Goal: Complete application form: Complete application form

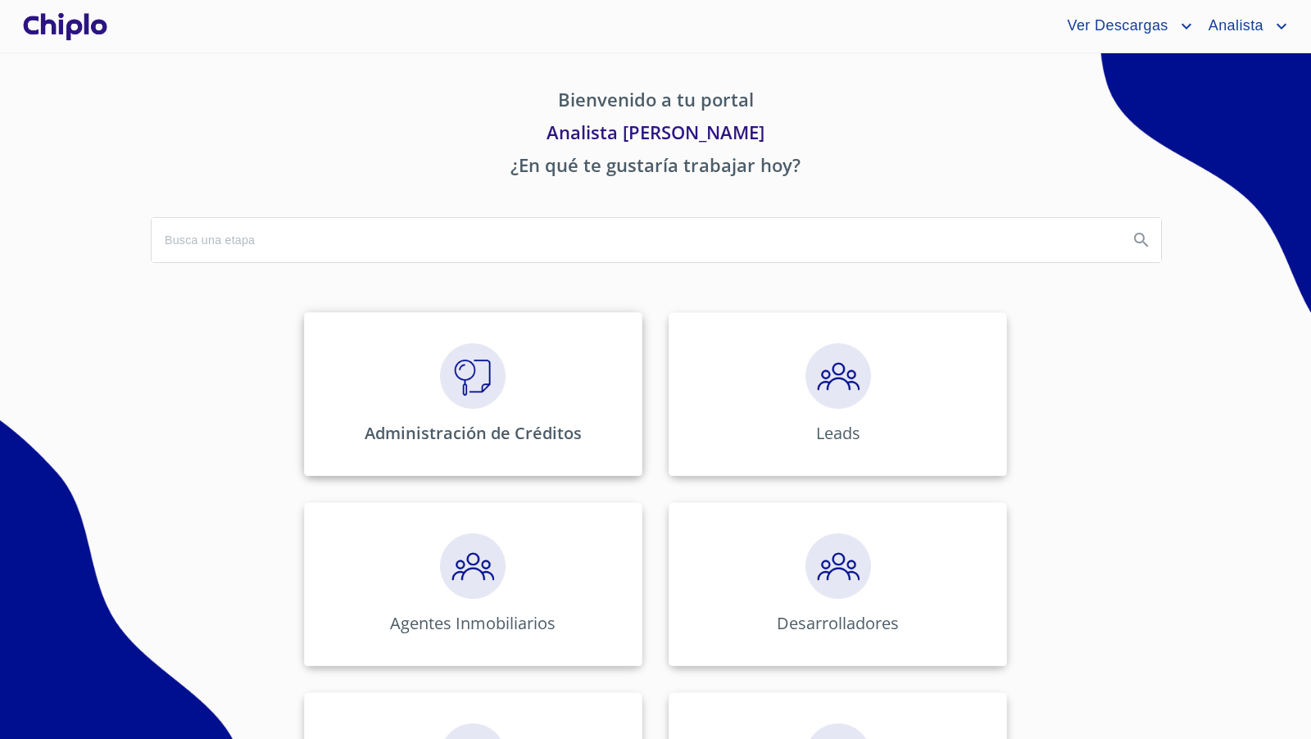
click at [472, 411] on div "Administración de Créditos" at bounding box center [473, 394] width 338 height 164
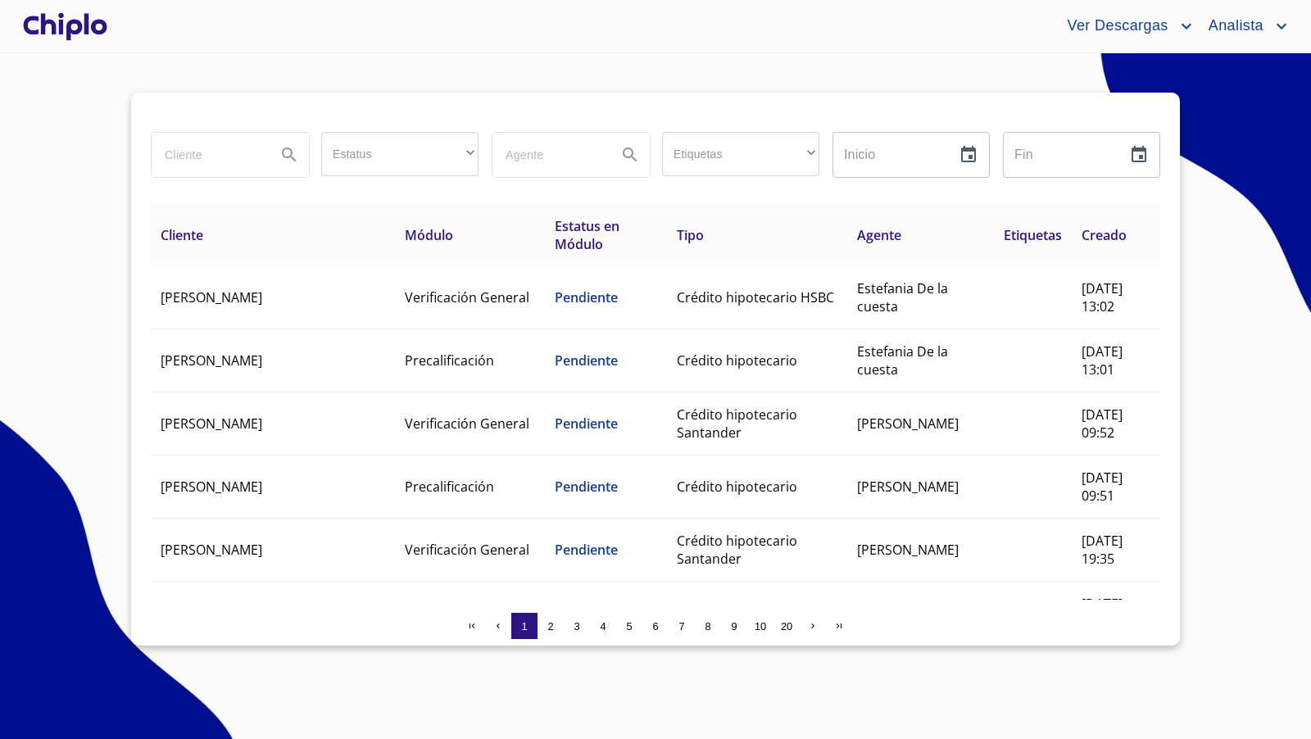
click at [228, 153] on input "search" at bounding box center [207, 155] width 111 height 44
type input "rafael"
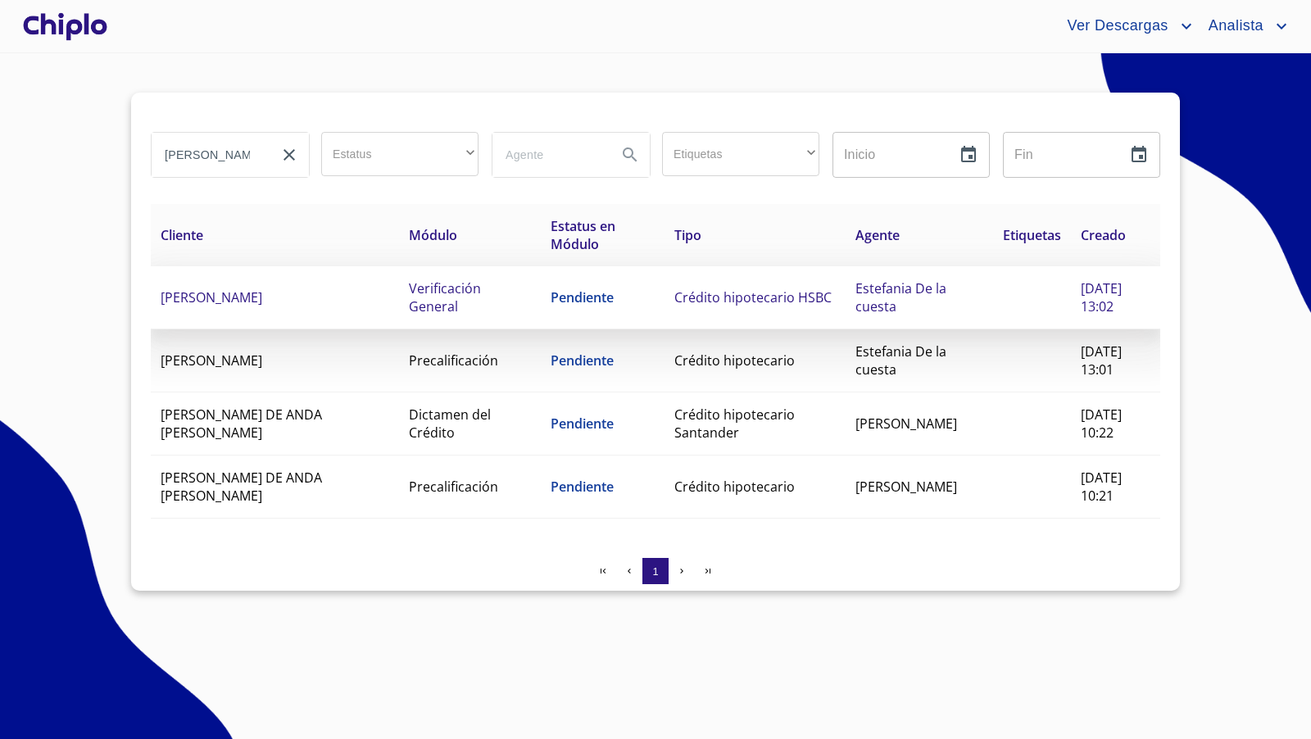
click at [409, 292] on span "Verificación General" at bounding box center [445, 297] width 72 height 36
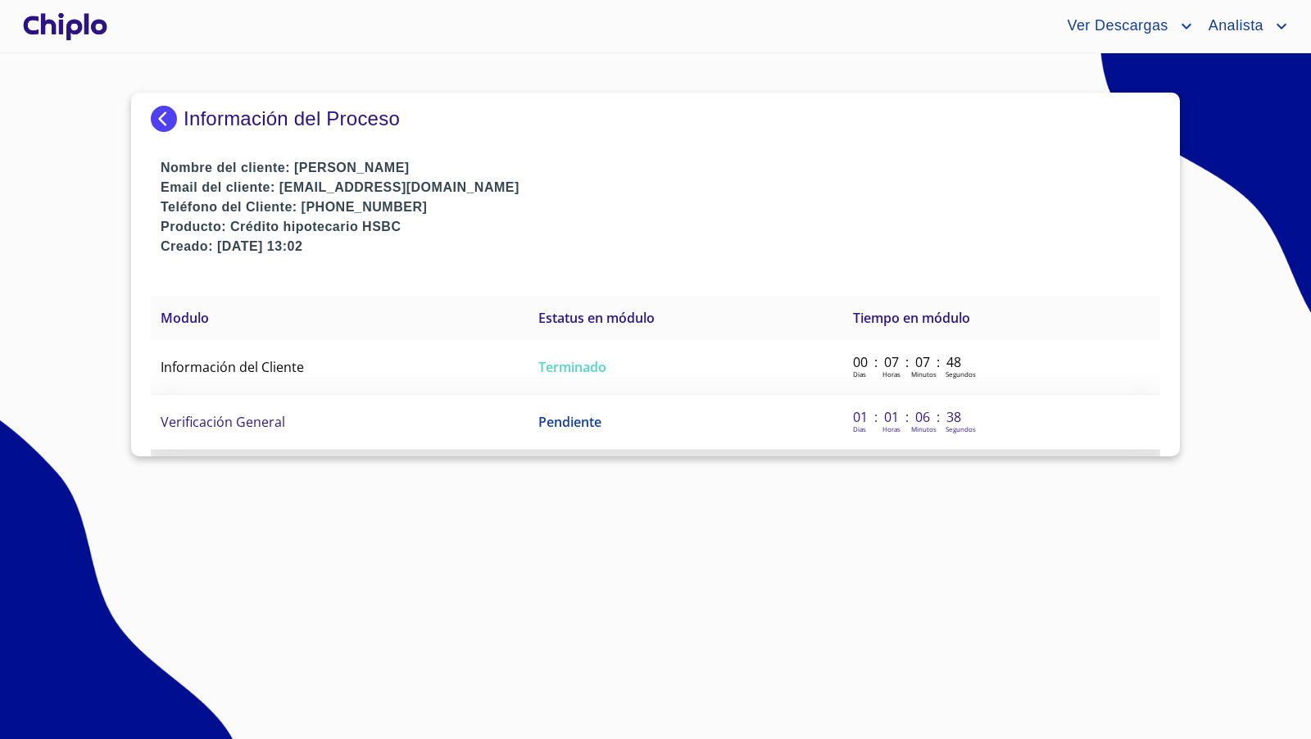
click at [238, 416] on span "Verificación General" at bounding box center [223, 422] width 125 height 18
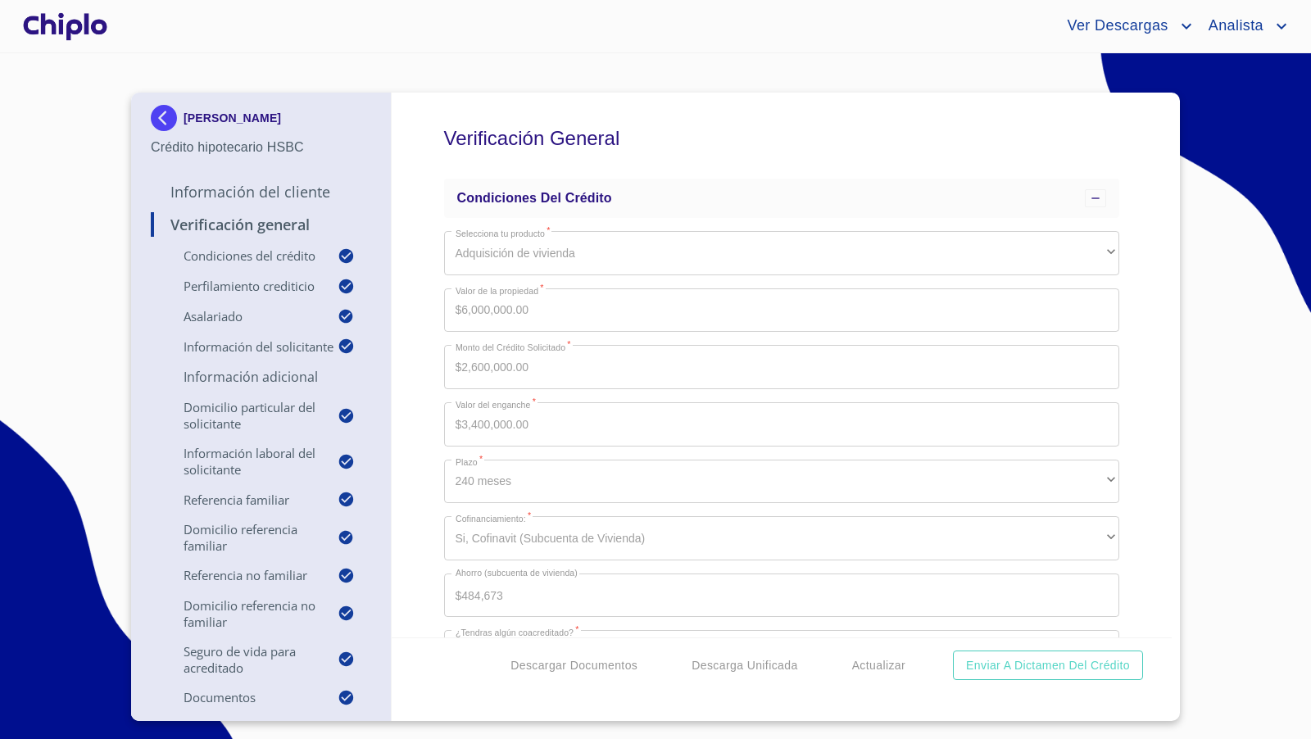
click at [435, 351] on div "Verificación General Condiciones del Crédito Selecciona tu producto   * Adquisi…" at bounding box center [782, 365] width 781 height 545
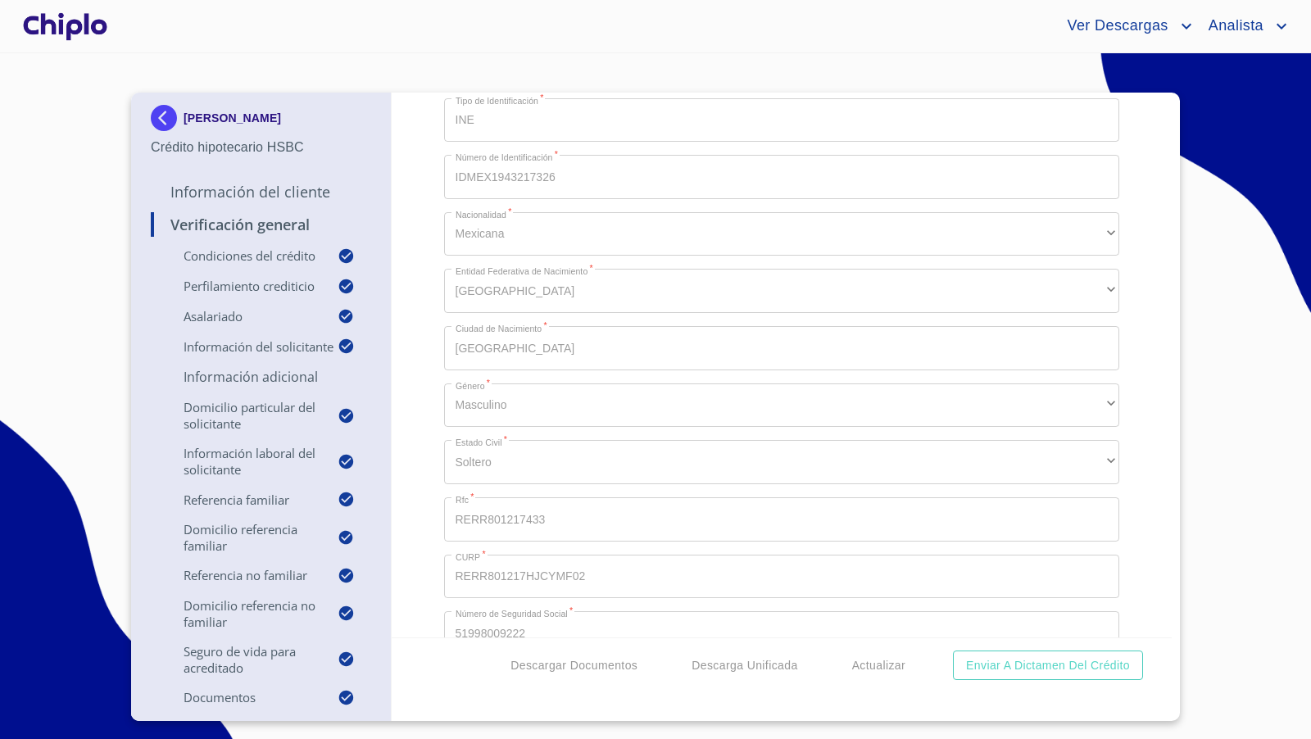
scroll to position [4020, 0]
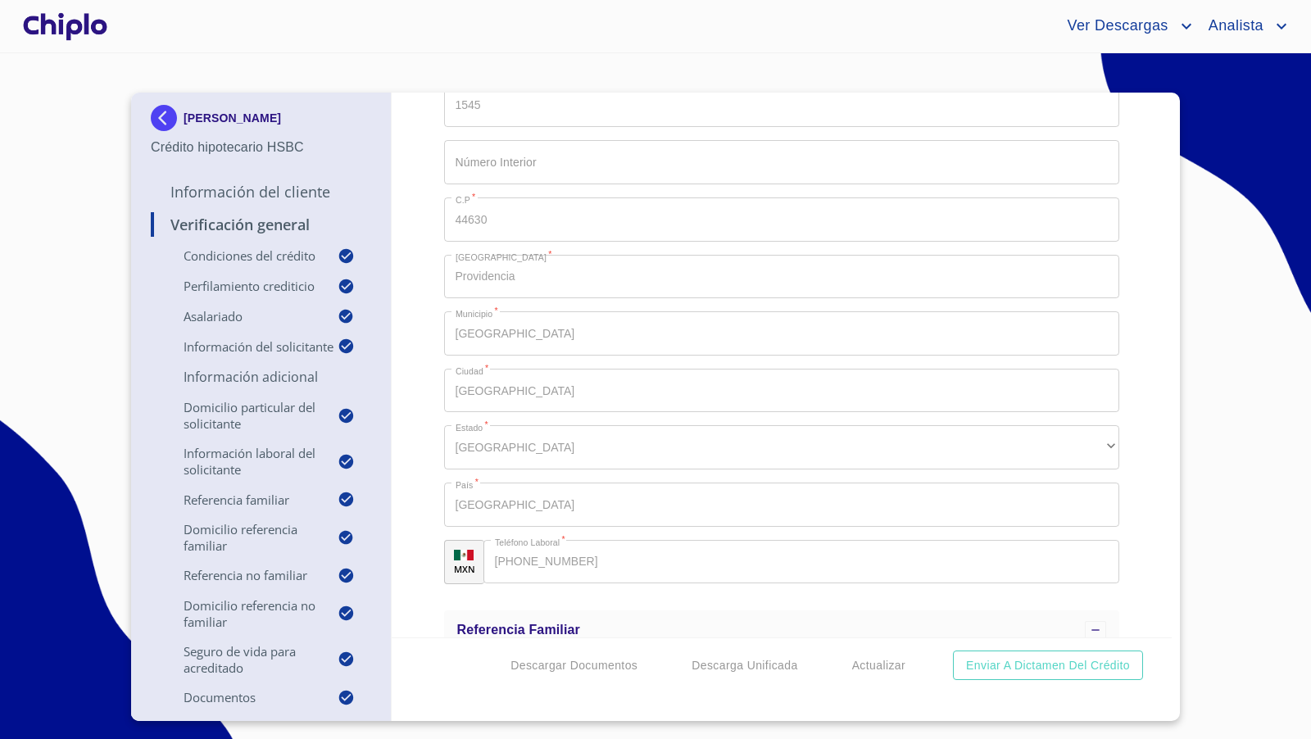
click at [415, 345] on div "Verificación General Condiciones del Crédito Selecciona tu producto   * Adquisi…" at bounding box center [782, 365] width 781 height 545
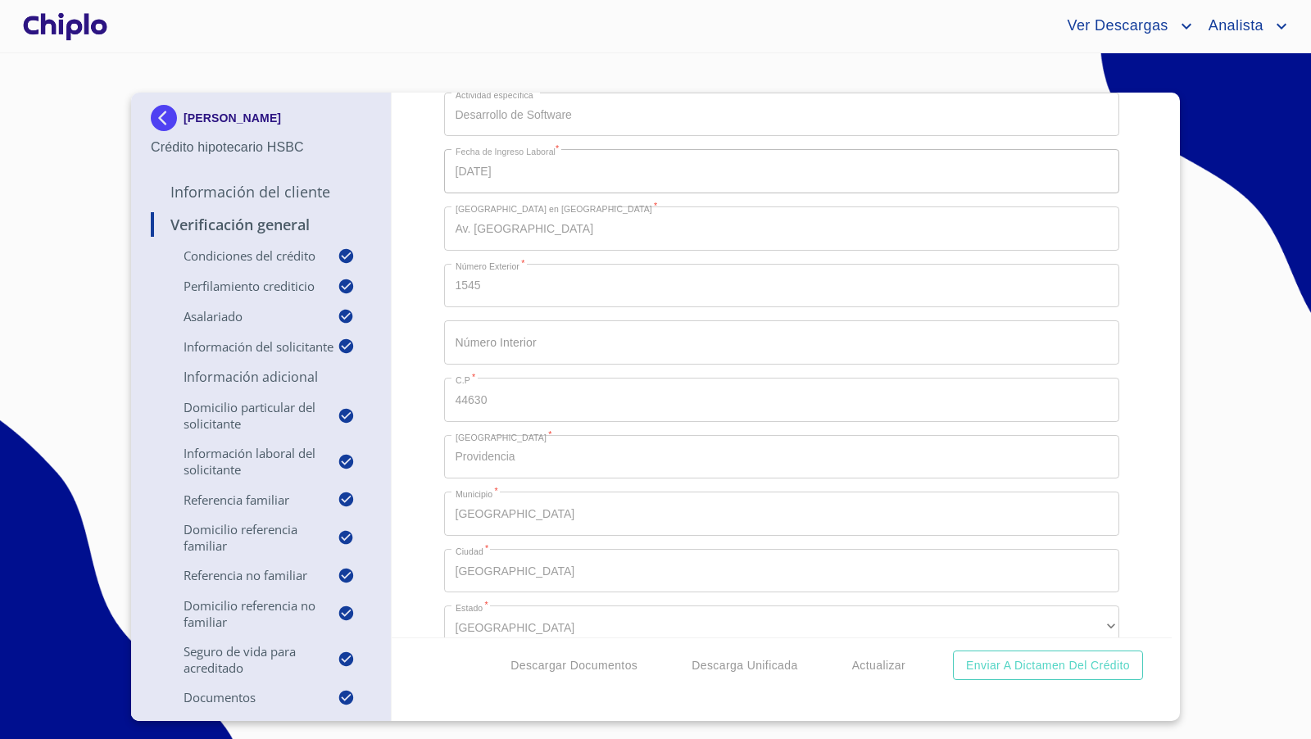
scroll to position [3838, 0]
click at [1136, 487] on div "Verificación General Condiciones del Crédito Selecciona tu producto   * Adquisi…" at bounding box center [782, 365] width 781 height 545
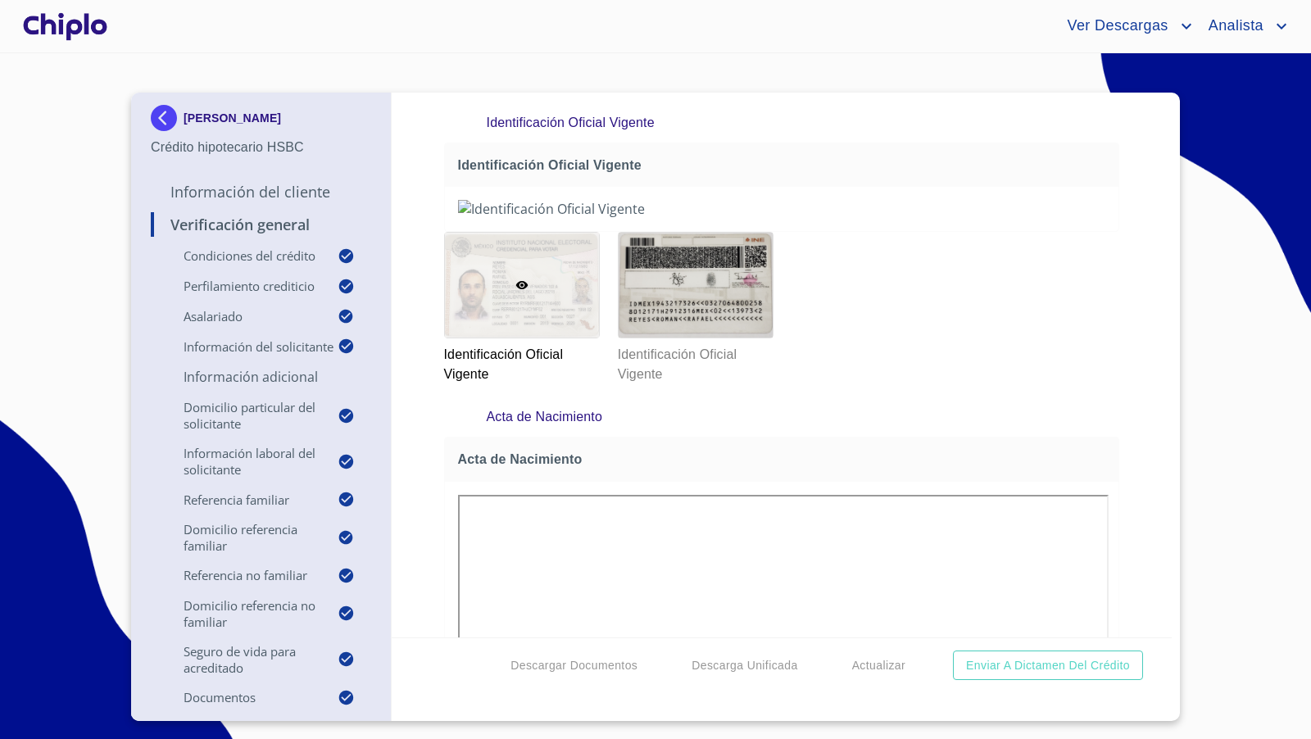
scroll to position [8142, 0]
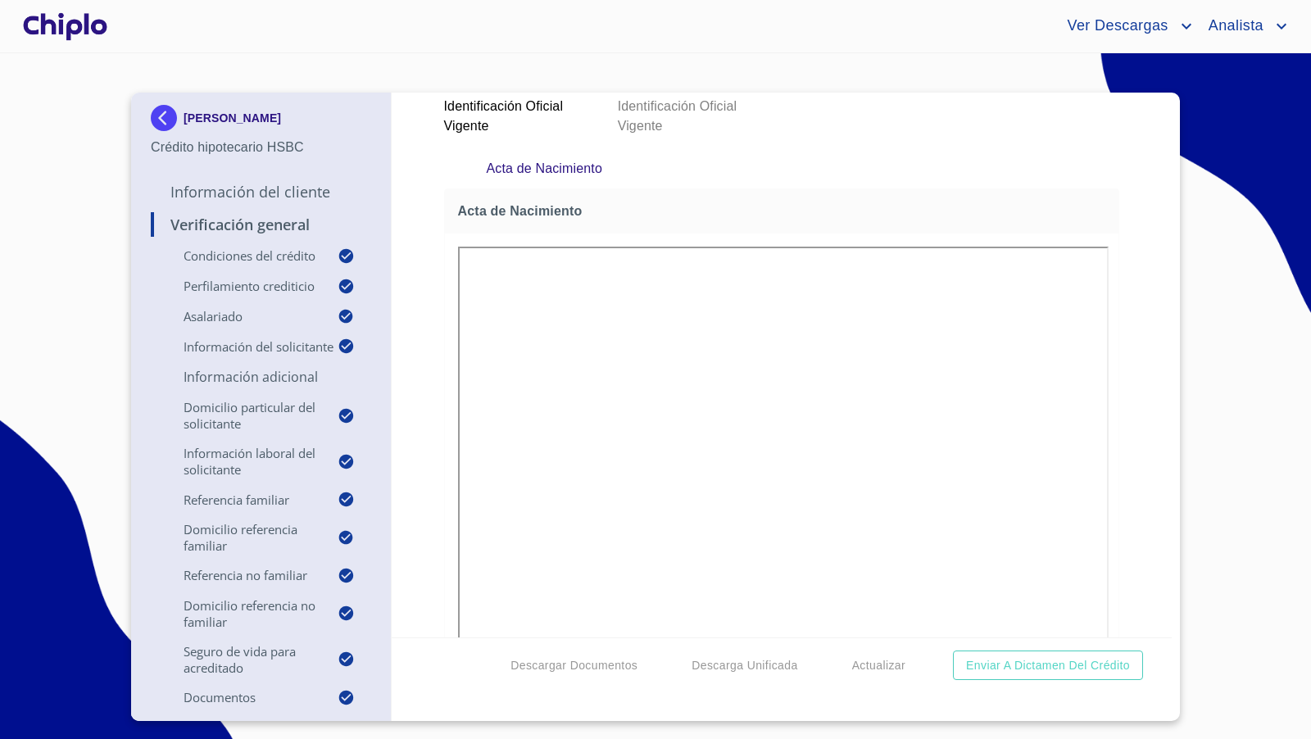
click at [732, 89] on div at bounding box center [696, 36] width 154 height 105
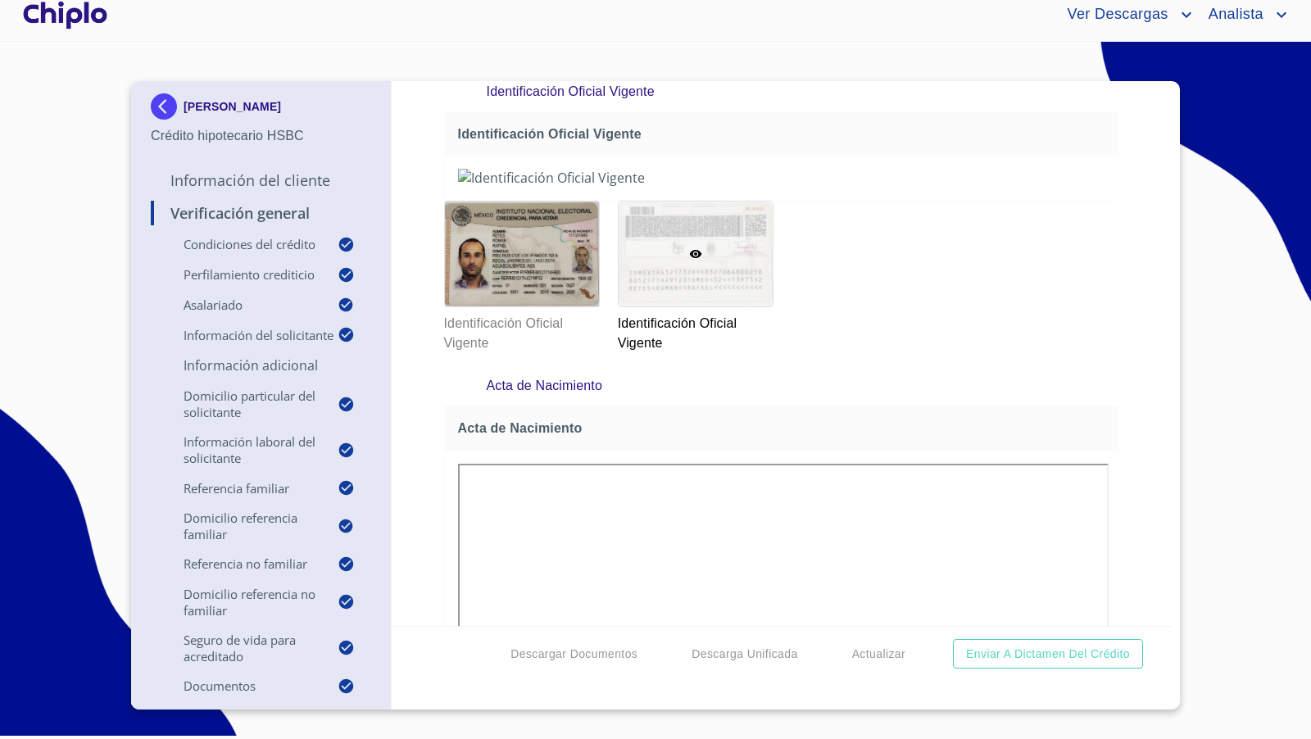
scroll to position [8158, 0]
click at [430, 288] on div "Verificación General Condiciones del Crédito Selecciona tu producto   * Adquisi…" at bounding box center [782, 353] width 781 height 545
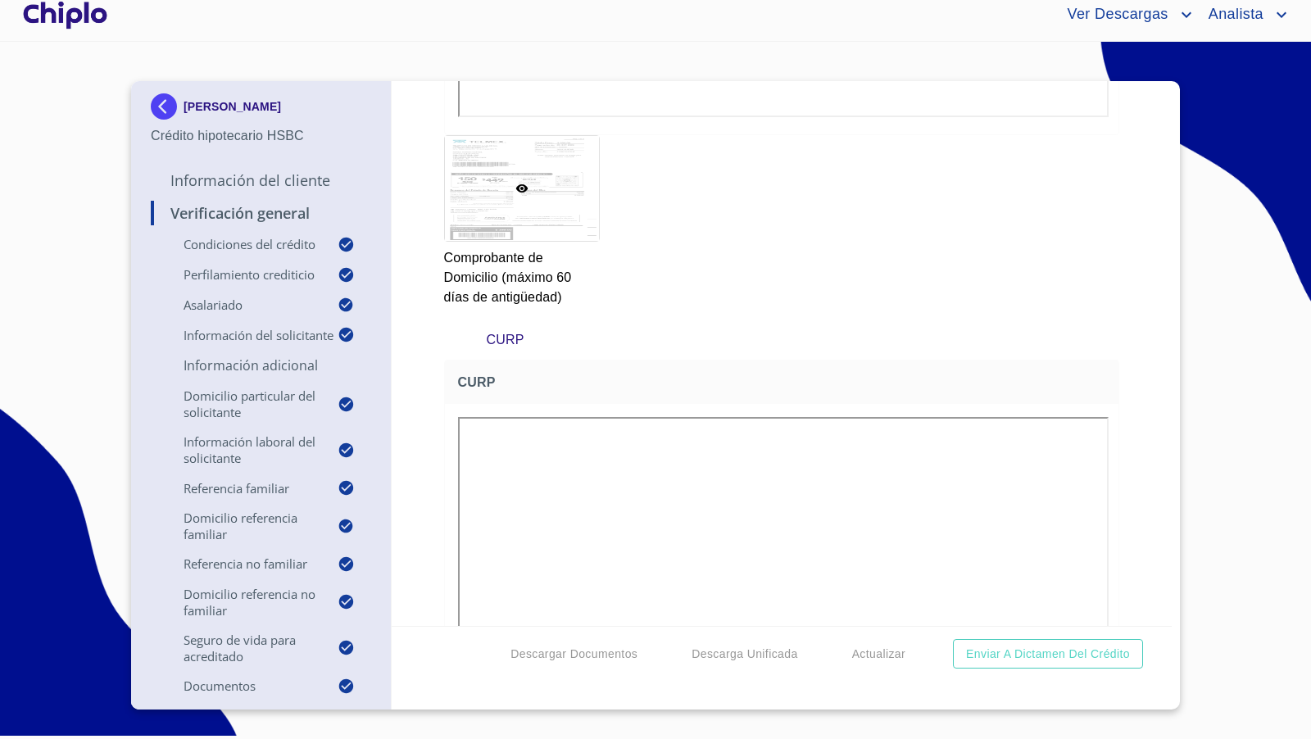
scroll to position [9662, 0]
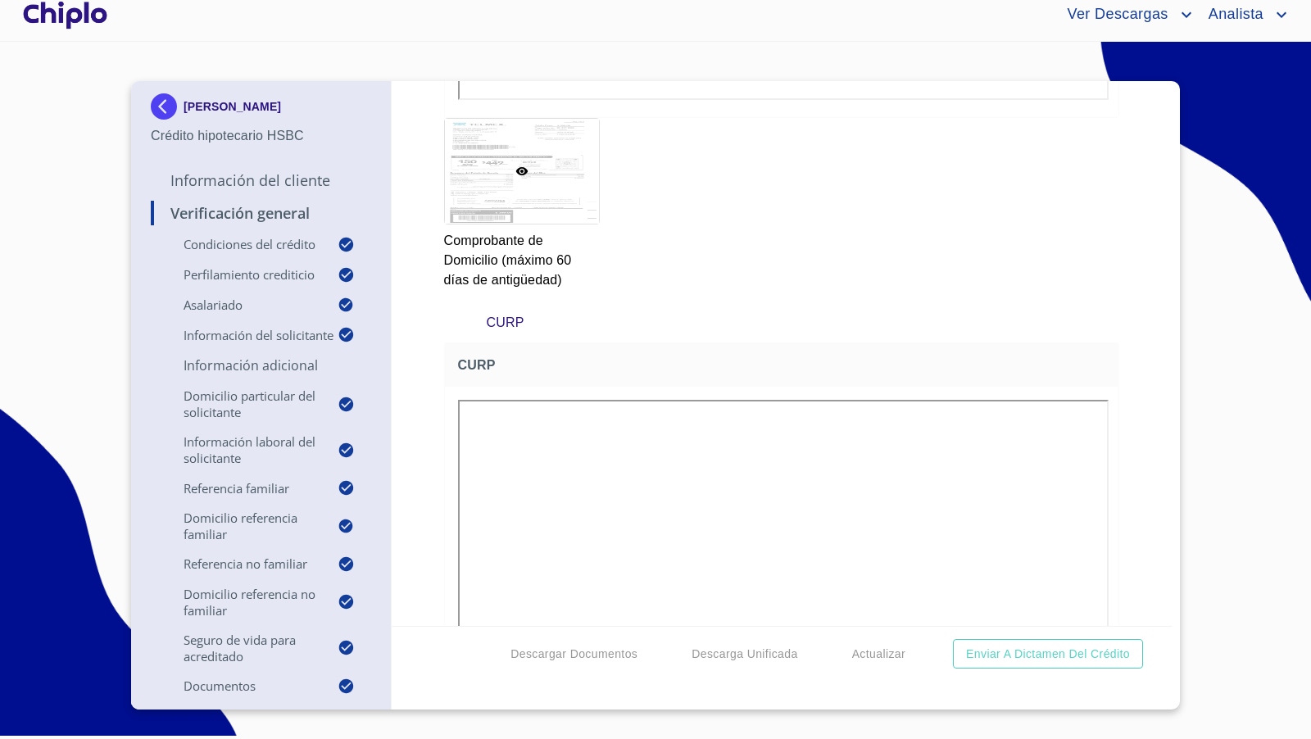
click at [1132, 351] on div "Verificación General Condiciones del Crédito Selecciona tu producto   * Adquisi…" at bounding box center [782, 353] width 781 height 545
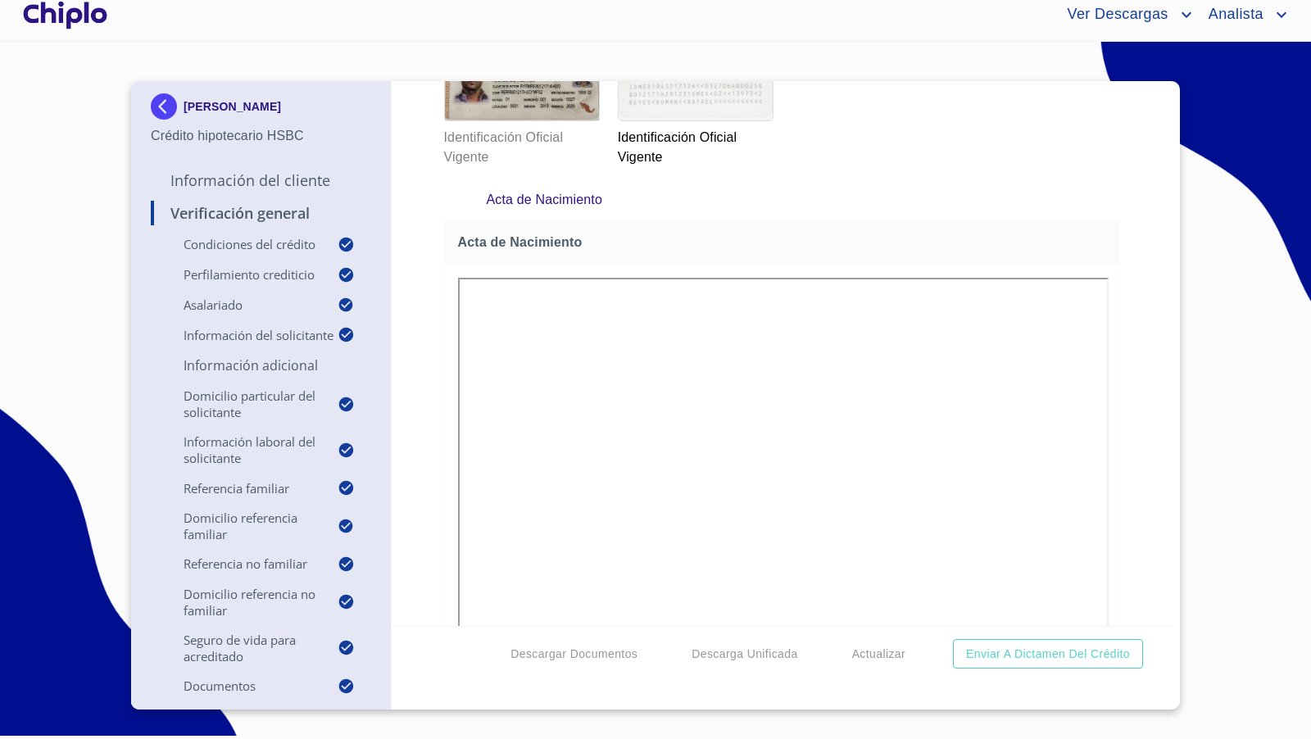
scroll to position [8347, 0]
click at [1126, 429] on div "Verificación General Condiciones del Crédito Selecciona tu producto   * Adquisi…" at bounding box center [782, 353] width 781 height 545
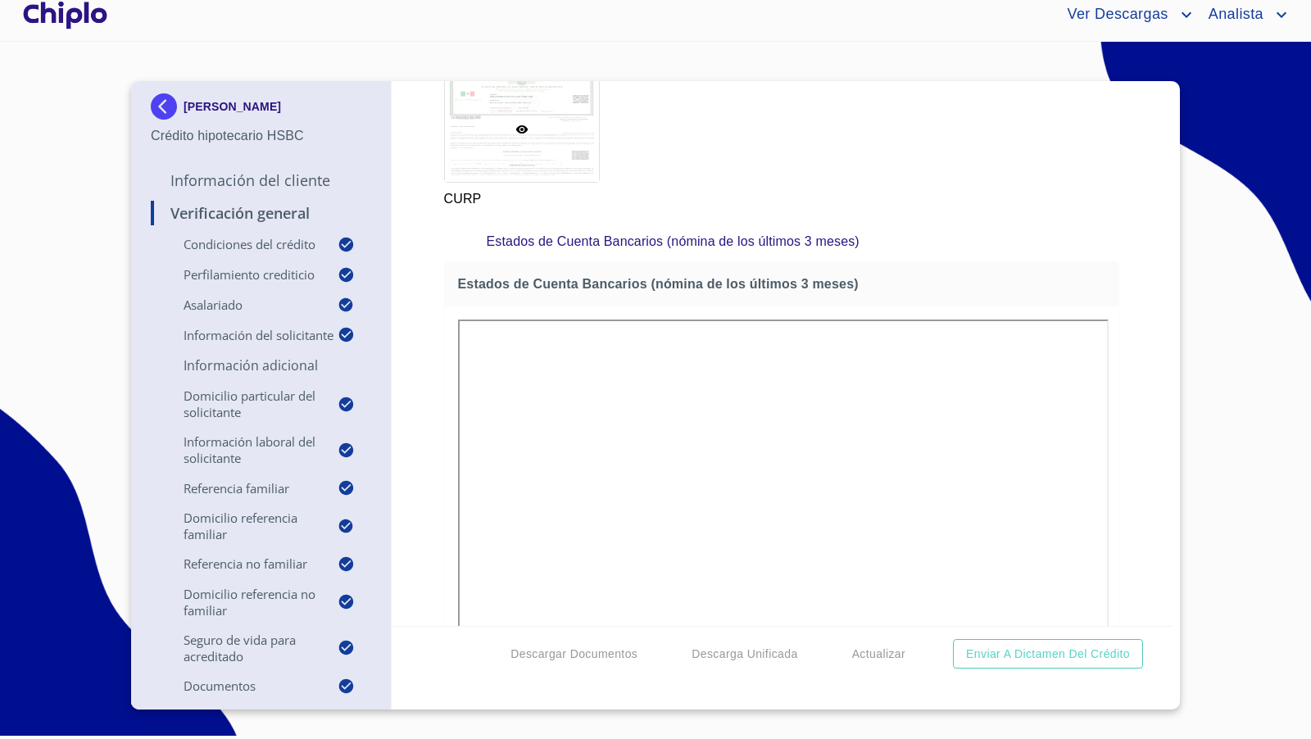
scroll to position [10444, 0]
click at [1118, 321] on div "Verificación General Condiciones del Crédito Selecciona tu producto   * Adquisi…" at bounding box center [782, 353] width 781 height 545
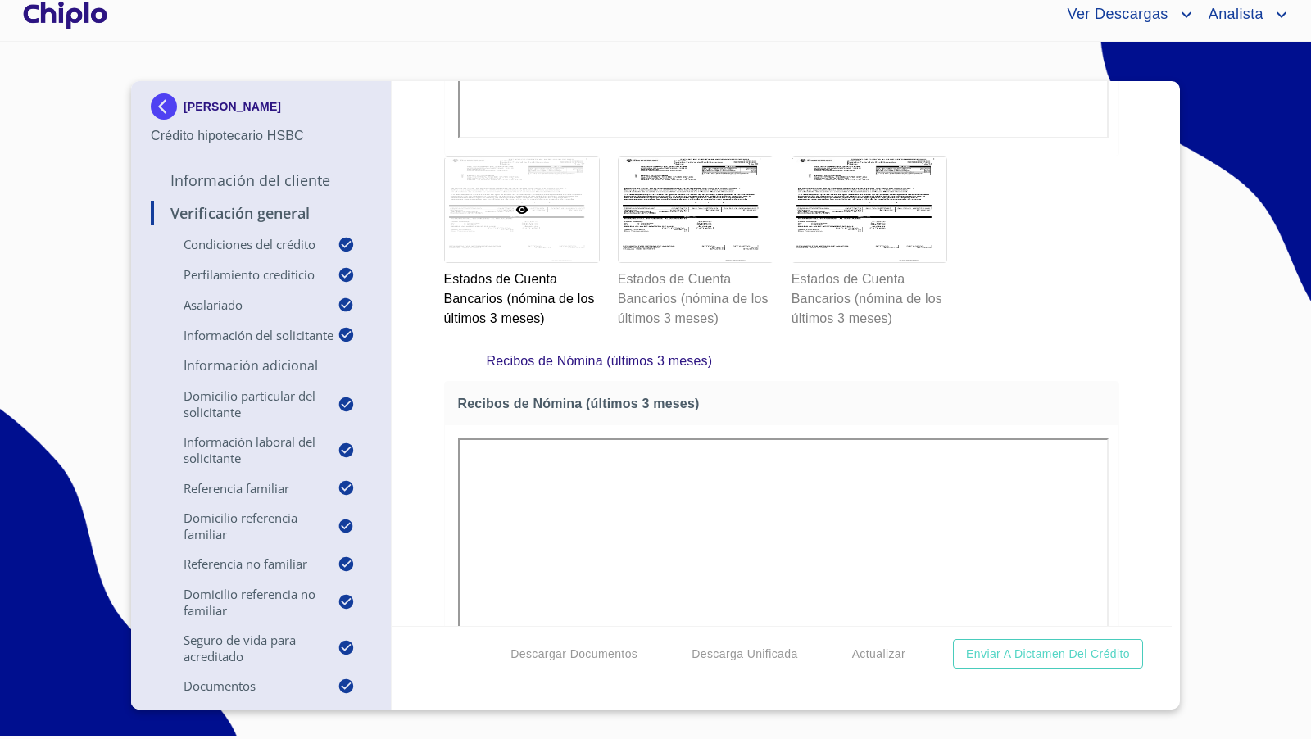
scroll to position [11065, 0]
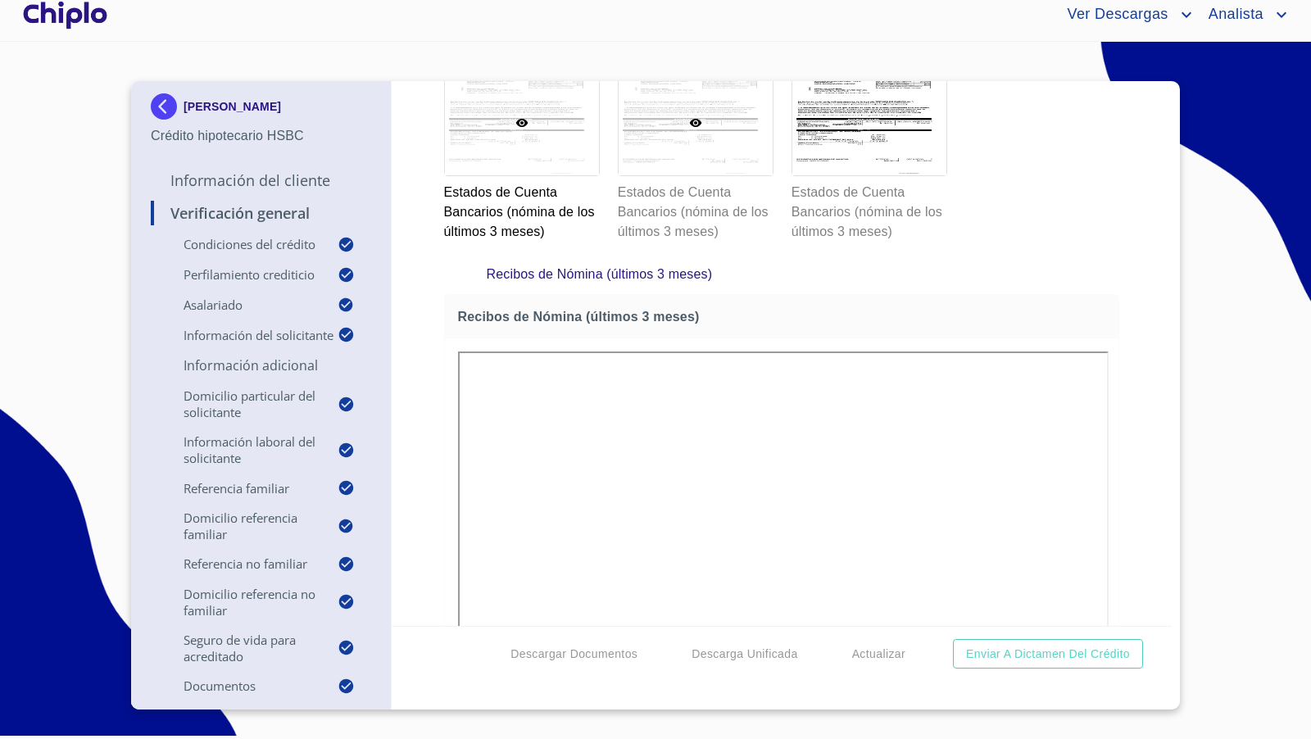
click at [715, 175] on div at bounding box center [696, 122] width 154 height 105
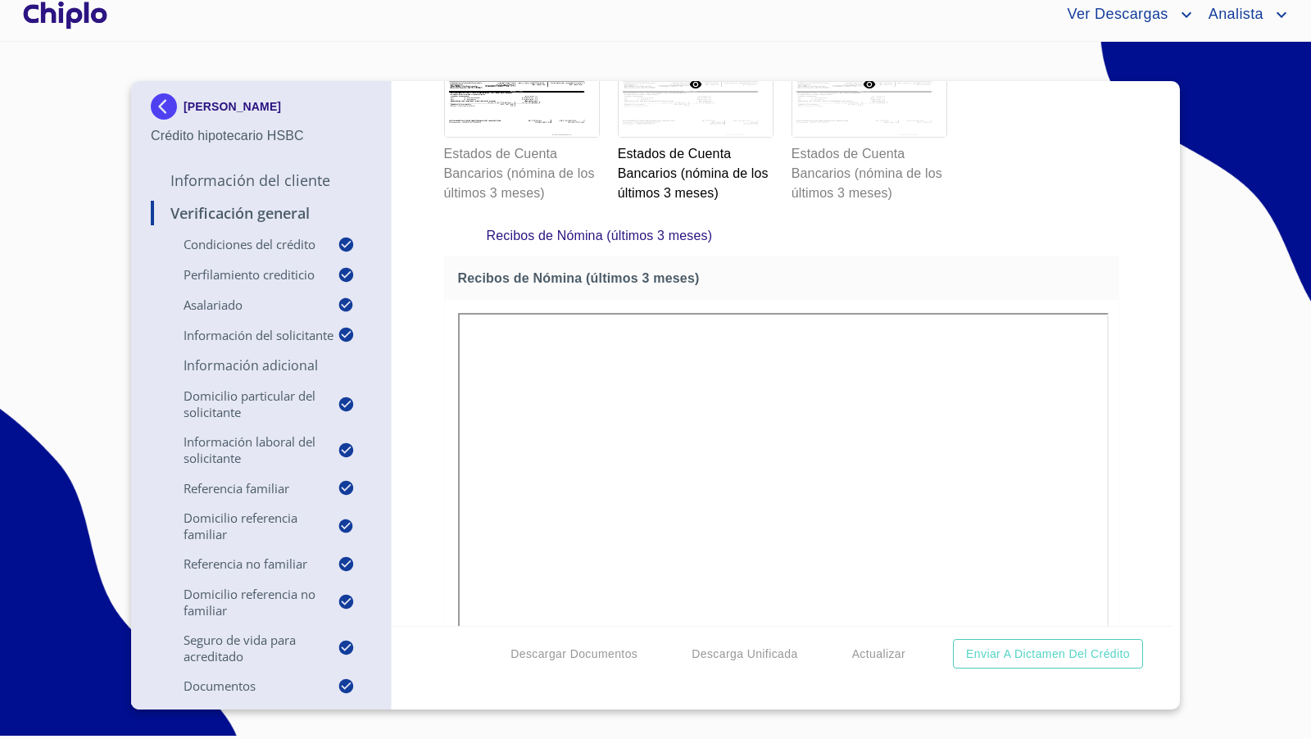
click at [911, 137] on div at bounding box center [869, 84] width 154 height 105
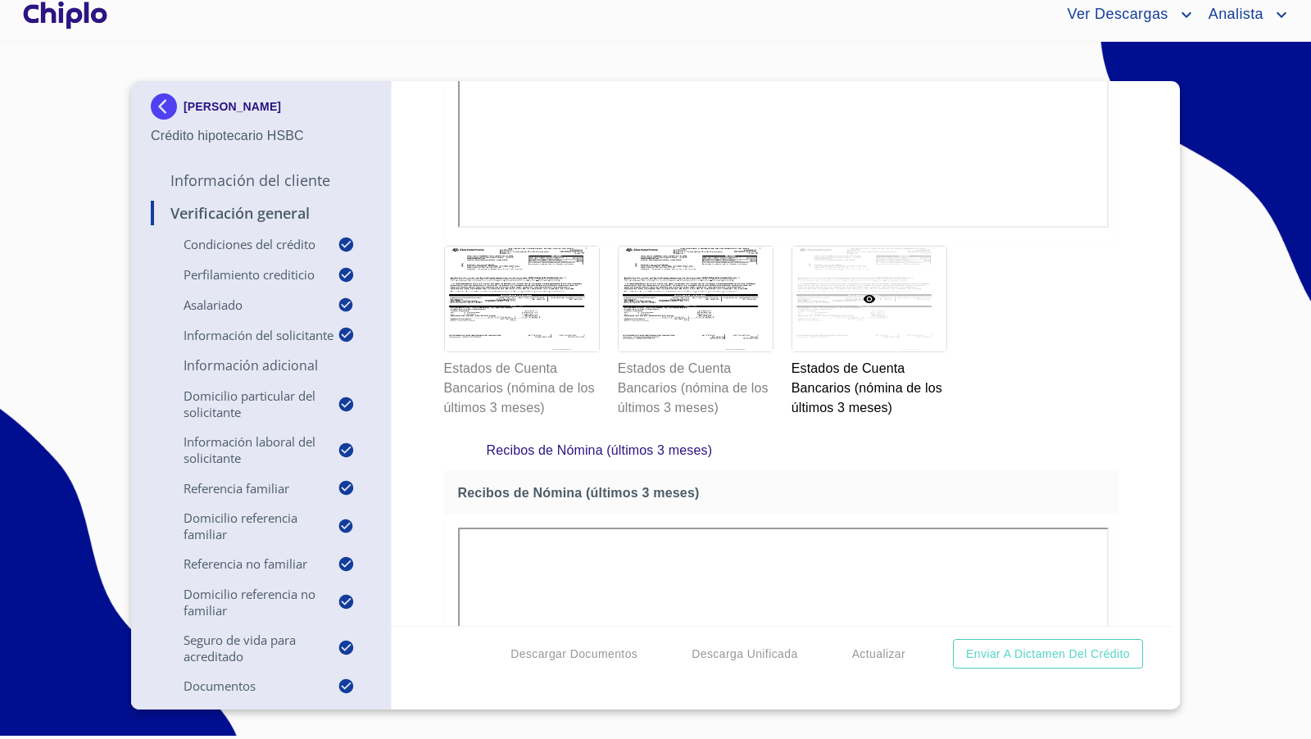
scroll to position [11011, 0]
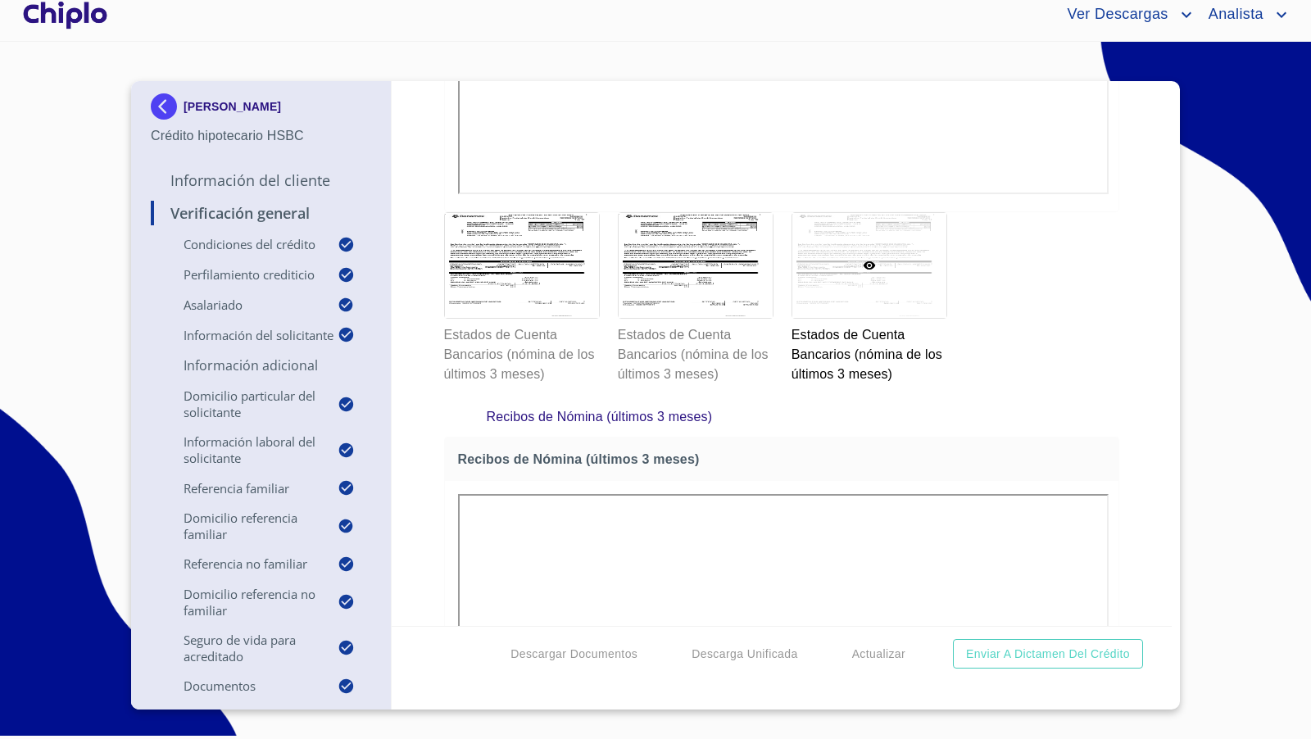
click at [1128, 344] on div "Verificación General Condiciones del Crédito Selecciona tu producto   * Adquisi…" at bounding box center [782, 353] width 781 height 545
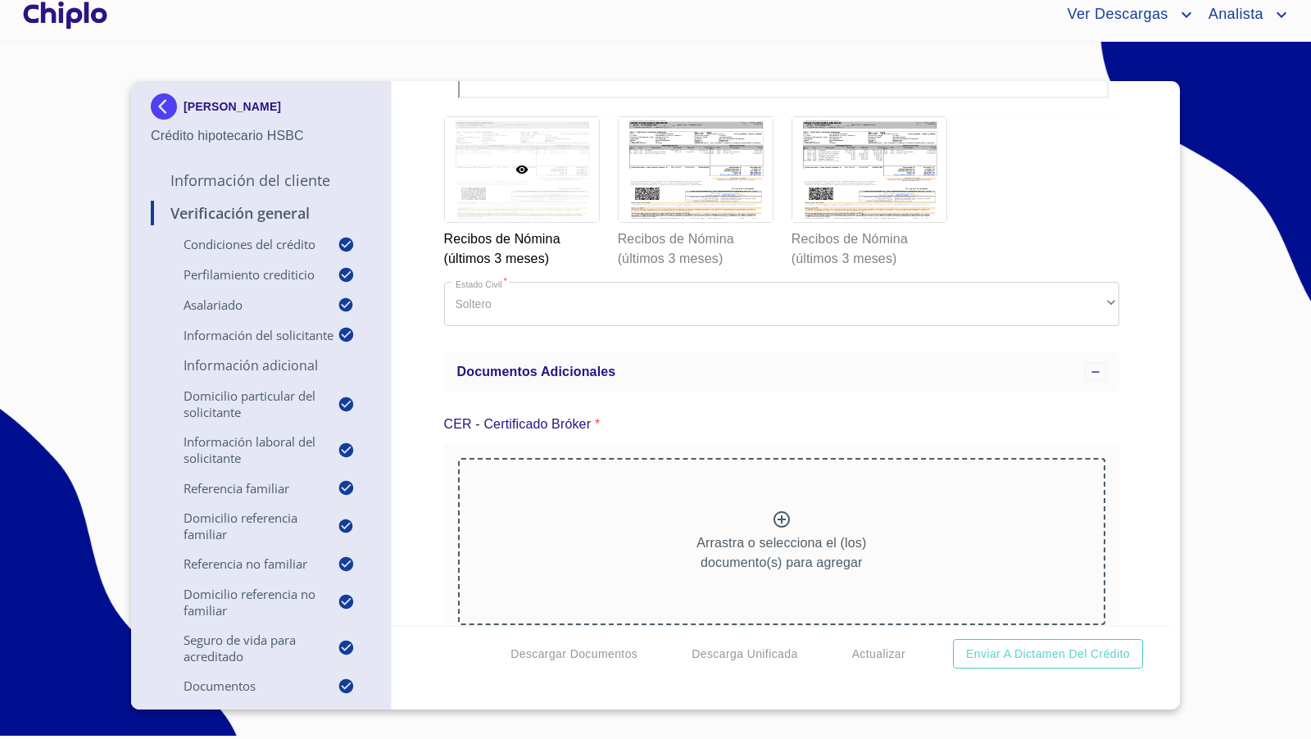
scroll to position [11860, 0]
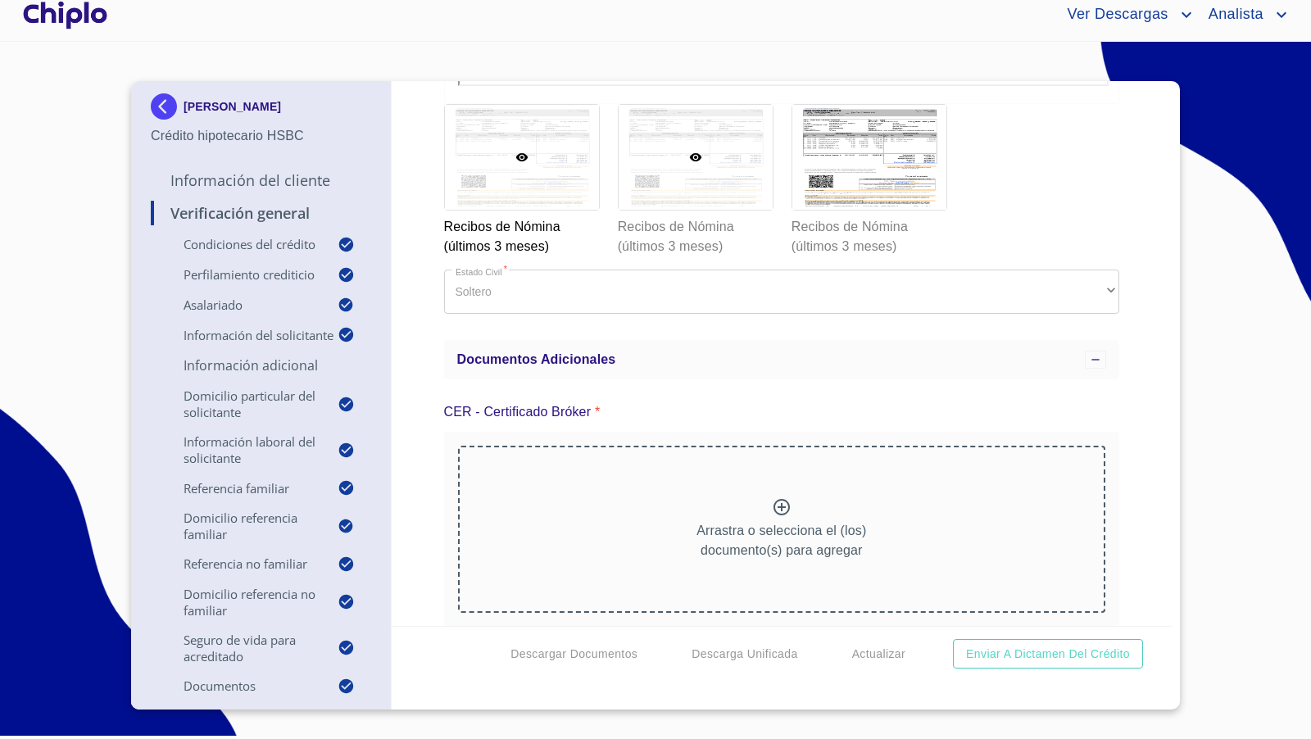
click at [714, 210] on div at bounding box center [696, 157] width 154 height 105
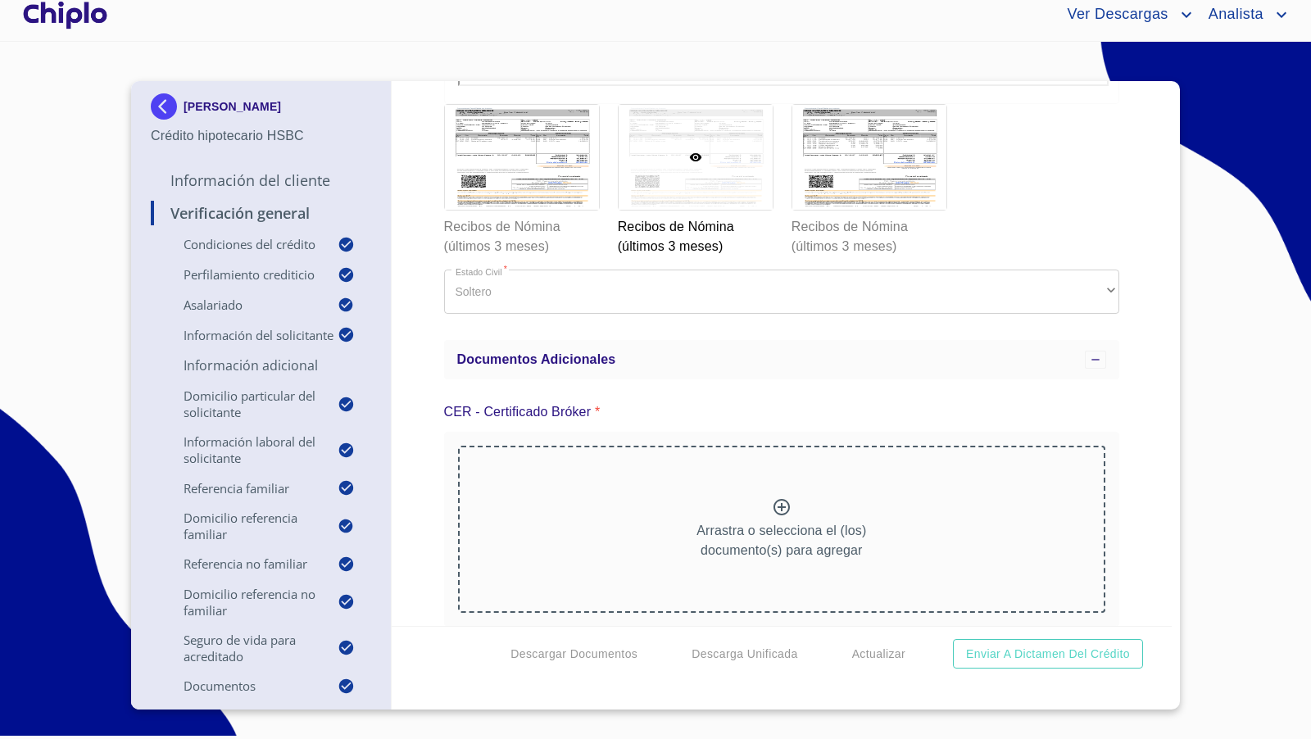
scroll to position [11716, 0]
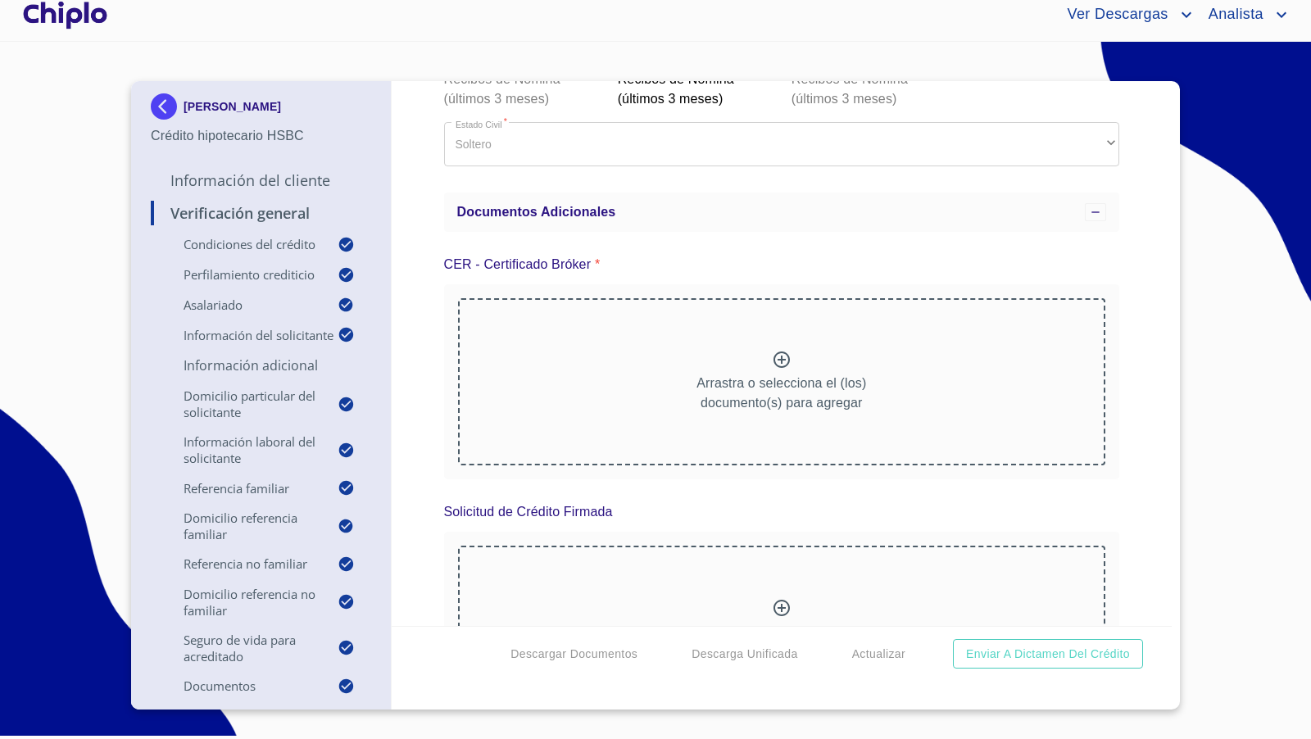
click at [878, 62] on div at bounding box center [869, 9] width 154 height 105
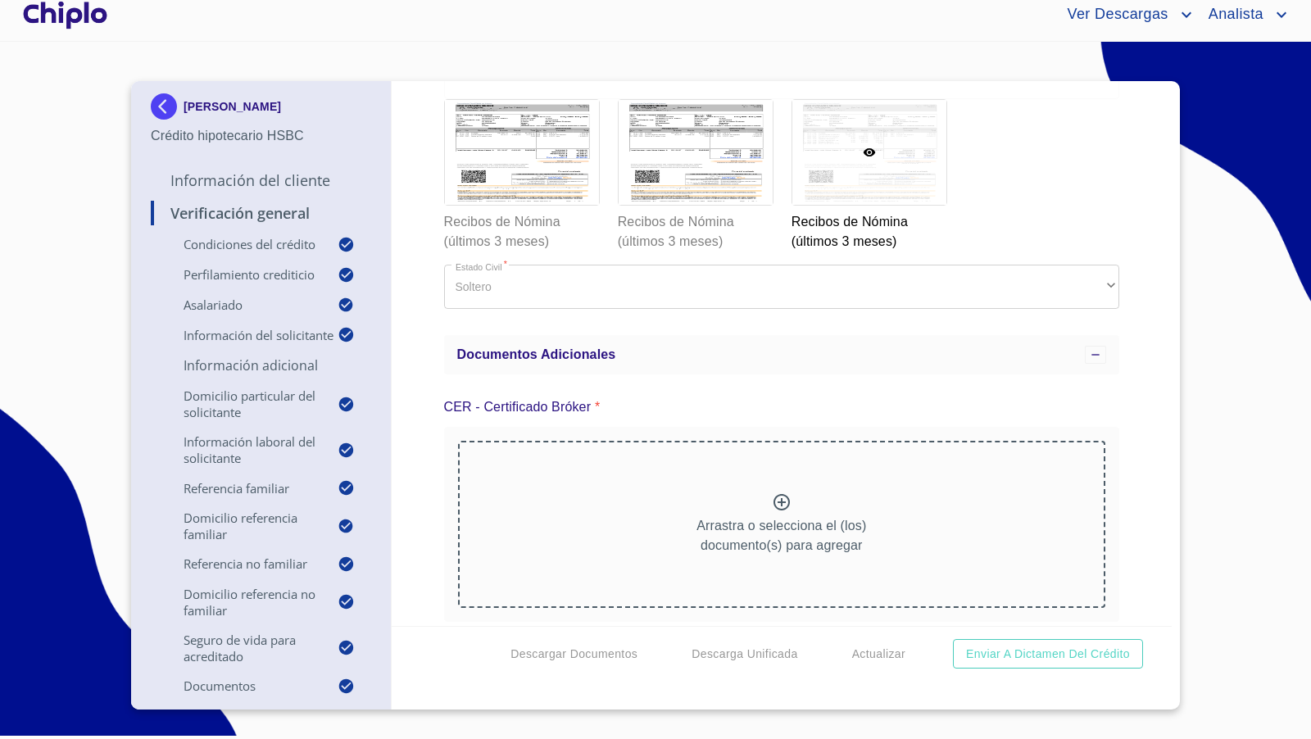
scroll to position [11939, 0]
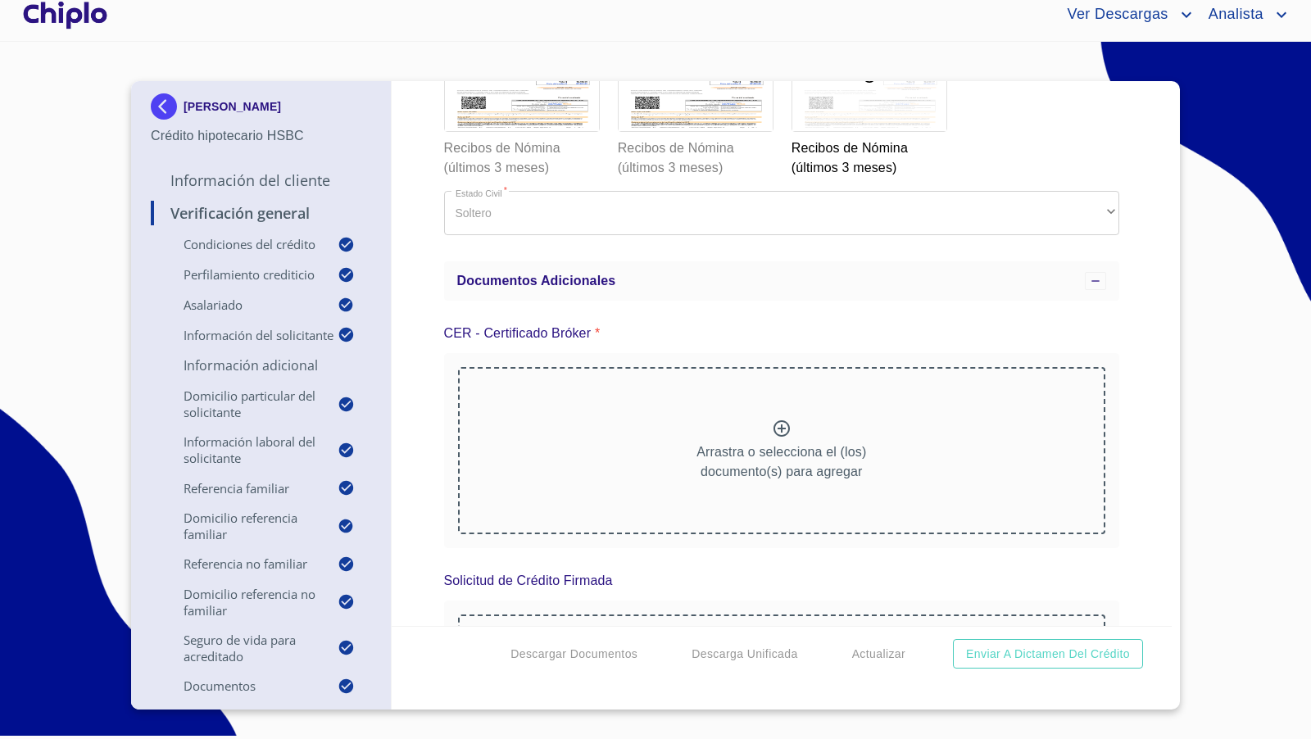
click at [1113, 188] on div "Recibos de Nómina (últimos 3 meses) Recibos de Nómina (últimos 3 meses) Recibos…" at bounding box center [782, 102] width 696 height 172
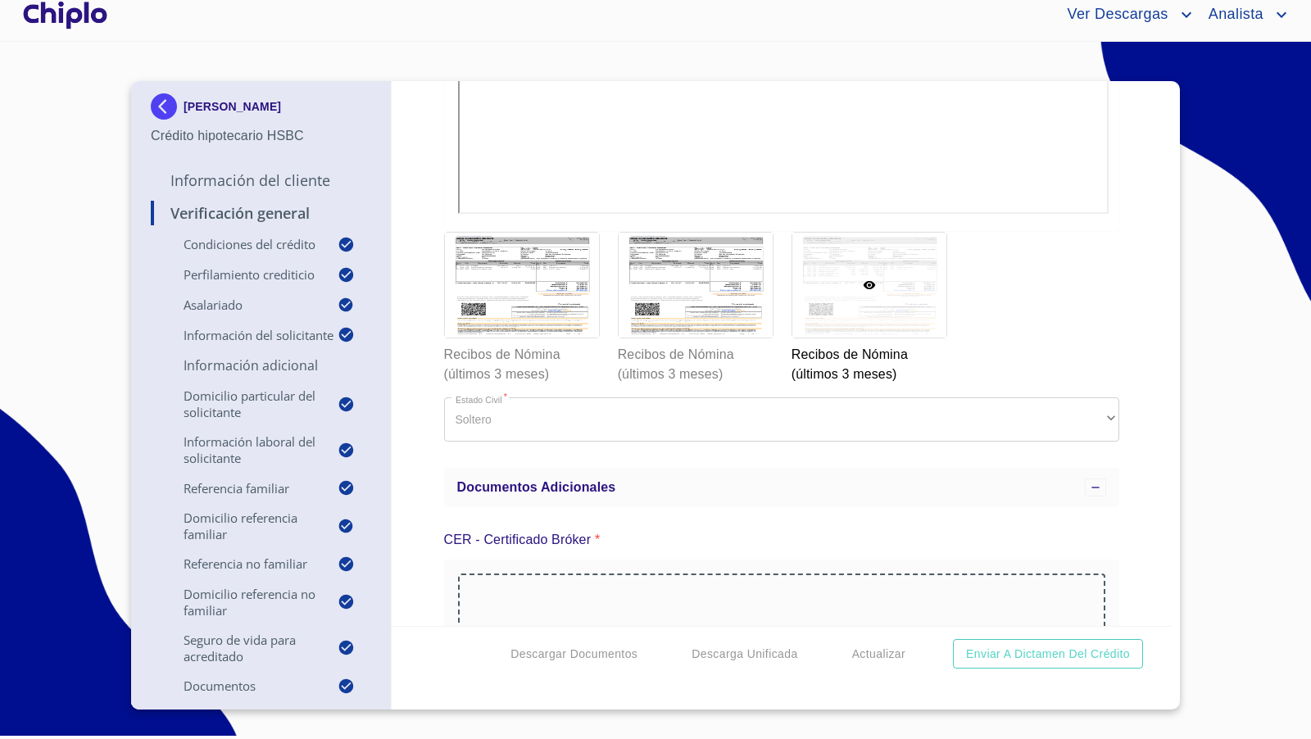
scroll to position [11721, 0]
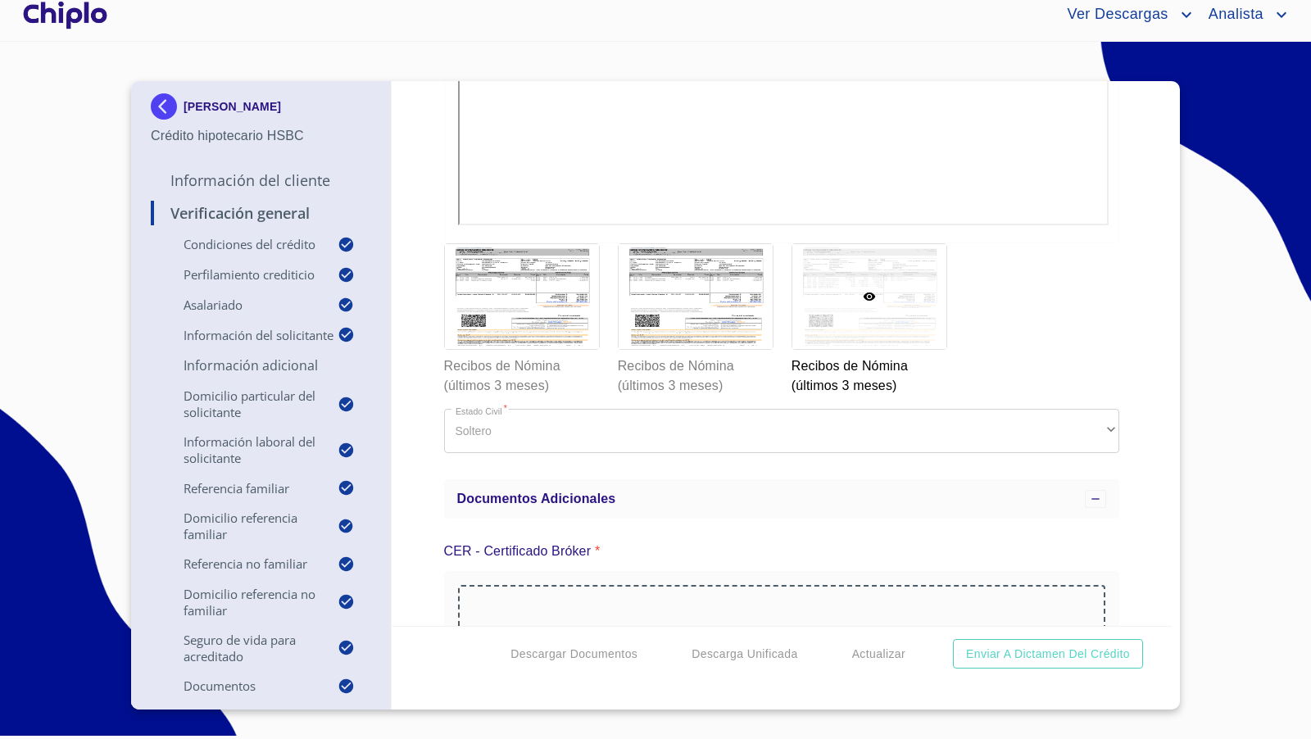
click at [1118, 398] on div "Verificación General Condiciones del Crédito Selecciona tu producto   * Adquisi…" at bounding box center [782, 353] width 781 height 545
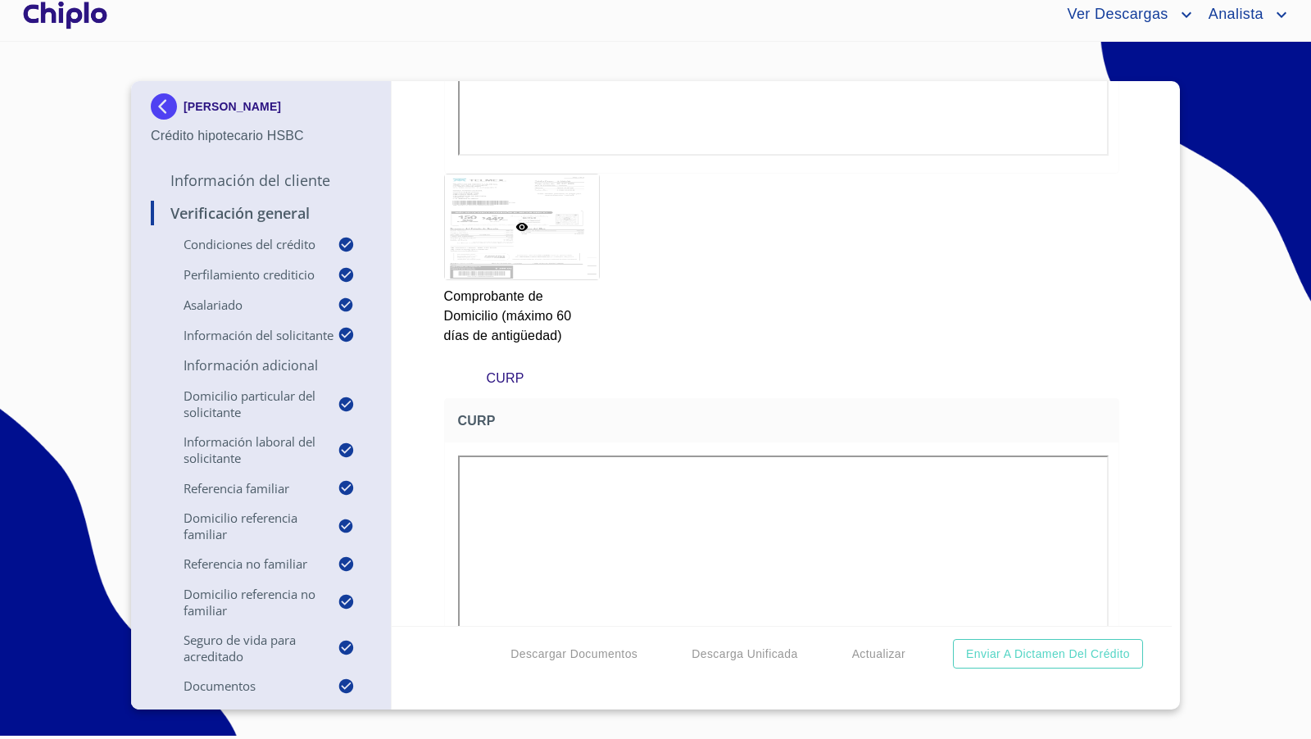
scroll to position [9603, 0]
click at [1141, 445] on div "Verificación General Condiciones del Crédito Selecciona tu producto   * Adquisi…" at bounding box center [782, 353] width 781 height 545
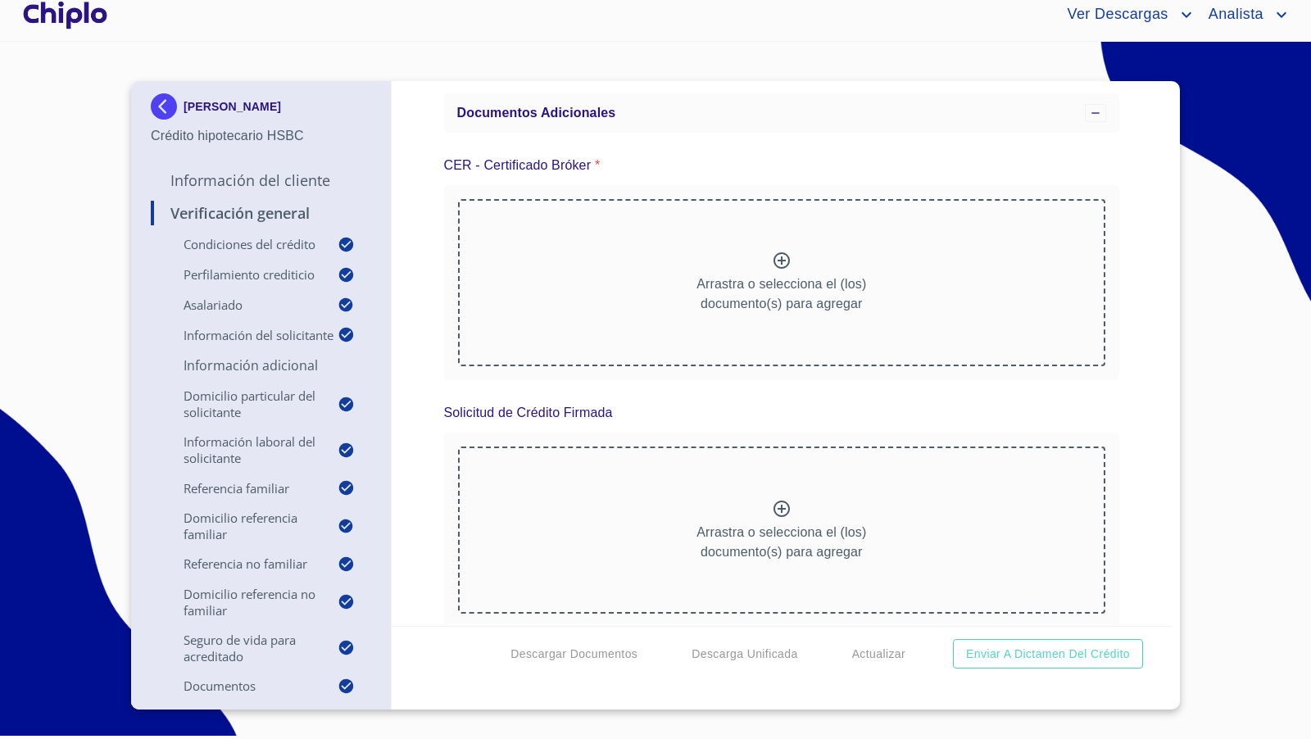
scroll to position [11871, 0]
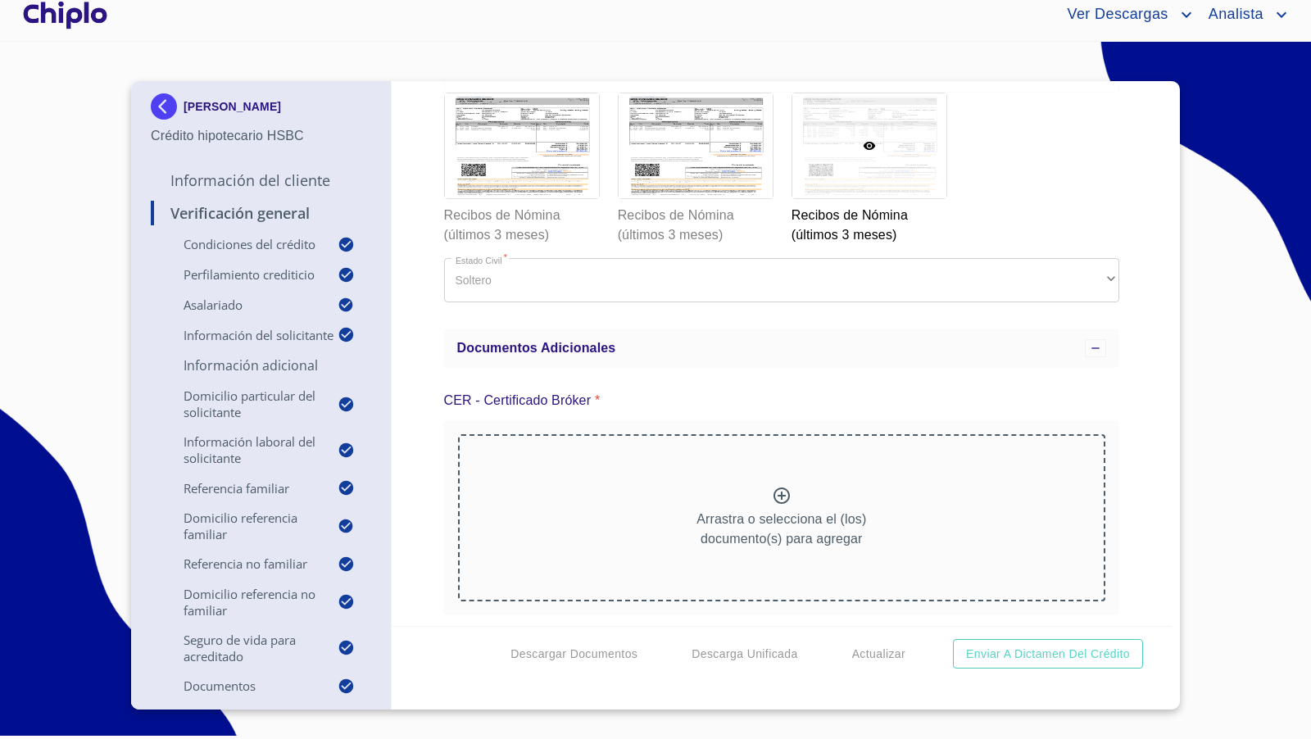
click at [83, 19] on div at bounding box center [65, 15] width 91 height 52
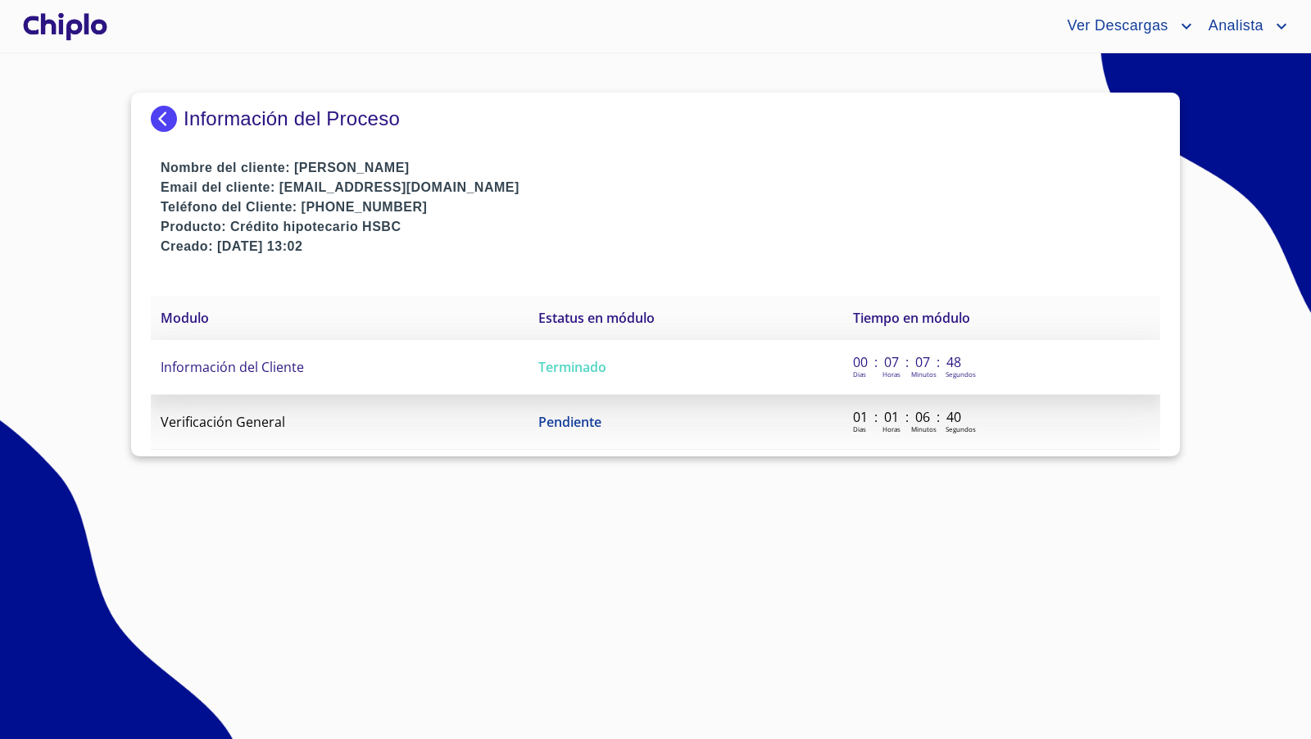
click at [253, 362] on span "Información del Cliente" at bounding box center [232, 367] width 143 height 18
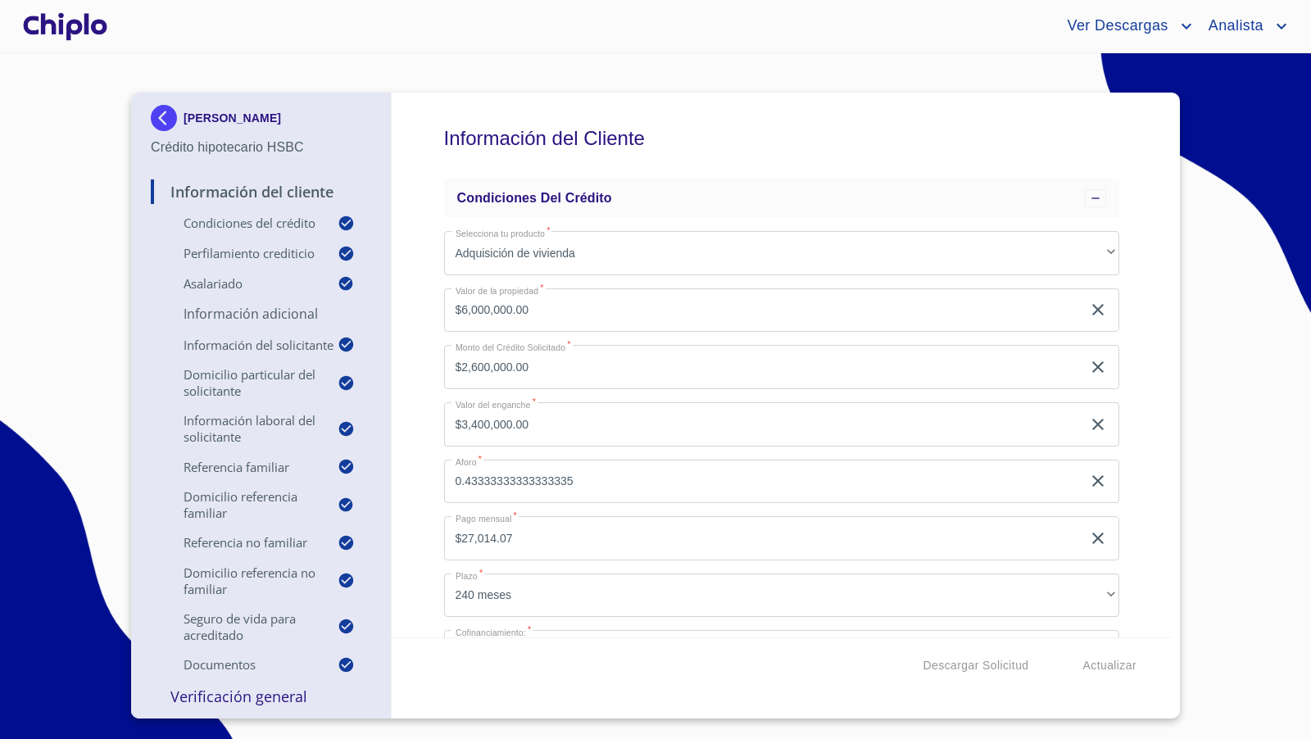
click at [1139, 424] on div "Información del Cliente Condiciones del Crédito Selecciona tu producto   * Adqu…" at bounding box center [782, 365] width 781 height 545
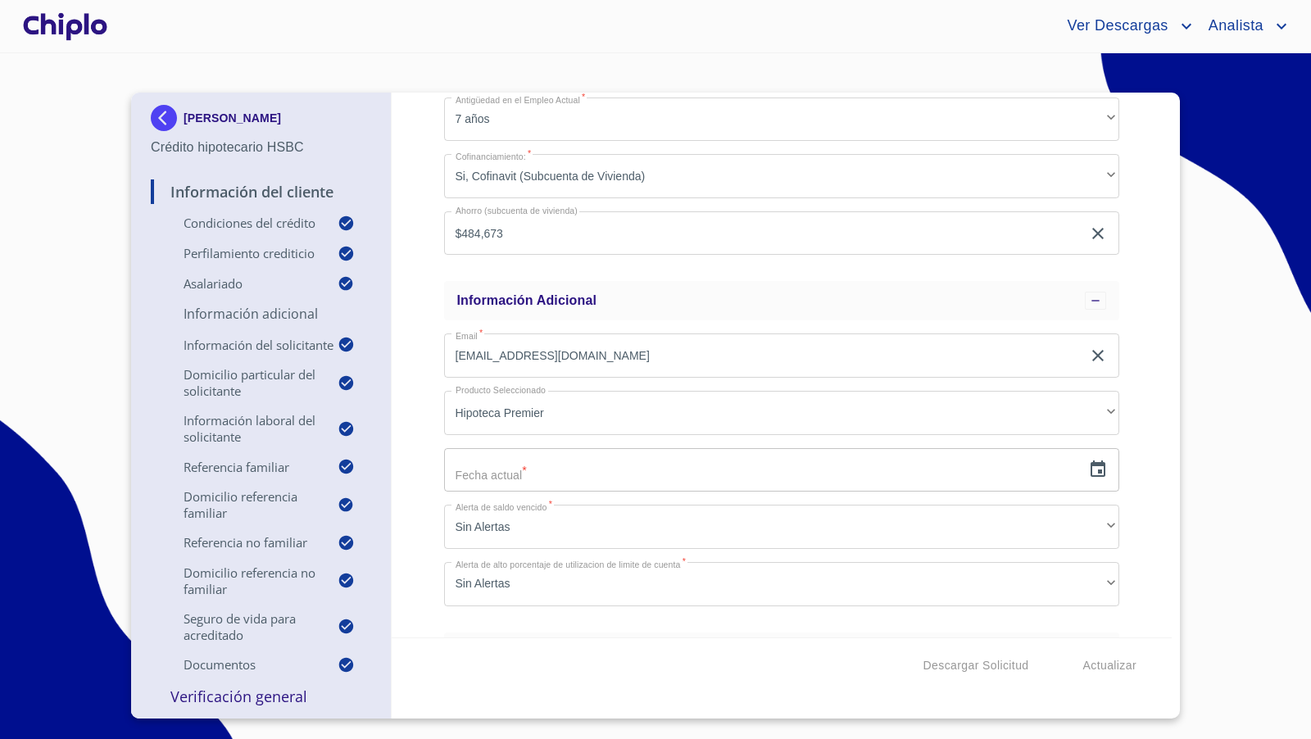
scroll to position [1054, 0]
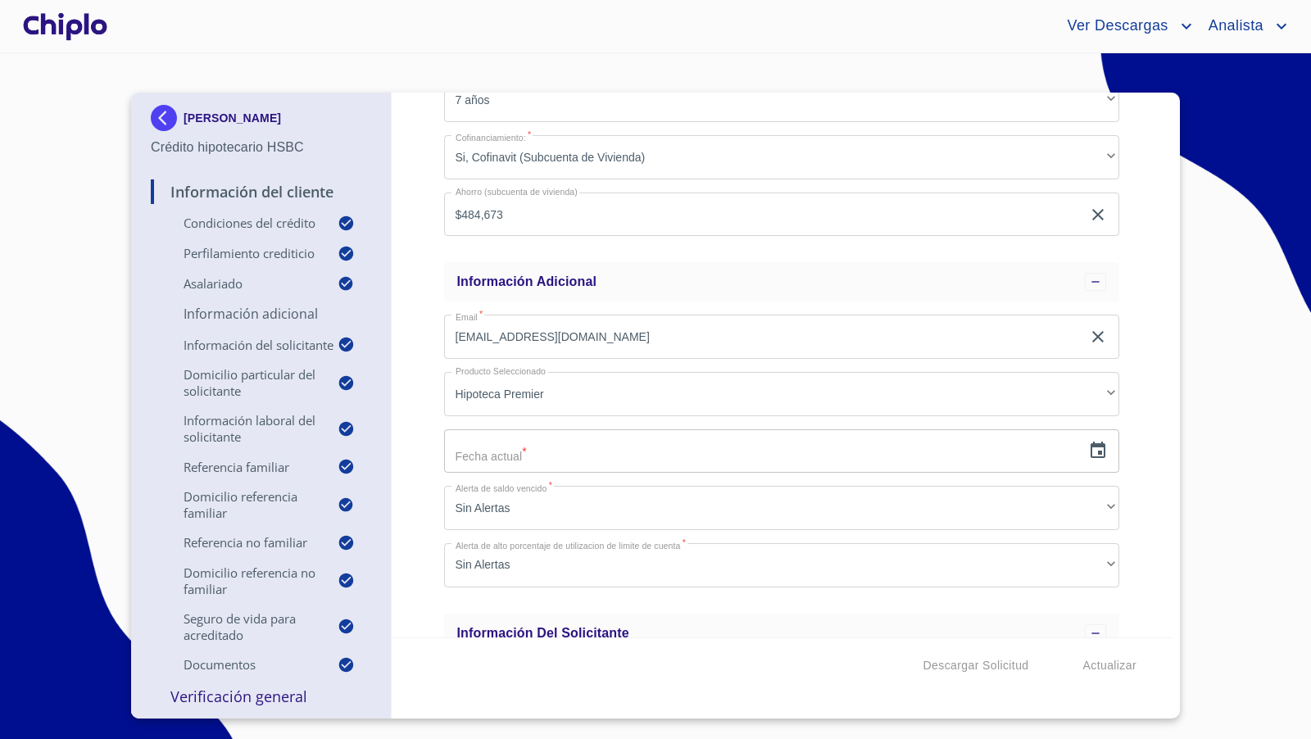
click at [1141, 427] on div "Información del Cliente Condiciones del Crédito Selecciona tu producto   * Adqu…" at bounding box center [782, 365] width 781 height 545
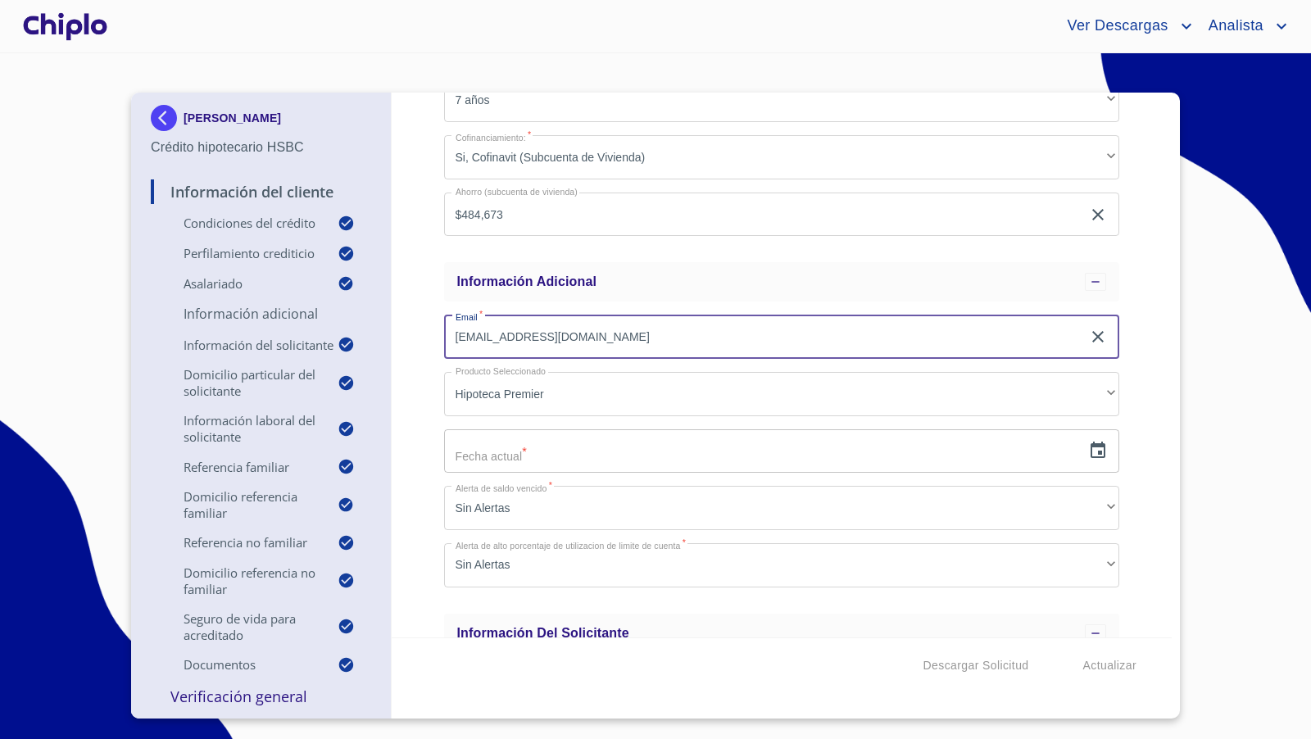
drag, startPoint x: 655, startPoint y: 336, endPoint x: 629, endPoint y: 356, distance: 33.3
click at [435, 329] on div "Información del Cliente Condiciones del Crédito Selecciona tu producto   * Adqu…" at bounding box center [782, 365] width 781 height 545
drag, startPoint x: 644, startPoint y: 340, endPoint x: 432, endPoint y: 327, distance: 212.6
click at [432, 327] on div "Información del Cliente Condiciones del Crédito Selecciona tu producto   * Adqu…" at bounding box center [782, 365] width 781 height 545
click at [1134, 360] on div "Información del Cliente Condiciones del Crédito Selecciona tu producto   * Adqu…" at bounding box center [782, 365] width 781 height 545
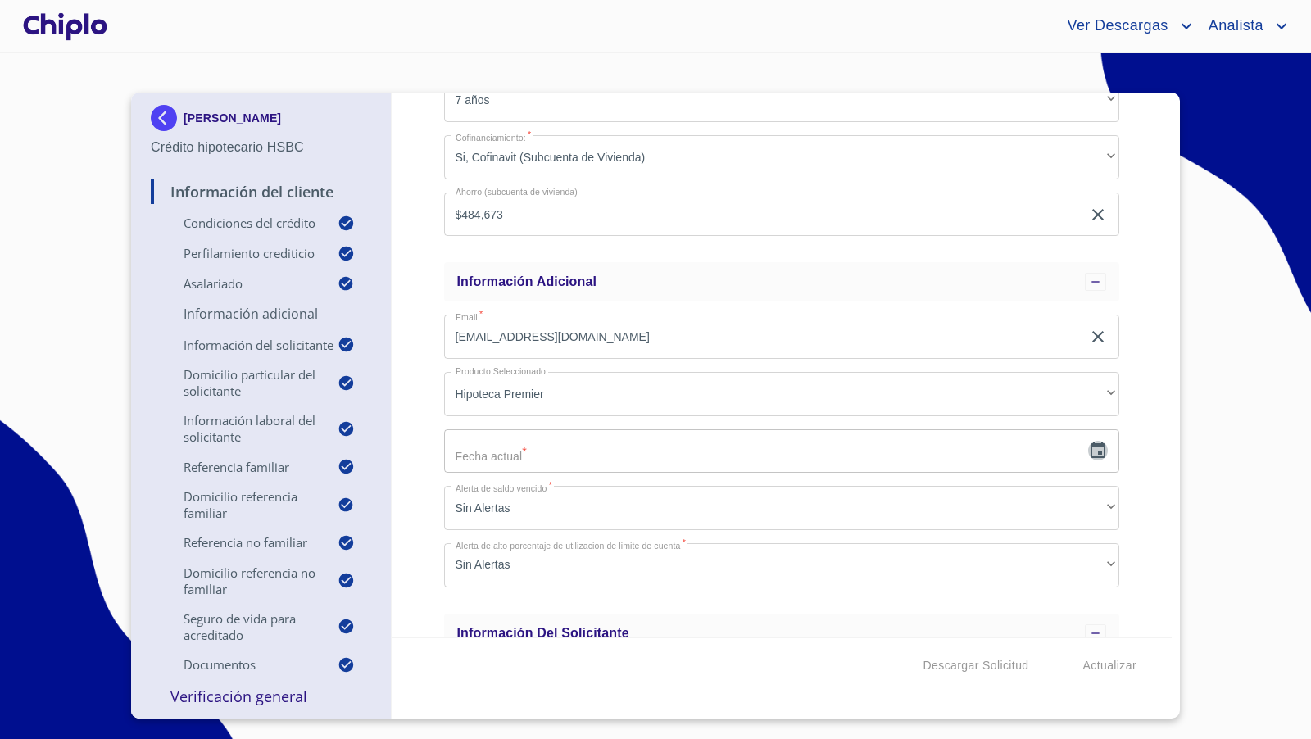
click at [1091, 443] on icon "button" at bounding box center [1098, 450] width 15 height 16
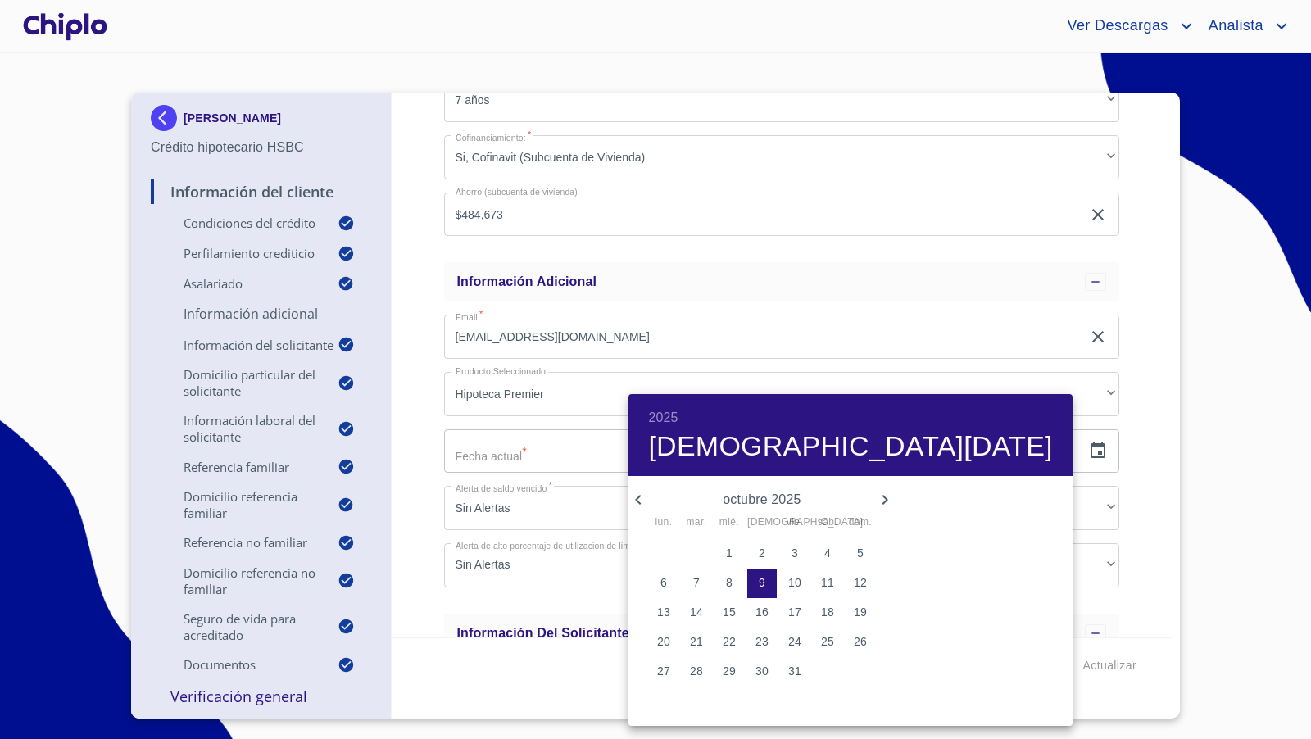
click at [759, 582] on p "9" at bounding box center [762, 582] width 7 height 16
type input "9 de oct. de 2025"
click at [1132, 515] on div at bounding box center [655, 369] width 1311 height 739
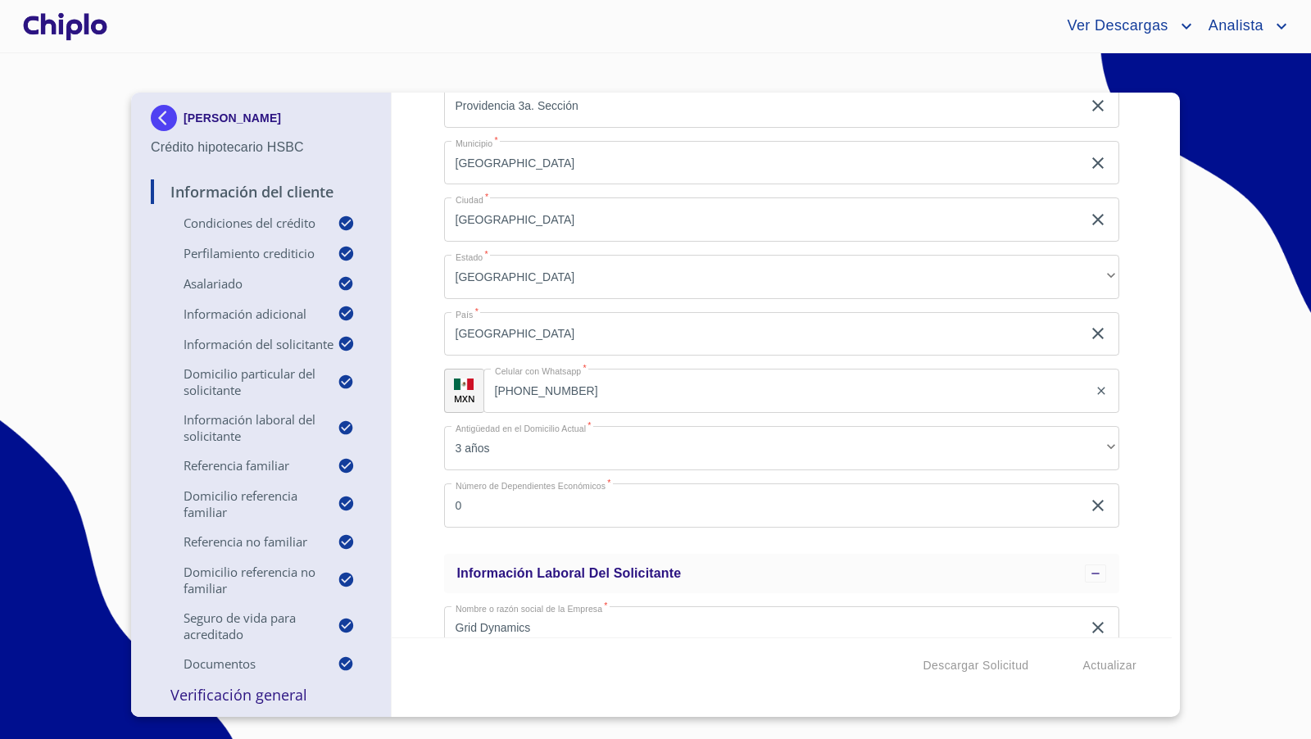
scroll to position [3218, 0]
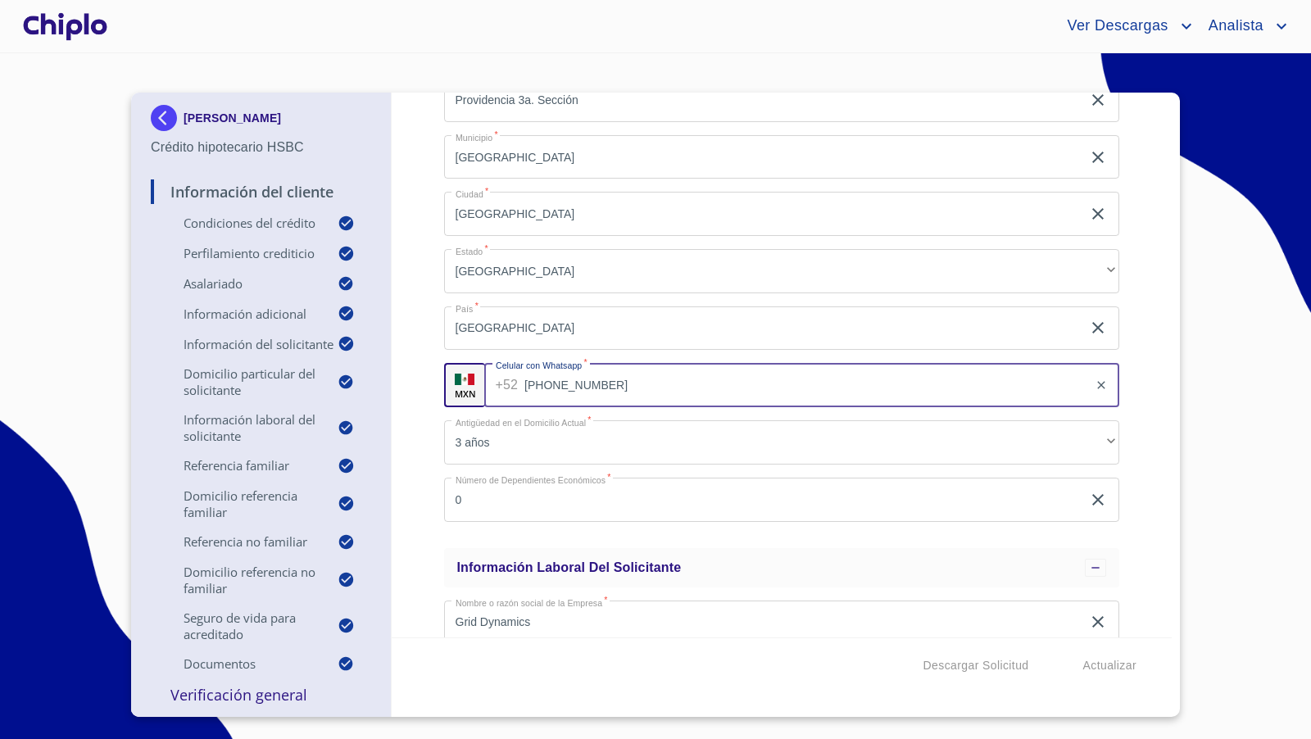
click at [626, 389] on input "[PHONE_NUMBER]" at bounding box center [806, 385] width 564 height 44
click at [1134, 359] on div "Información del Cliente Condiciones del Crédito Selecciona tu producto   * Adqu…" at bounding box center [782, 365] width 781 height 545
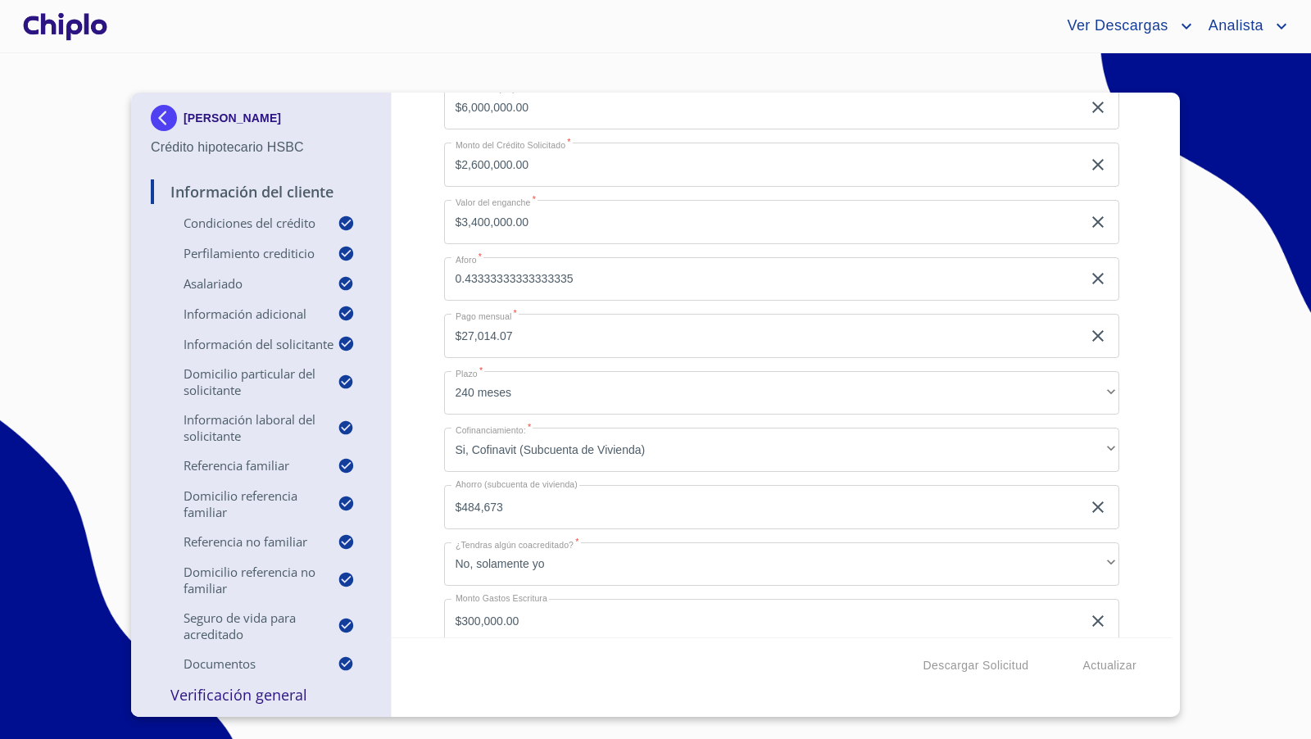
scroll to position [194, 0]
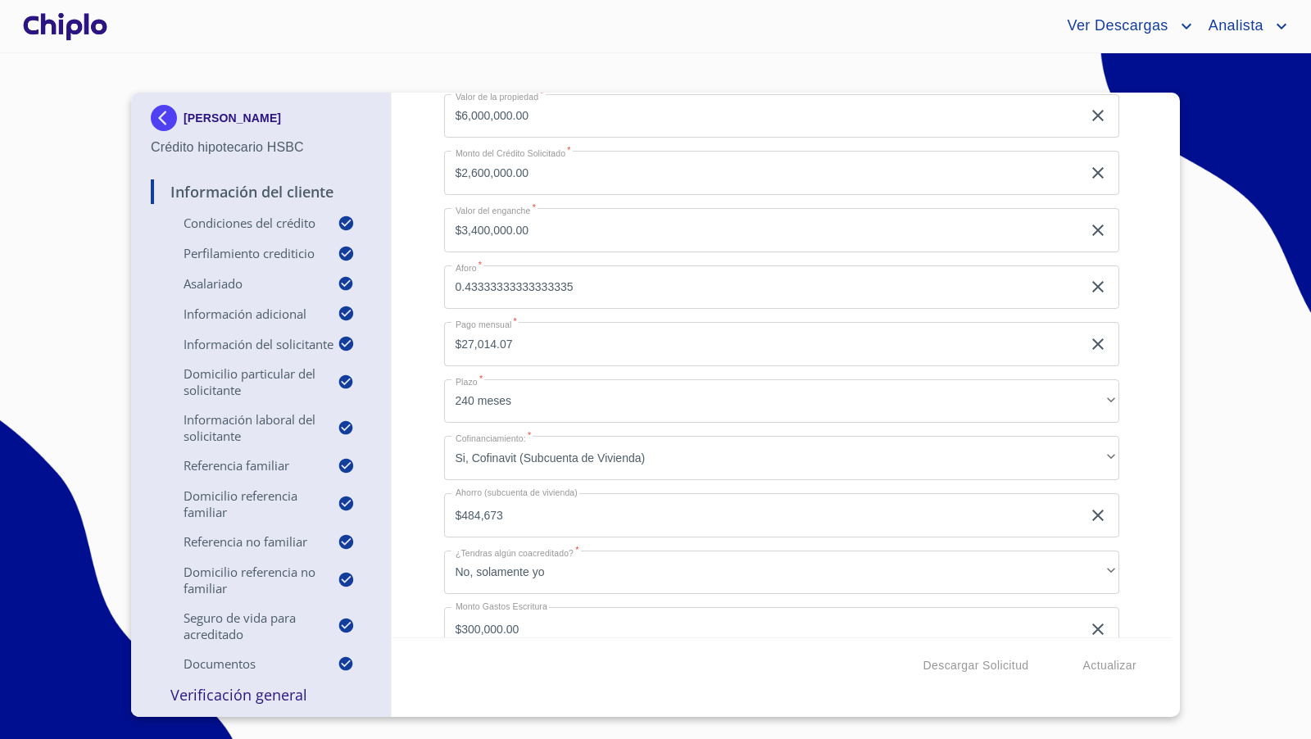
click at [1134, 401] on div "Información del Cliente Condiciones del Crédito Selecciona tu producto   * Adqu…" at bounding box center [782, 365] width 781 height 545
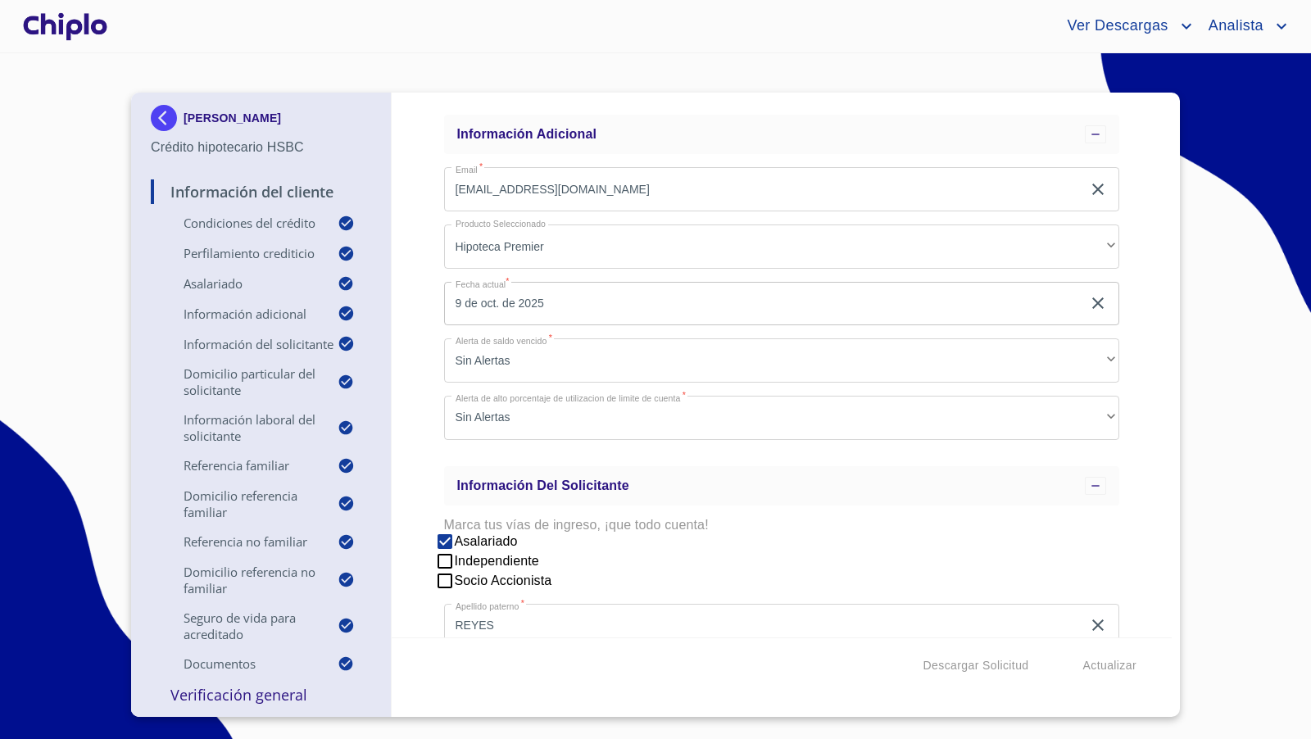
scroll to position [1204, 0]
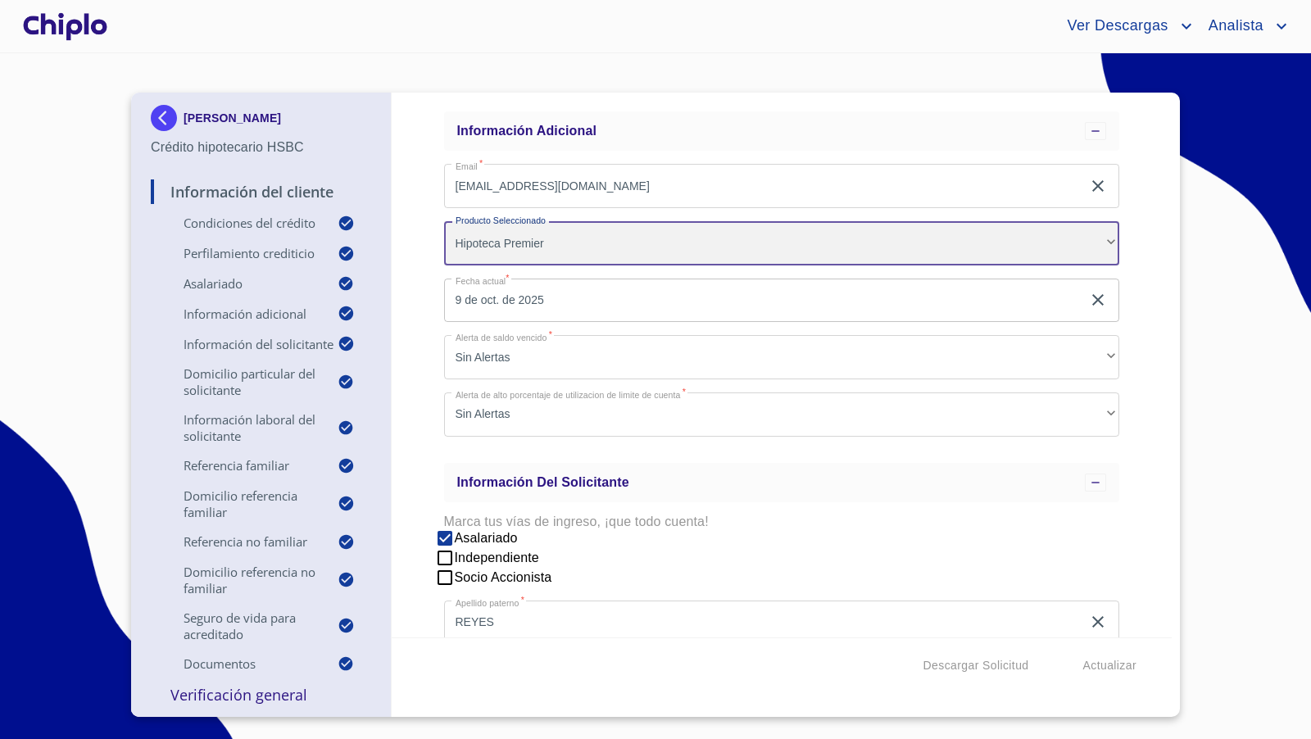
click at [1096, 236] on div "Hipoteca Premier" at bounding box center [782, 243] width 676 height 44
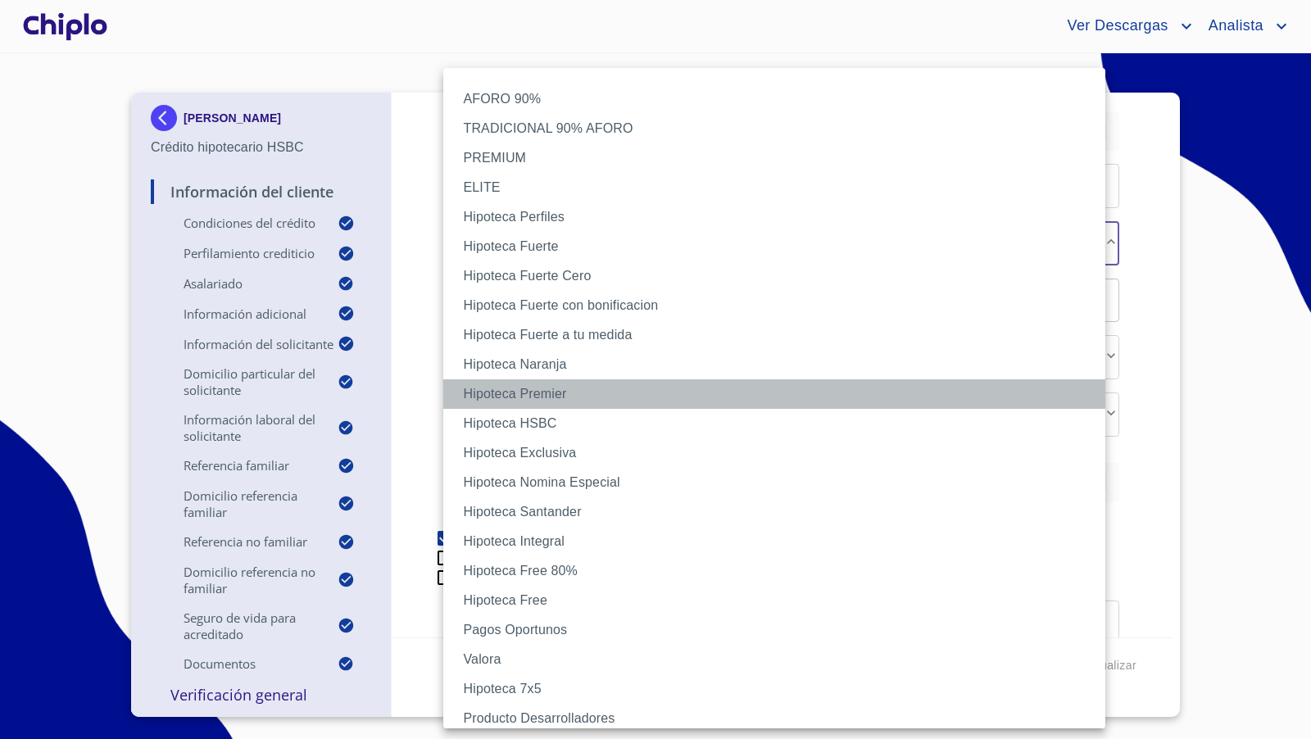
click at [653, 396] on li "Hipoteca Premier" at bounding box center [781, 393] width 676 height 29
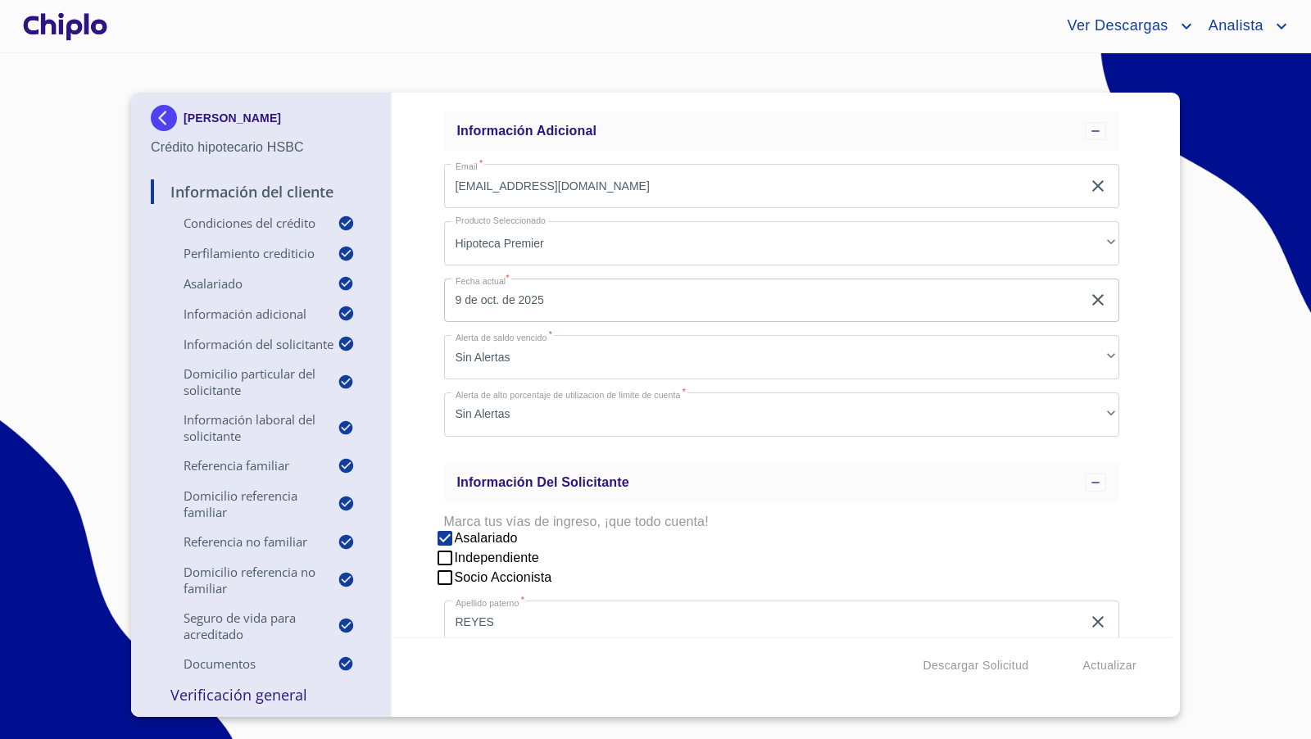
click at [1120, 425] on div "Información del Cliente Condiciones del Crédito Selecciona tu producto   * Adqu…" at bounding box center [782, 365] width 781 height 545
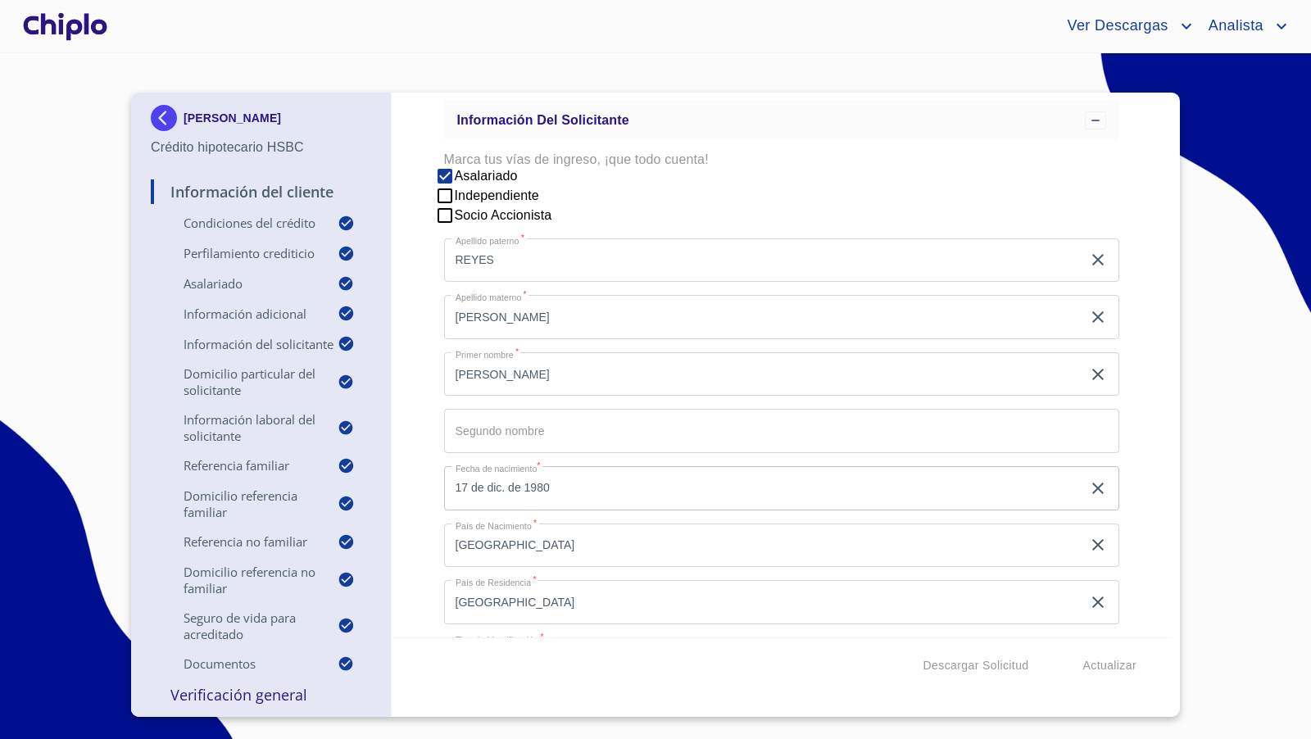
scroll to position [1567, 0]
click at [1134, 453] on div "Información del Cliente Condiciones del Crédito Selecciona tu producto   * Adqu…" at bounding box center [782, 365] width 781 height 545
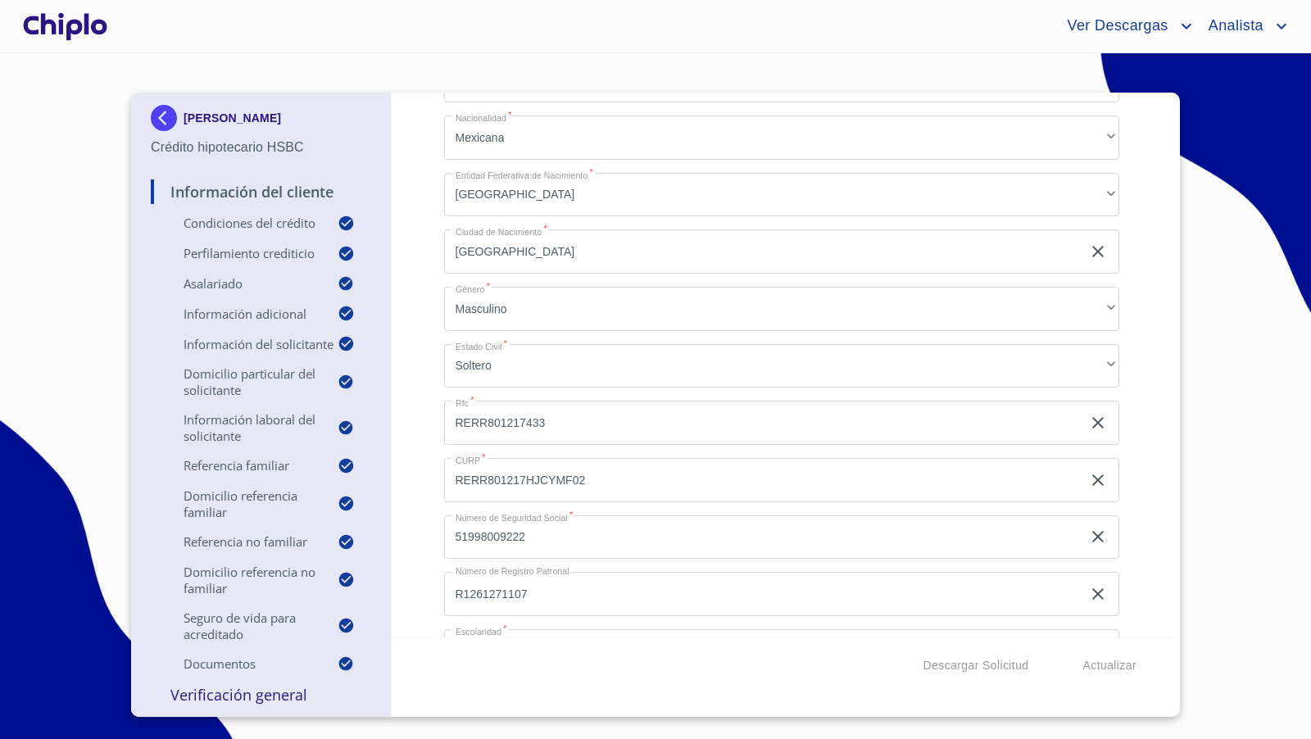
scroll to position [2233, 0]
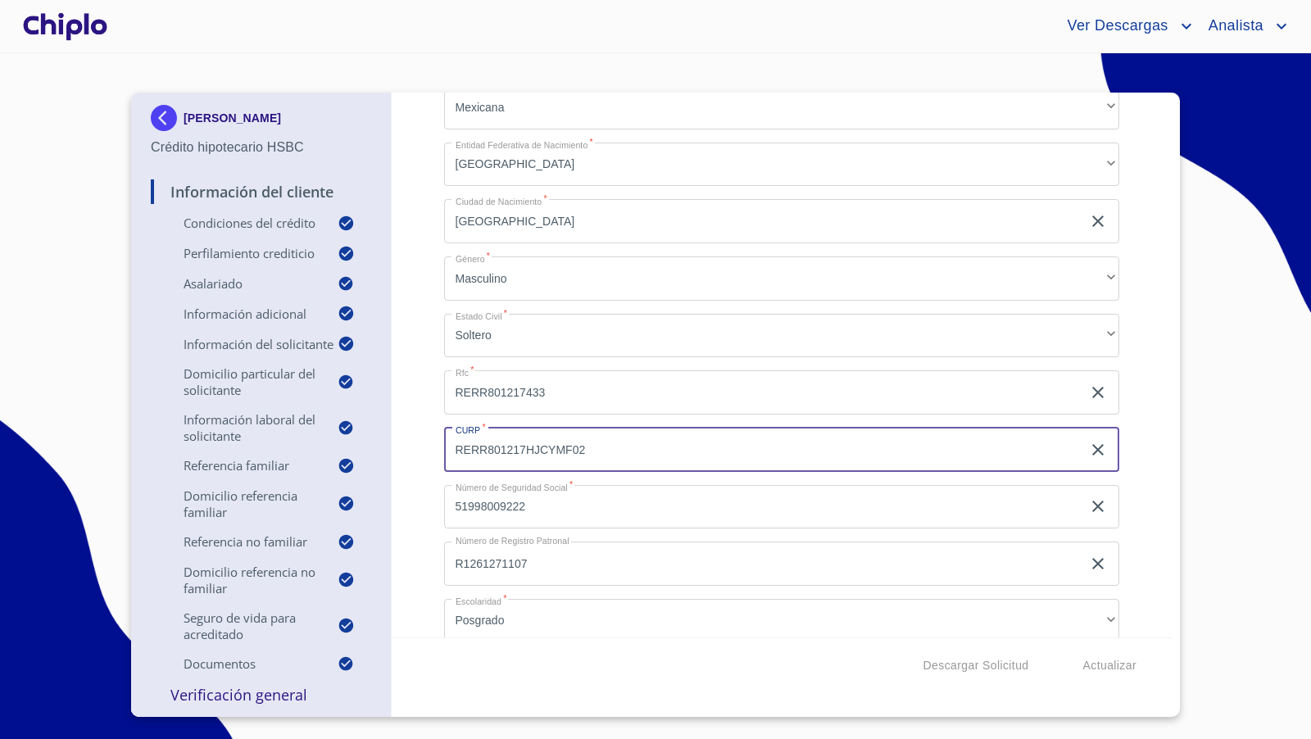
drag, startPoint x: 532, startPoint y: 444, endPoint x: 418, endPoint y: 432, distance: 114.5
click at [418, 432] on div "Información del Cliente Condiciones del Crédito Selecciona tu producto   * Adqu…" at bounding box center [782, 365] width 781 height 545
click at [417, 431] on div "Información del Cliente Condiciones del Crédito Selecciona tu producto   * Adqu…" at bounding box center [782, 365] width 781 height 545
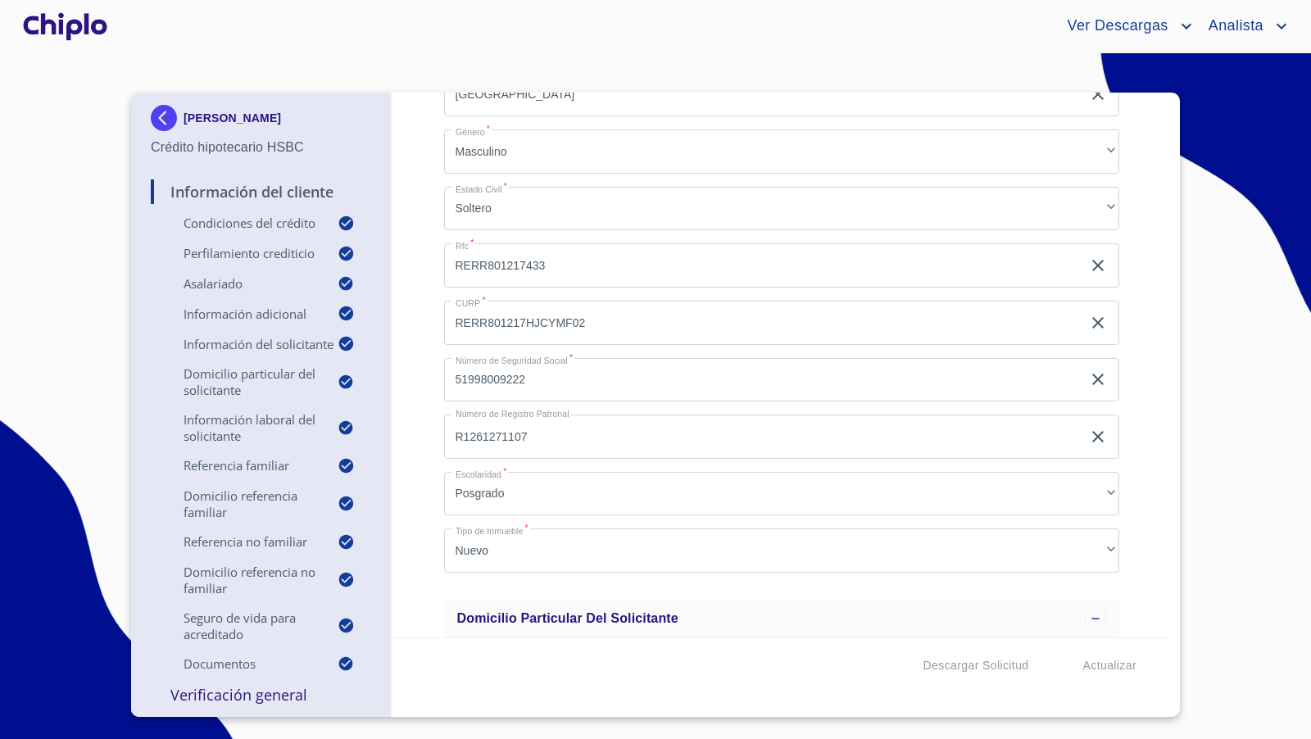
scroll to position [2361, 0]
click at [424, 506] on div "Información del Cliente Condiciones del Crédito Selecciona tu producto   * Adqu…" at bounding box center [782, 365] width 781 height 545
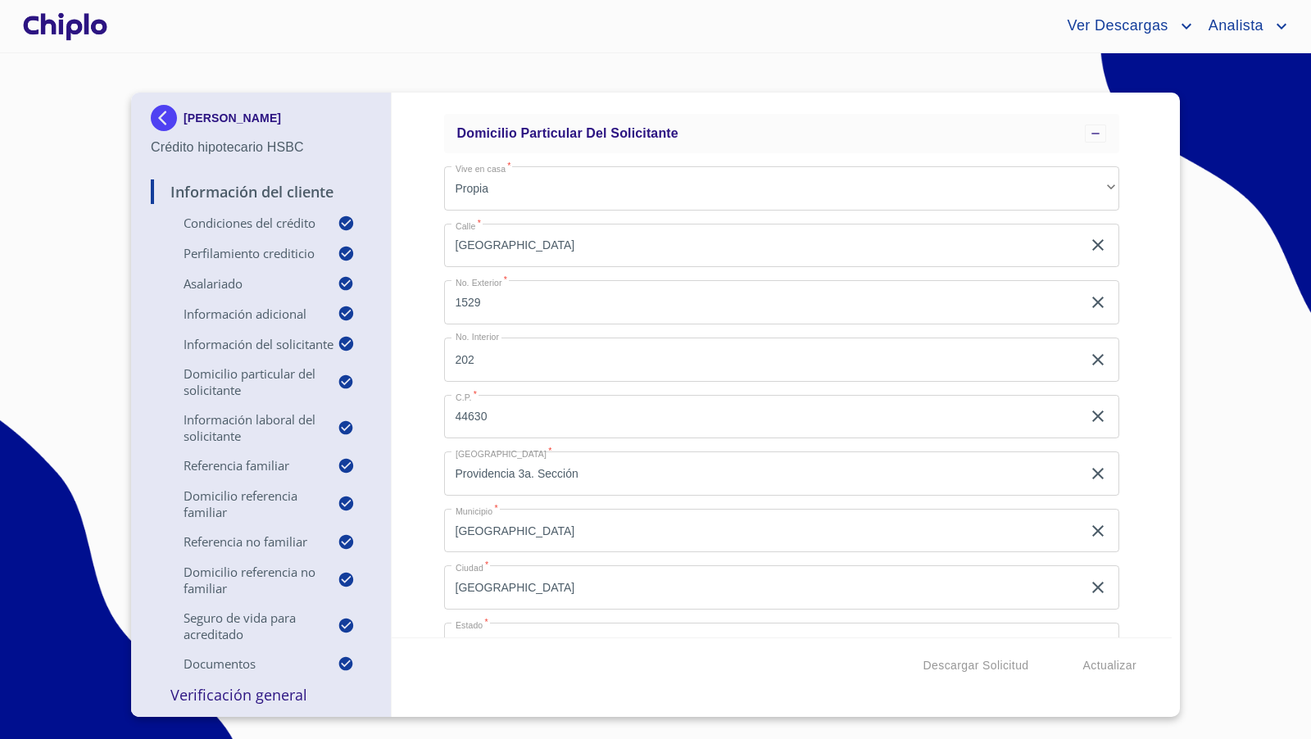
scroll to position [2846, 0]
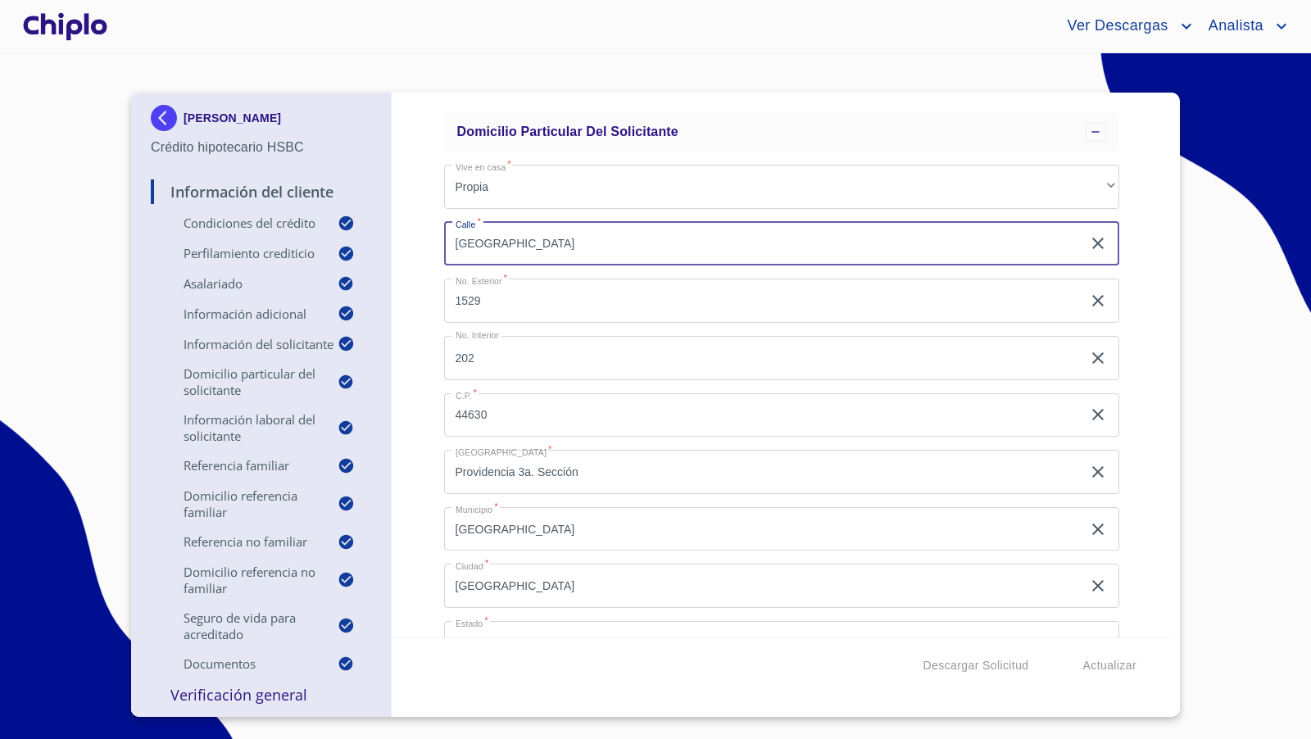
drag, startPoint x: 525, startPoint y: 248, endPoint x: 442, endPoint y: 243, distance: 83.8
click at [442, 243] on div "Información del Cliente Condiciones del Crédito Selecciona tu producto   * Adqu…" at bounding box center [782, 365] width 781 height 545
click at [430, 356] on div "Información del Cliente Condiciones del Crédito Selecciona tu producto   * Adqu…" at bounding box center [782, 365] width 781 height 545
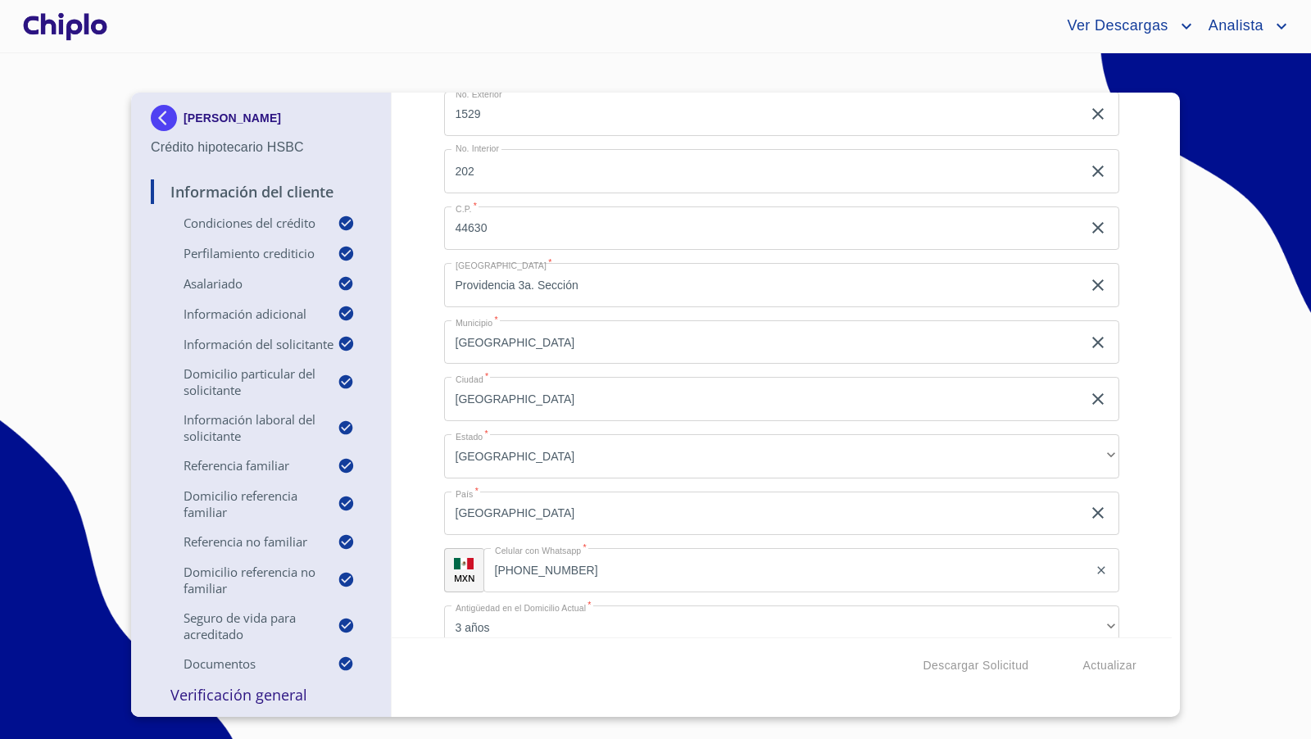
scroll to position [3050, 0]
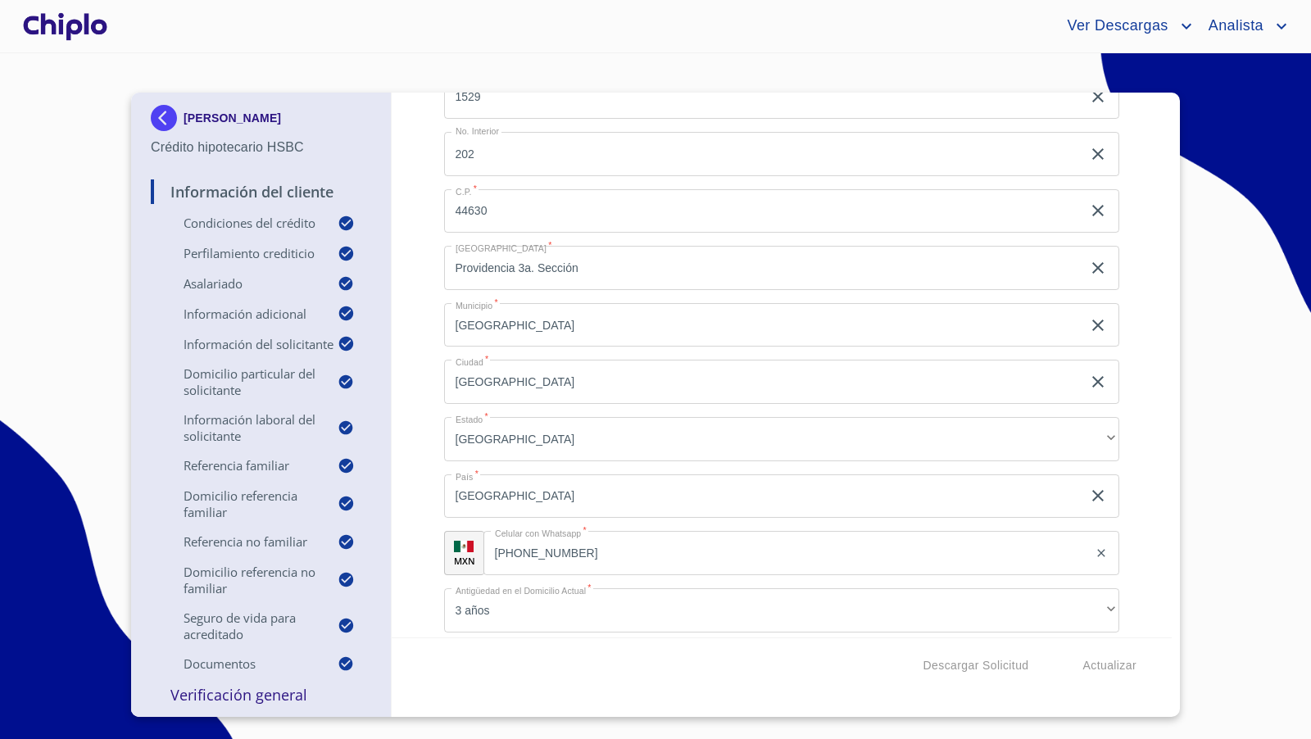
click at [427, 429] on div "Información del Cliente Condiciones del Crédito Selecciona tu producto   * Adqu…" at bounding box center [782, 365] width 781 height 545
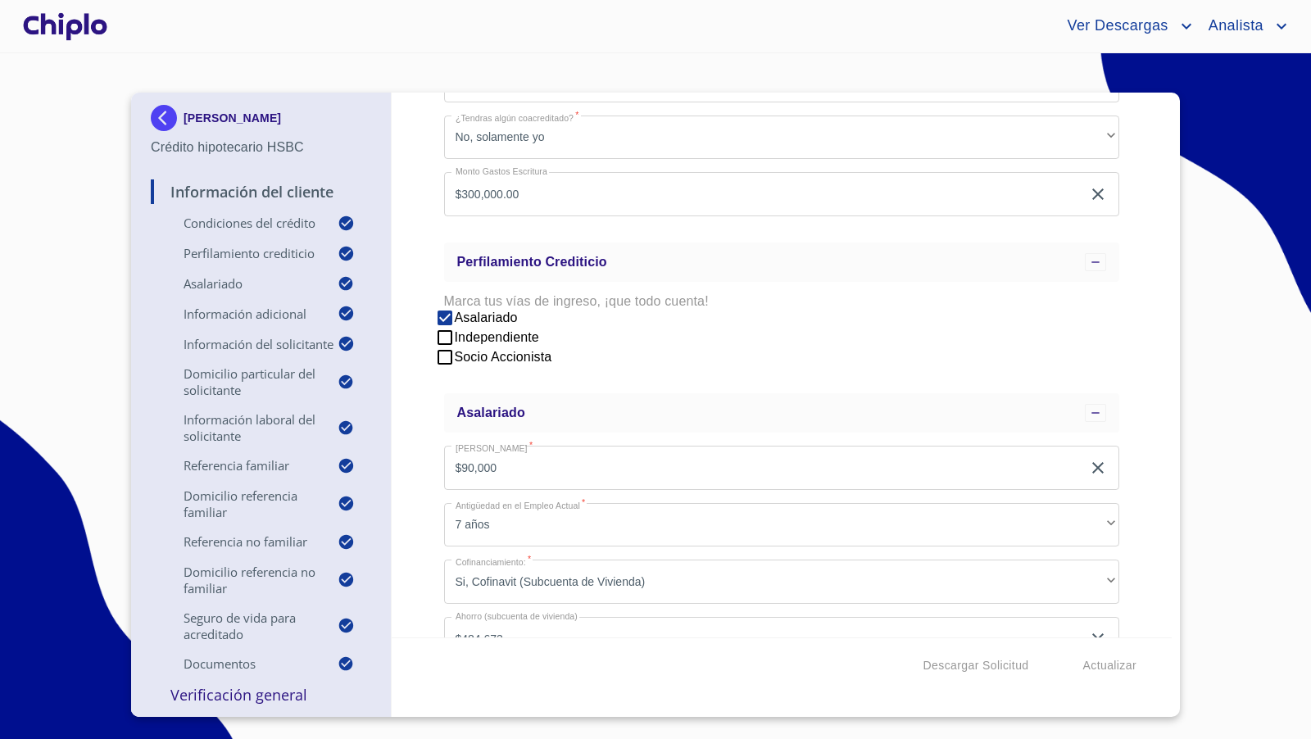
scroll to position [640, 0]
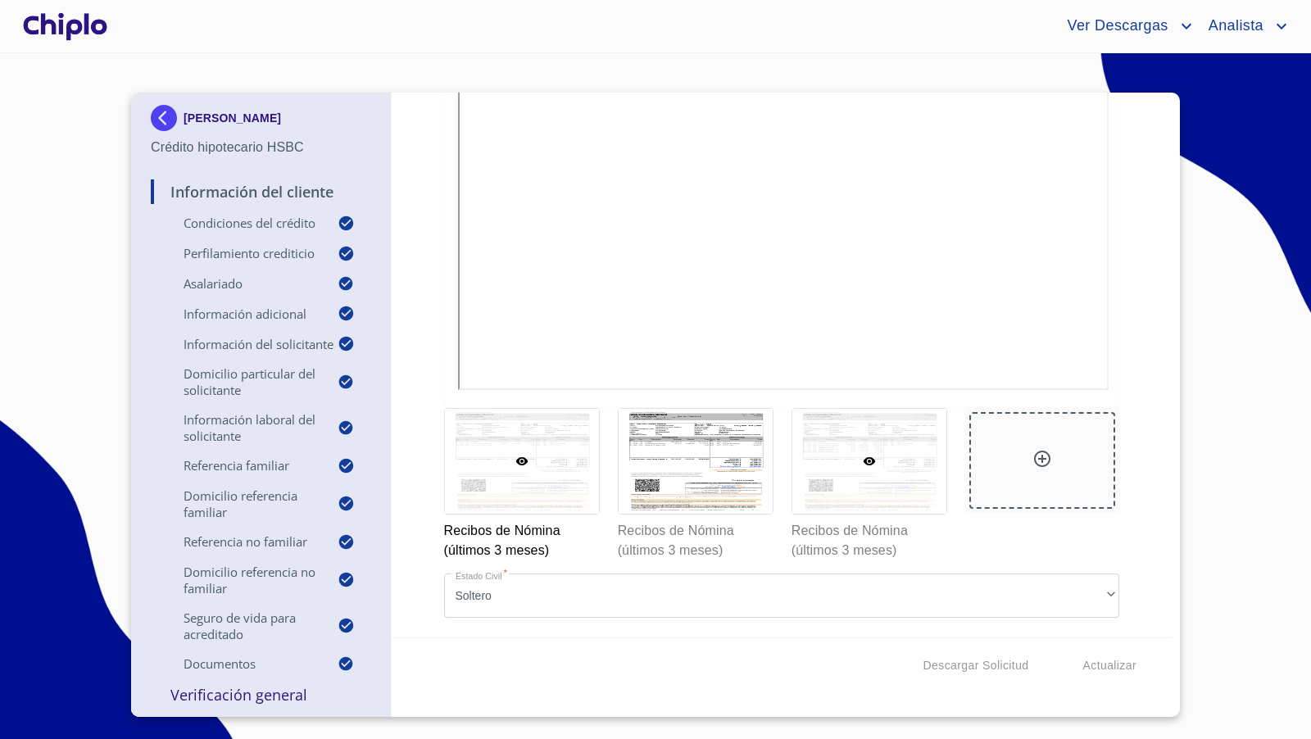
click at [832, 481] on div at bounding box center [869, 461] width 154 height 105
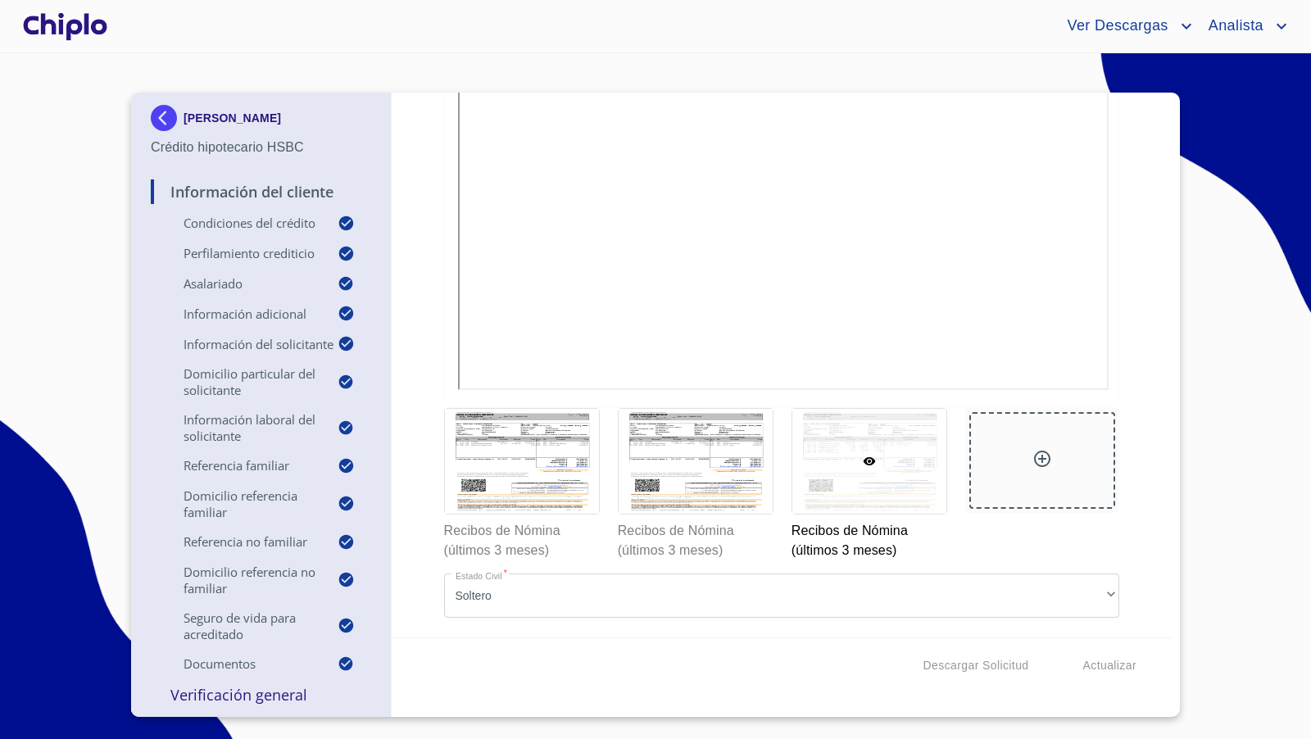
scroll to position [11, 0]
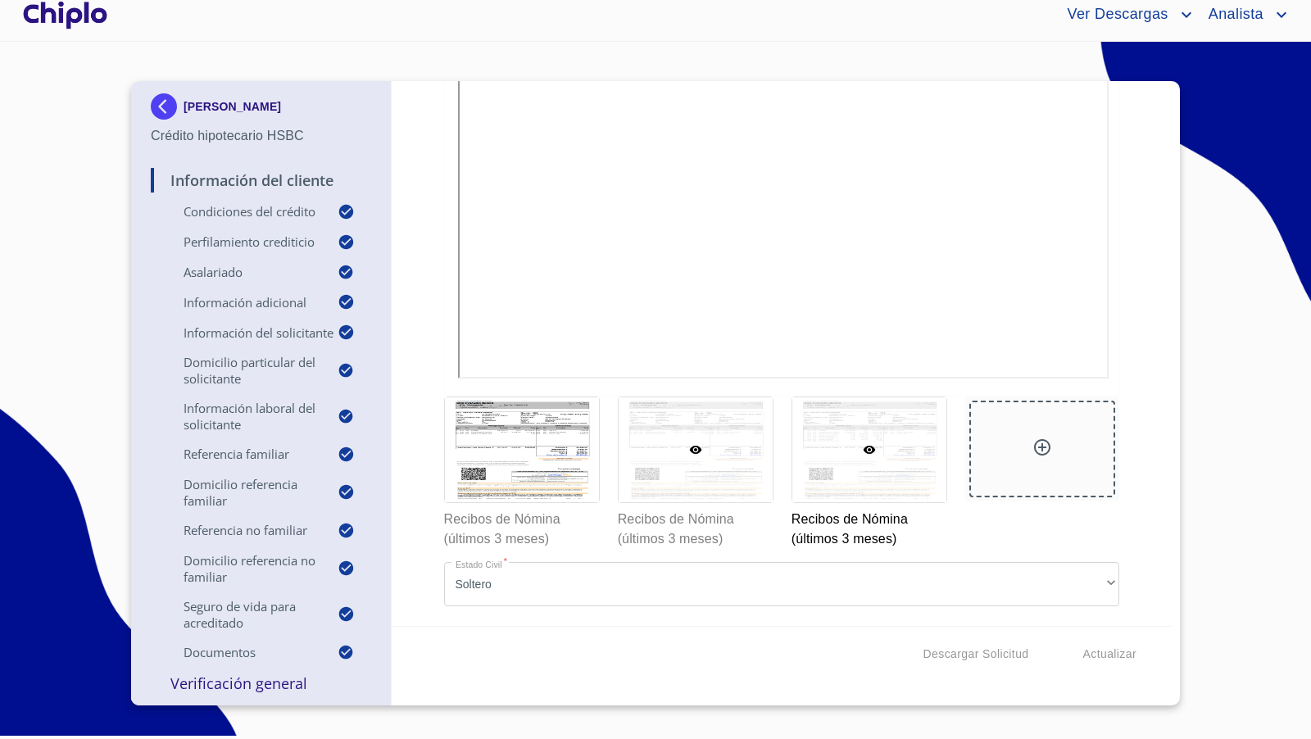
click at [724, 484] on div at bounding box center [696, 449] width 154 height 105
click at [880, 502] on div at bounding box center [869, 449] width 154 height 105
click at [1128, 324] on div "Información del Cliente Condiciones del Crédito Selecciona tu producto   * Adqu…" at bounding box center [782, 353] width 781 height 545
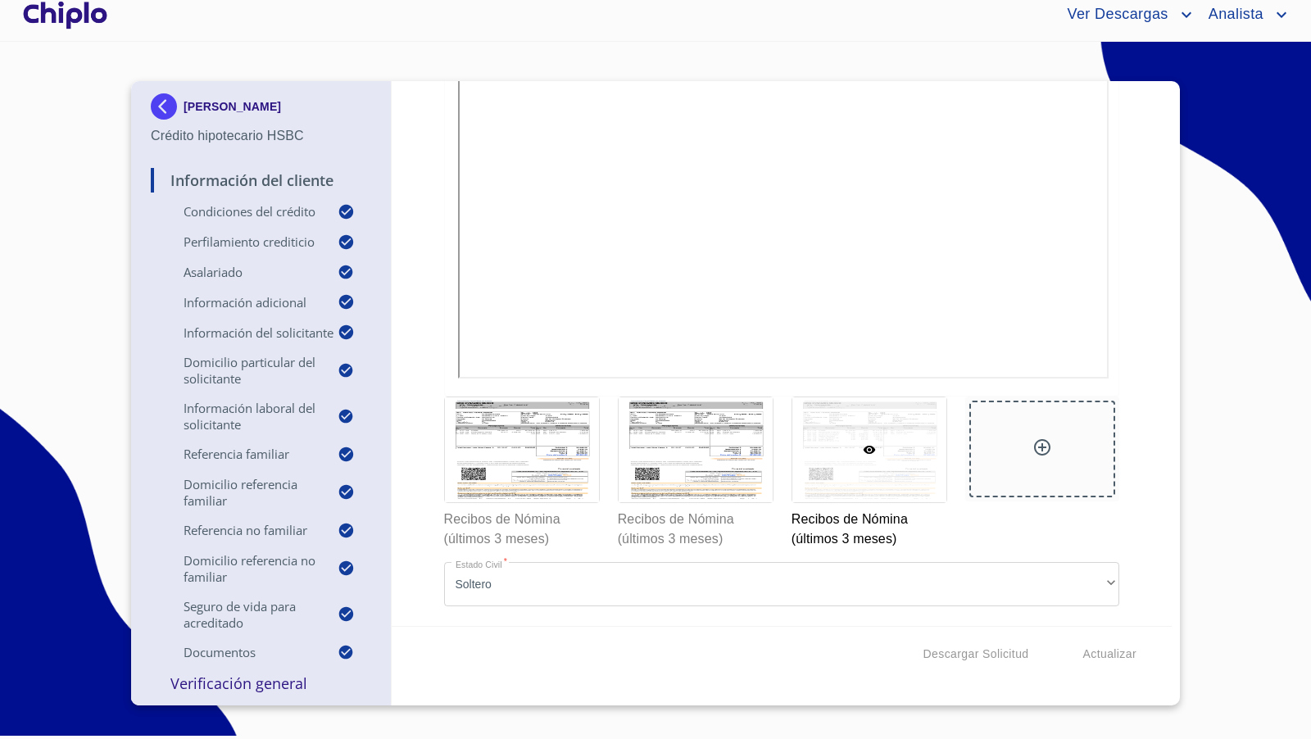
scroll to position [11980, 0]
click at [709, 502] on div at bounding box center [696, 449] width 154 height 105
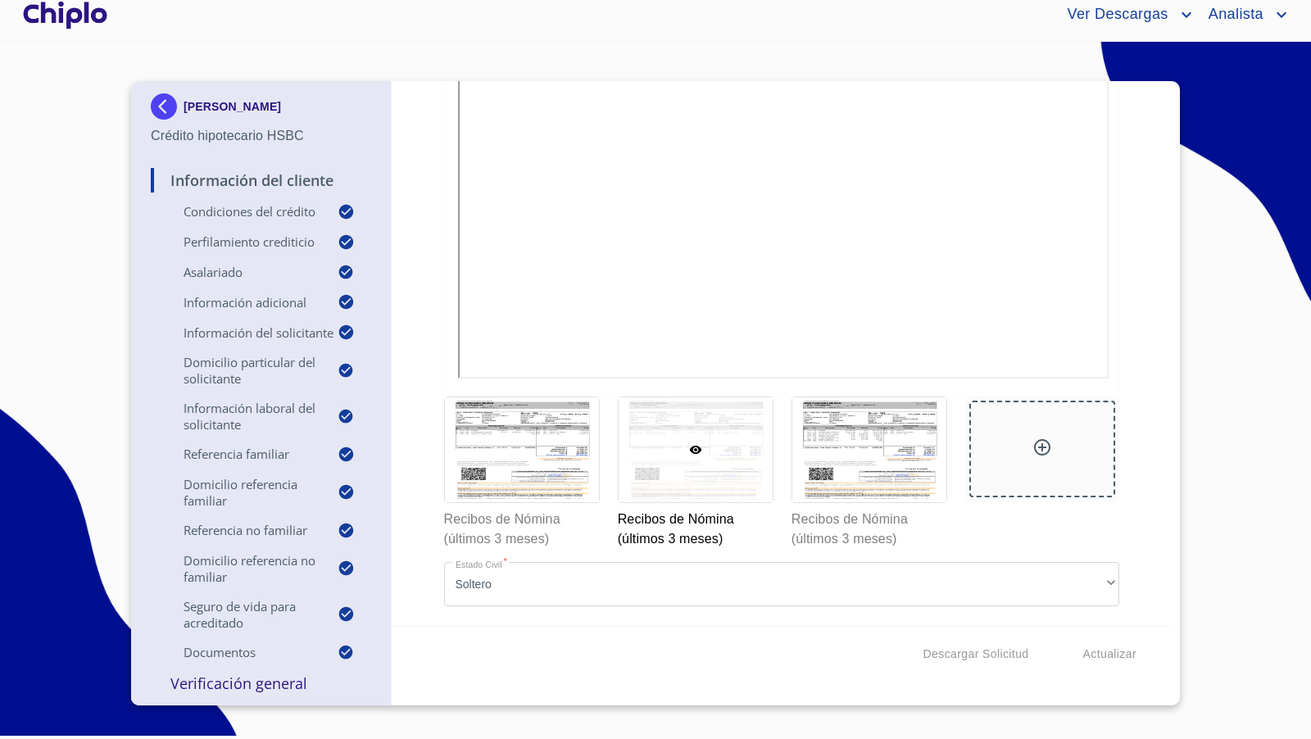
scroll to position [11917, 0]
click at [904, 502] on div at bounding box center [869, 449] width 154 height 105
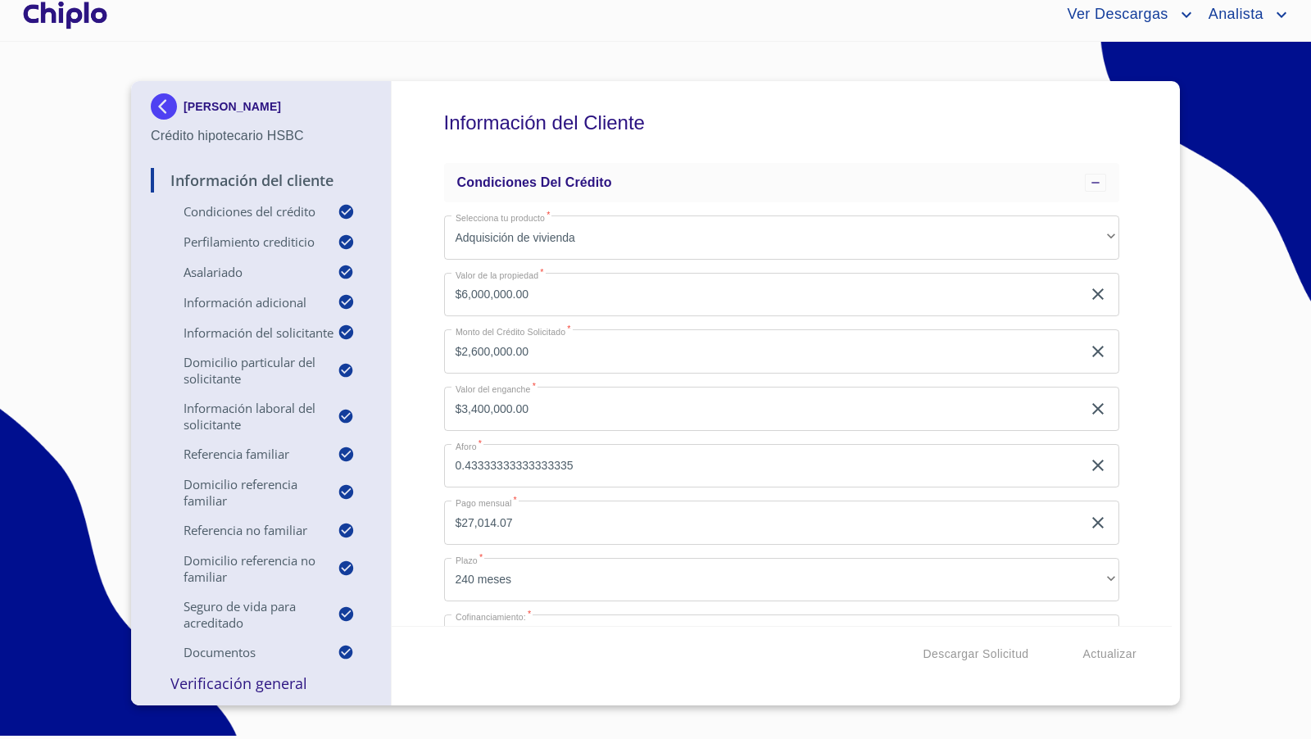
scroll to position [0, 0]
click at [1140, 276] on div "Información del Cliente Condiciones del Crédito Selecciona tu producto   * Adqu…" at bounding box center [782, 353] width 781 height 545
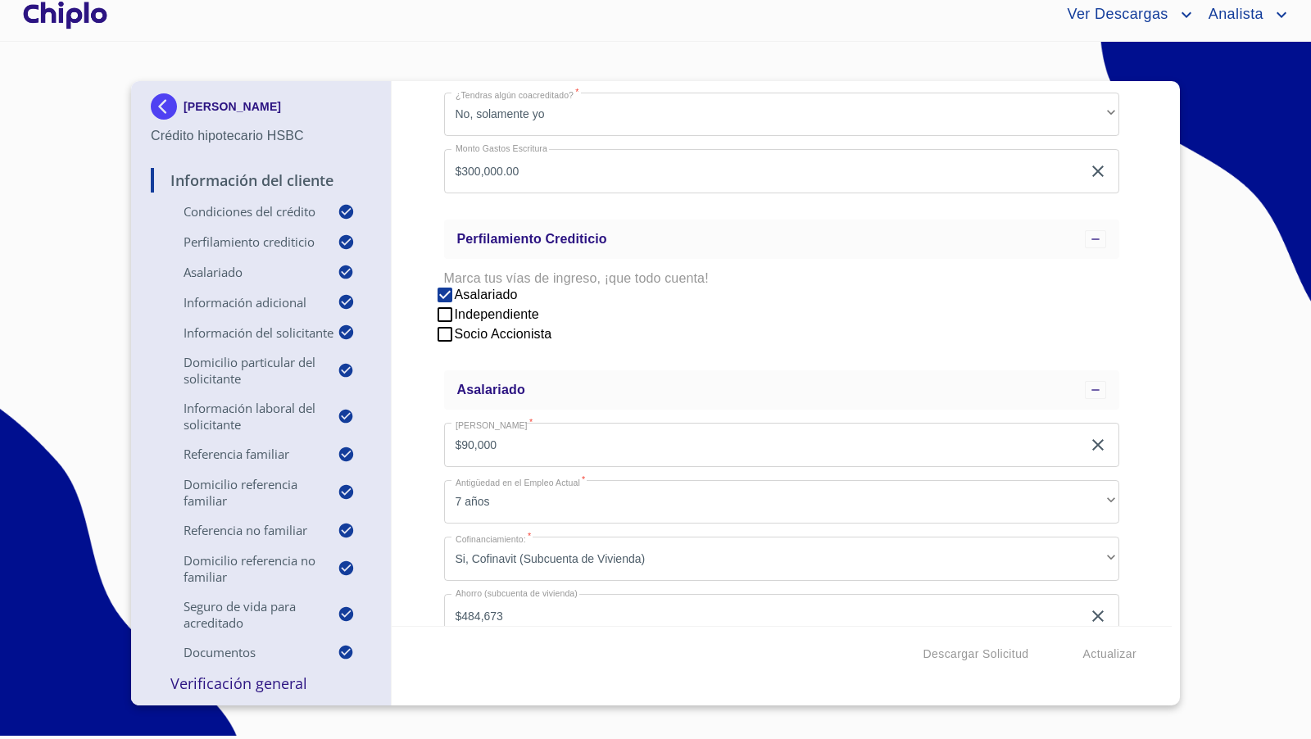
scroll to position [642, 0]
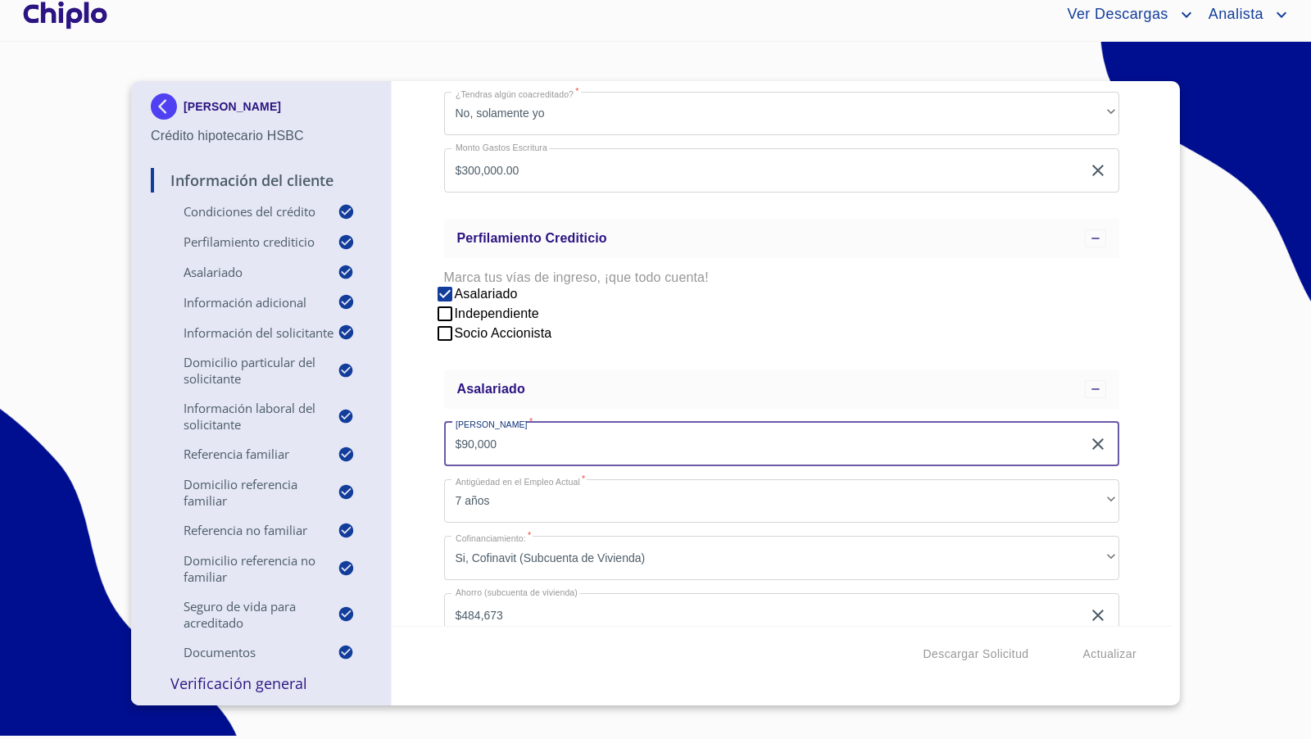
drag, startPoint x: 529, startPoint y: 438, endPoint x: 438, endPoint y: 442, distance: 91.9
click at [438, 442] on div "Información del Cliente Condiciones del Crédito Selecciona tu producto   * Adqu…" at bounding box center [782, 353] width 781 height 545
type input "$123,000"
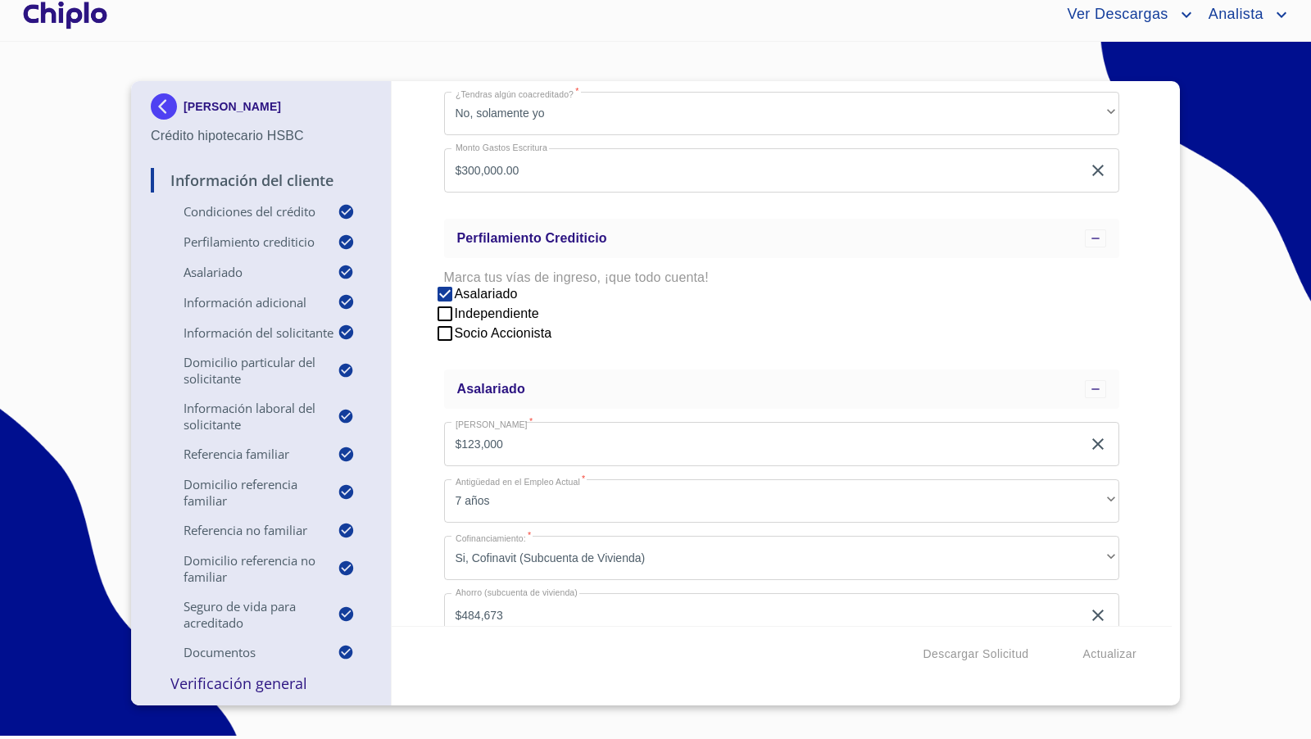
click at [423, 423] on div "Información del Cliente Condiciones del Crédito Selecciona tu producto   * Adqu…" at bounding box center [782, 353] width 781 height 545
click at [1141, 457] on div "Información del Cliente Condiciones del Crédito Selecciona tu producto   * Adqu…" at bounding box center [782, 353] width 781 height 545
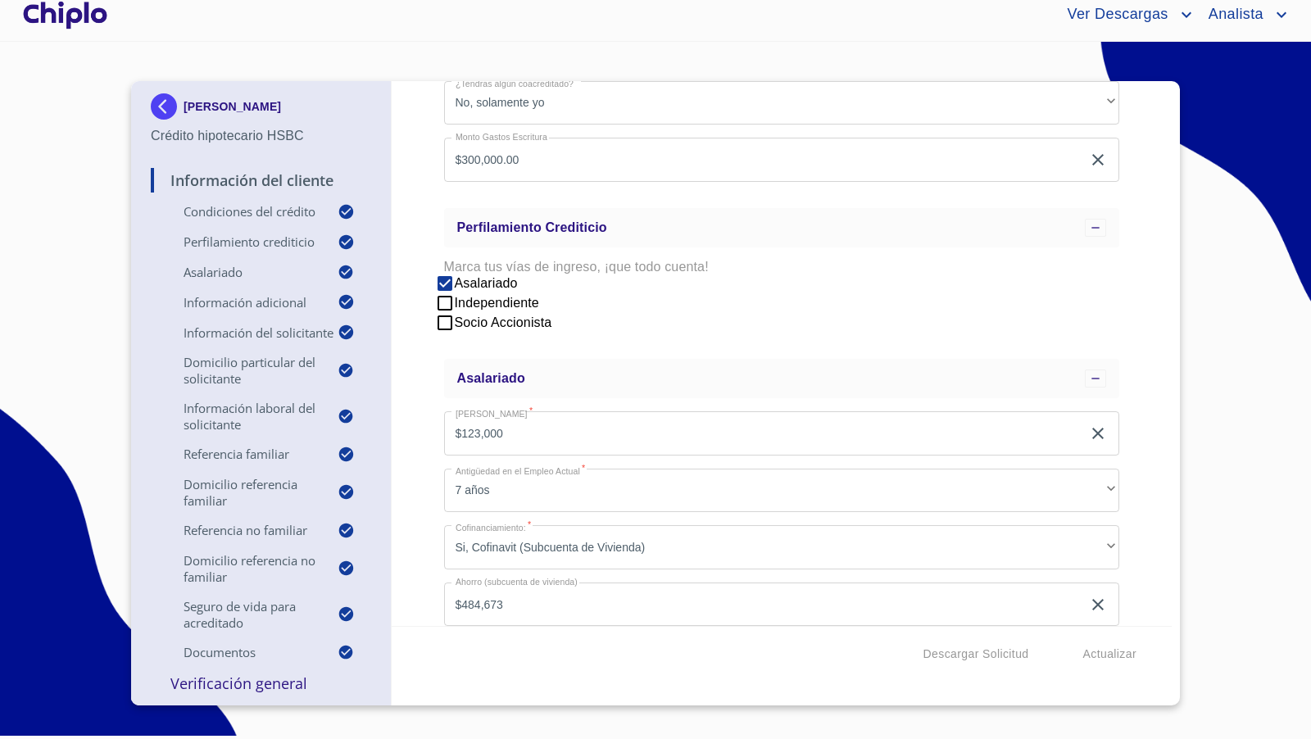
click at [1134, 412] on div "Información del Cliente Condiciones del Crédito Selecciona tu producto   * Adqu…" at bounding box center [782, 353] width 781 height 545
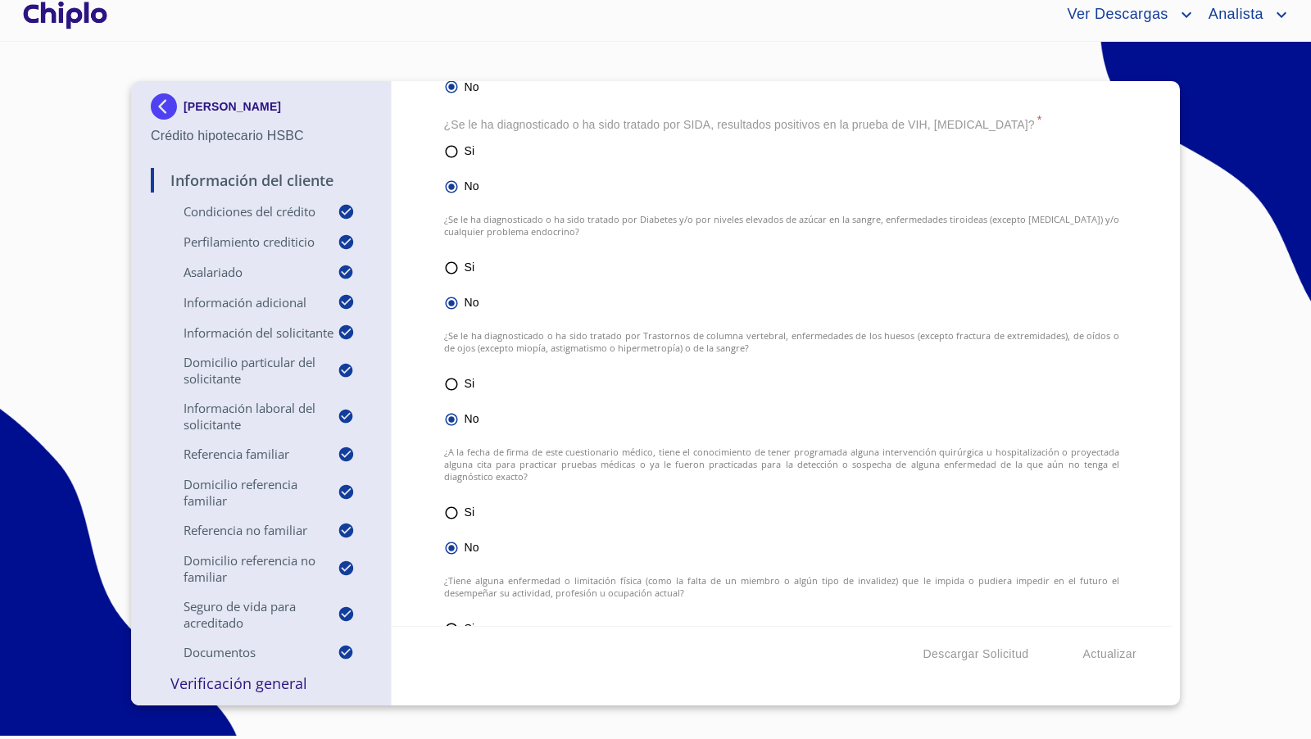
scroll to position [7074, 0]
click at [1134, 413] on div "Información del Cliente Condiciones del Crédito Selecciona tu producto   * Adqu…" at bounding box center [782, 353] width 781 height 545
click at [413, 386] on div "Información del Cliente Condiciones del Crédito Selecciona tu producto   * Adqu…" at bounding box center [782, 353] width 781 height 545
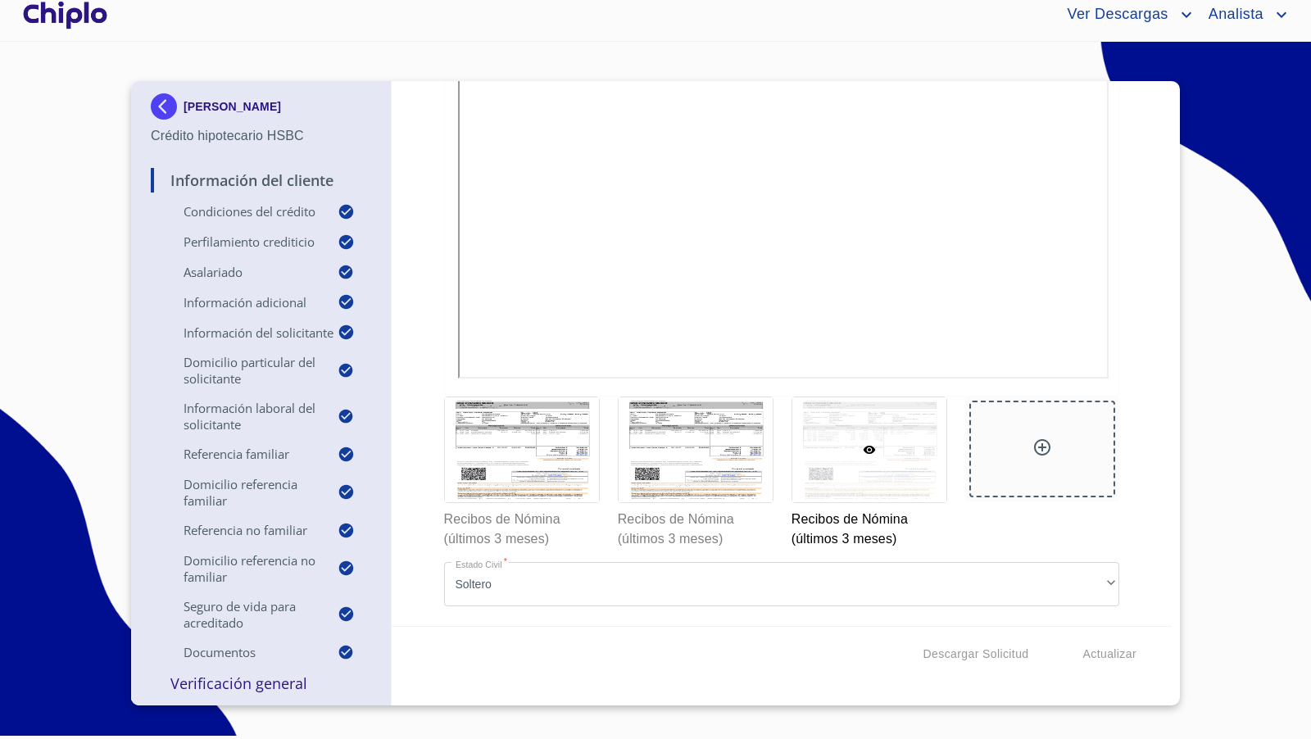
scroll to position [18, 0]
click at [204, 688] on p "Verificación General" at bounding box center [261, 683] width 220 height 20
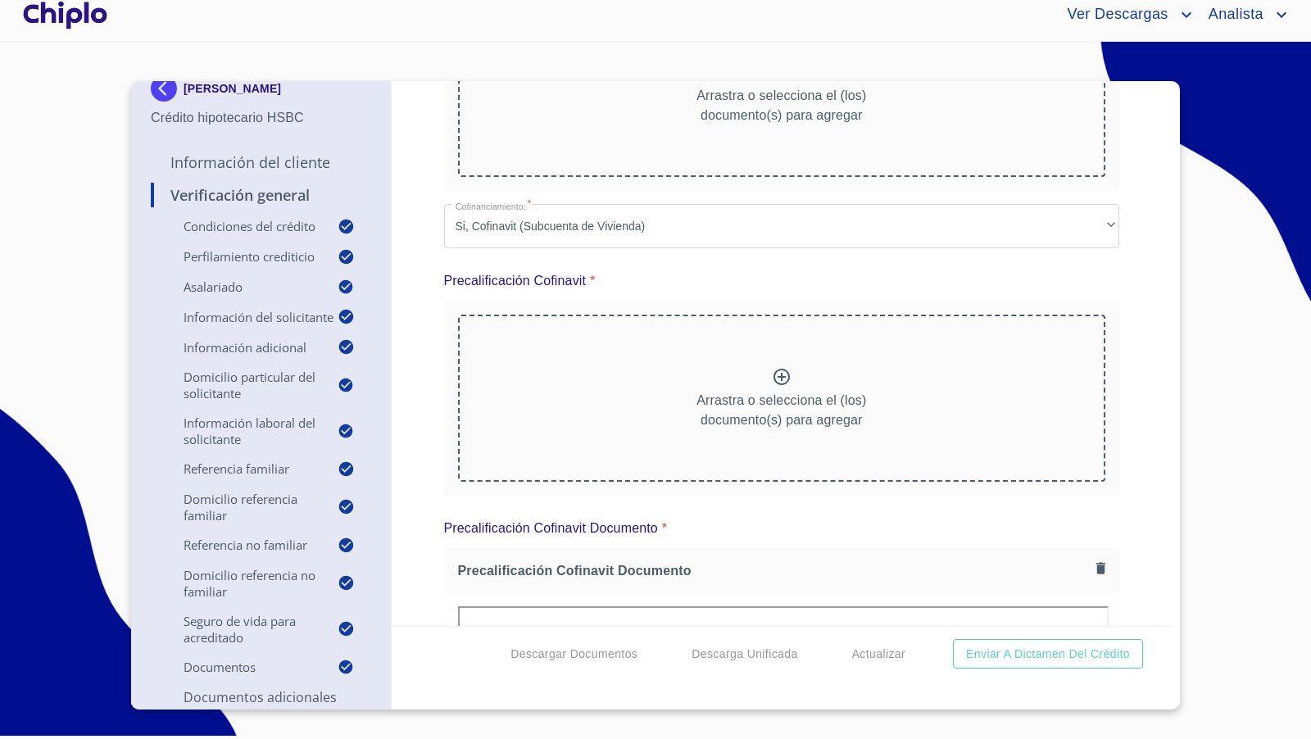
scroll to position [12065, 0]
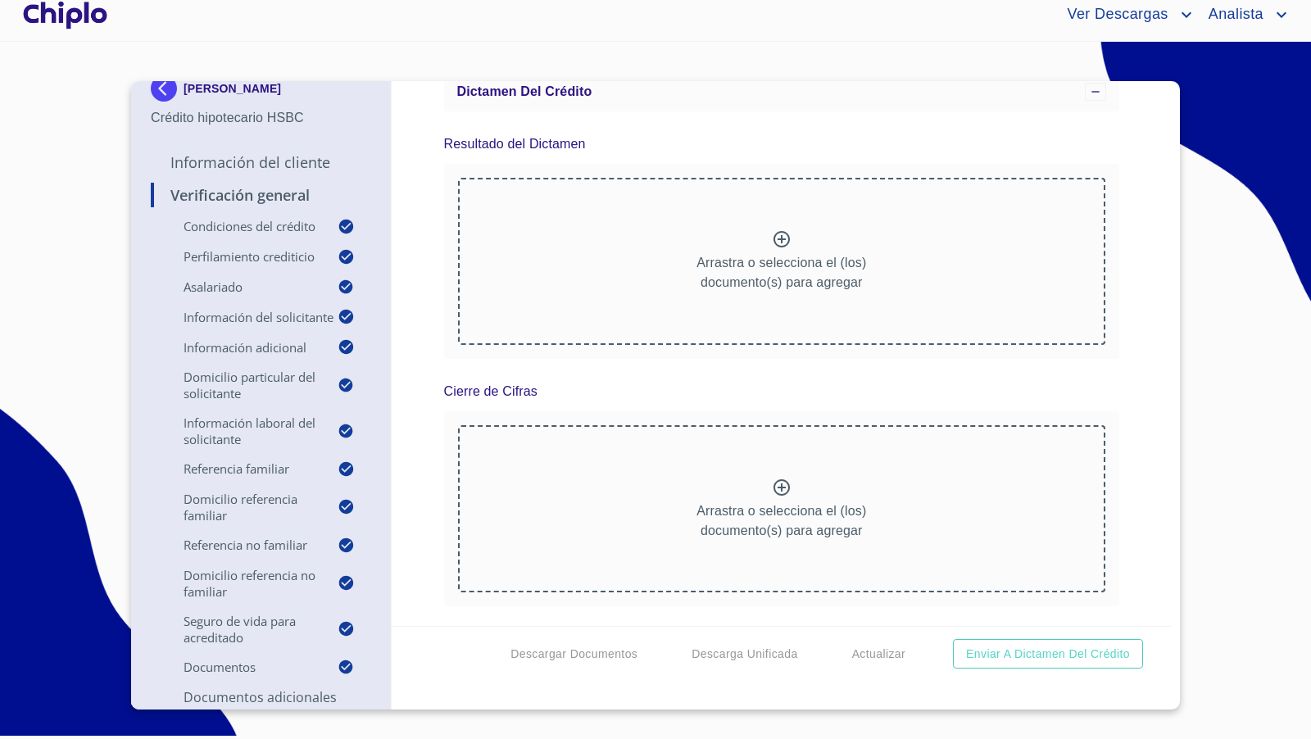
click at [1127, 508] on div "Verificación General Condiciones del Crédito Selecciona tu producto   * Adquisi…" at bounding box center [782, 353] width 781 height 545
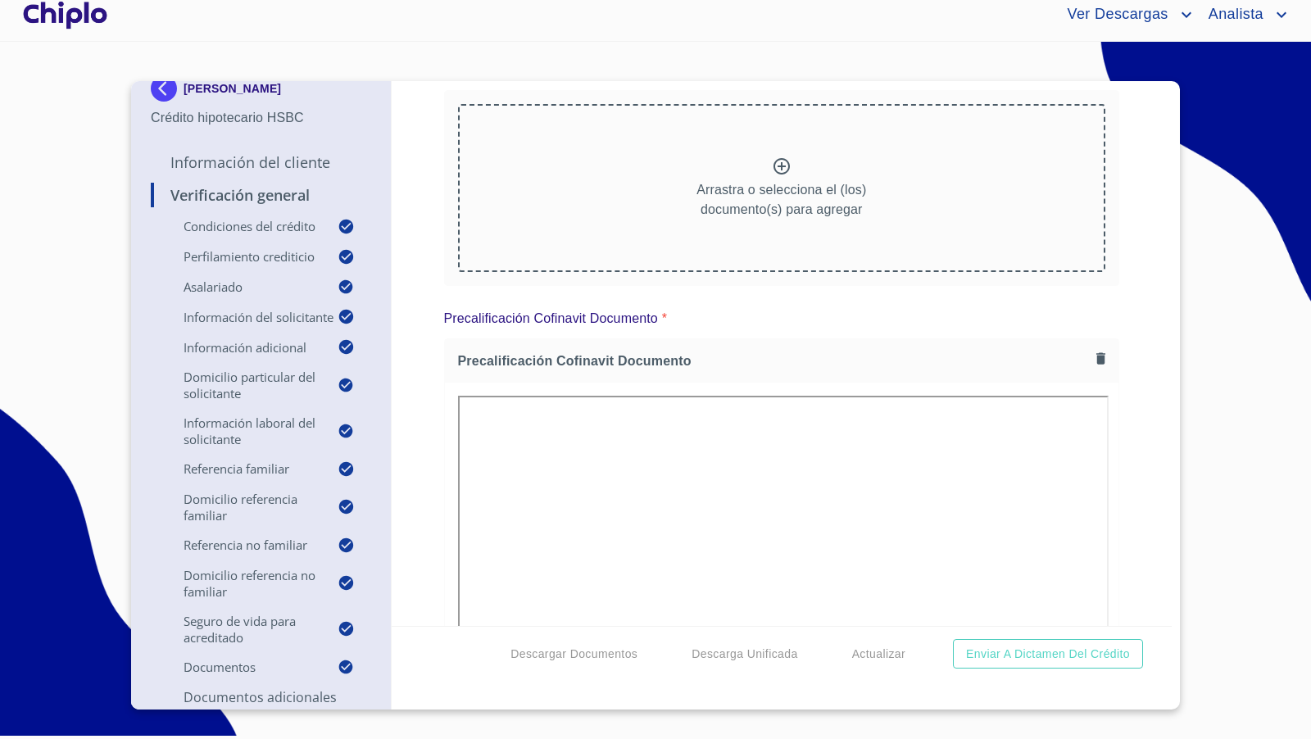
scroll to position [12995, 0]
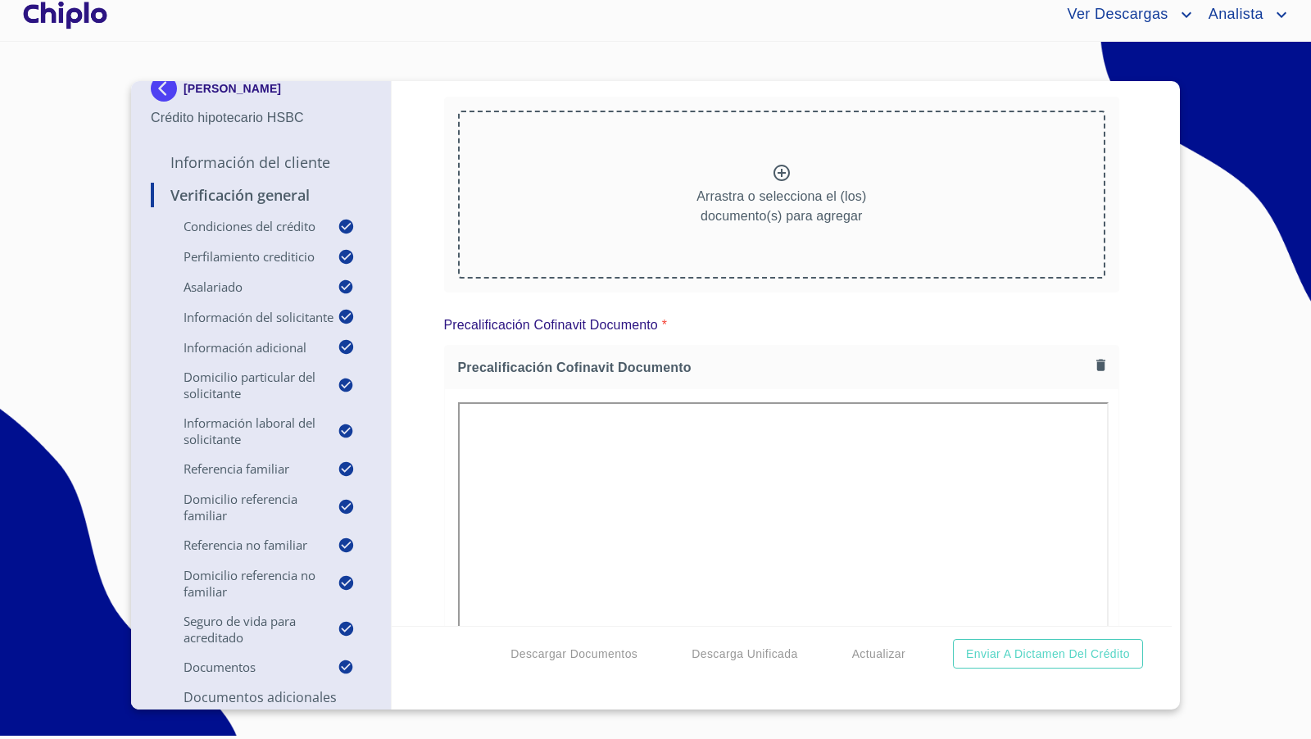
click at [1142, 519] on div "Verificación General Condiciones del Crédito Selecciona tu producto   * Adquisi…" at bounding box center [782, 353] width 781 height 545
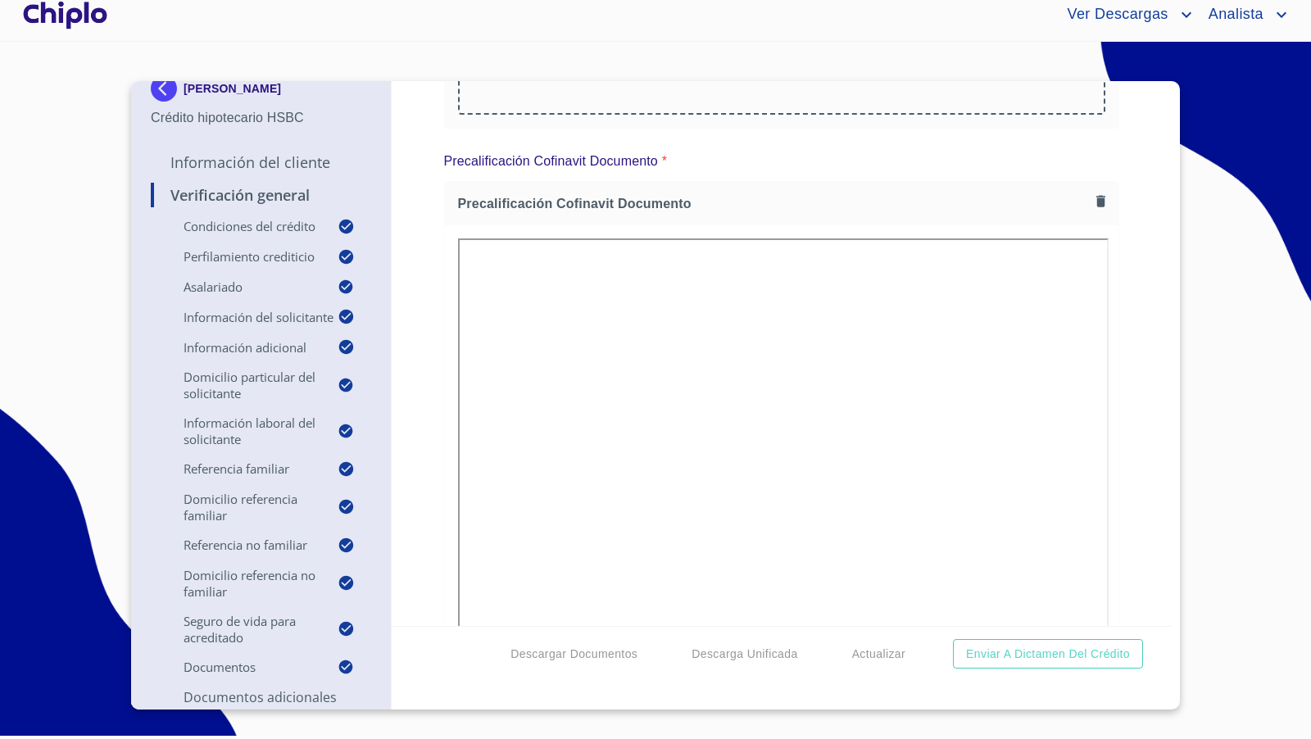
scroll to position [13159, 0]
click at [772, 18] on icon at bounding box center [782, 8] width 20 height 20
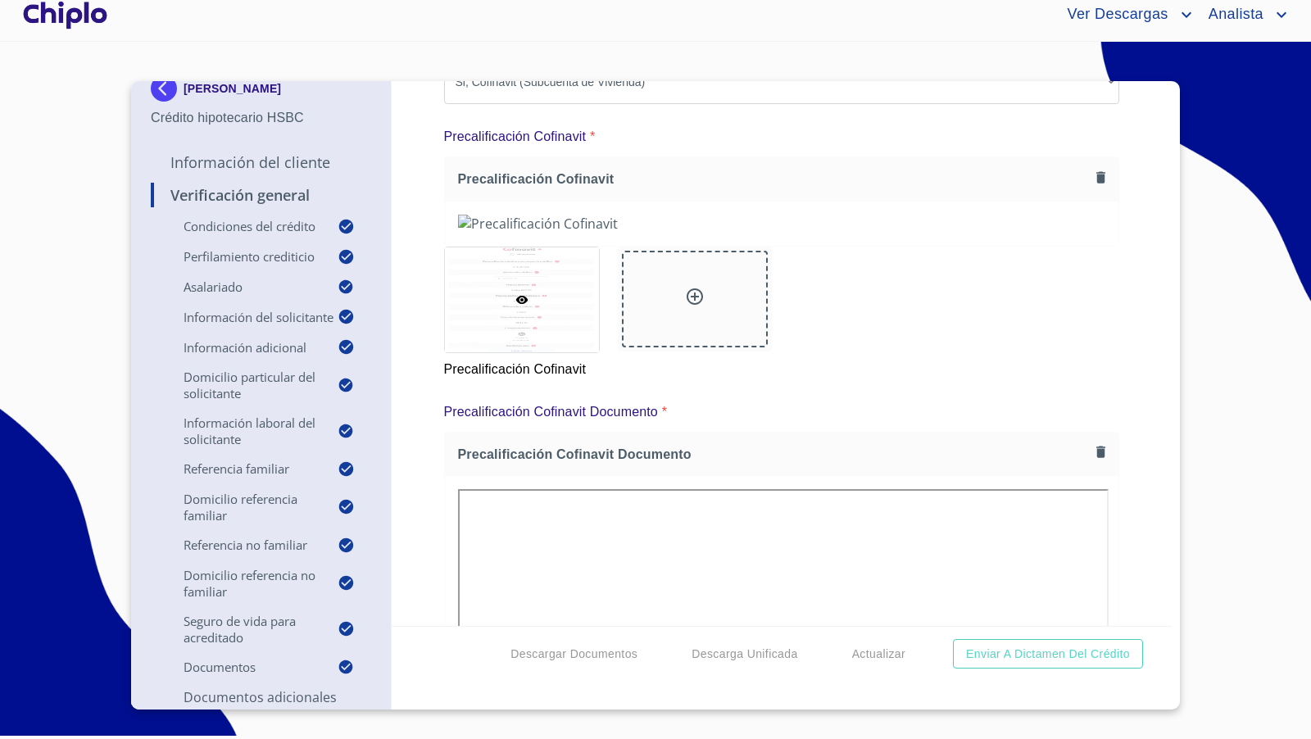
scroll to position [12931, 0]
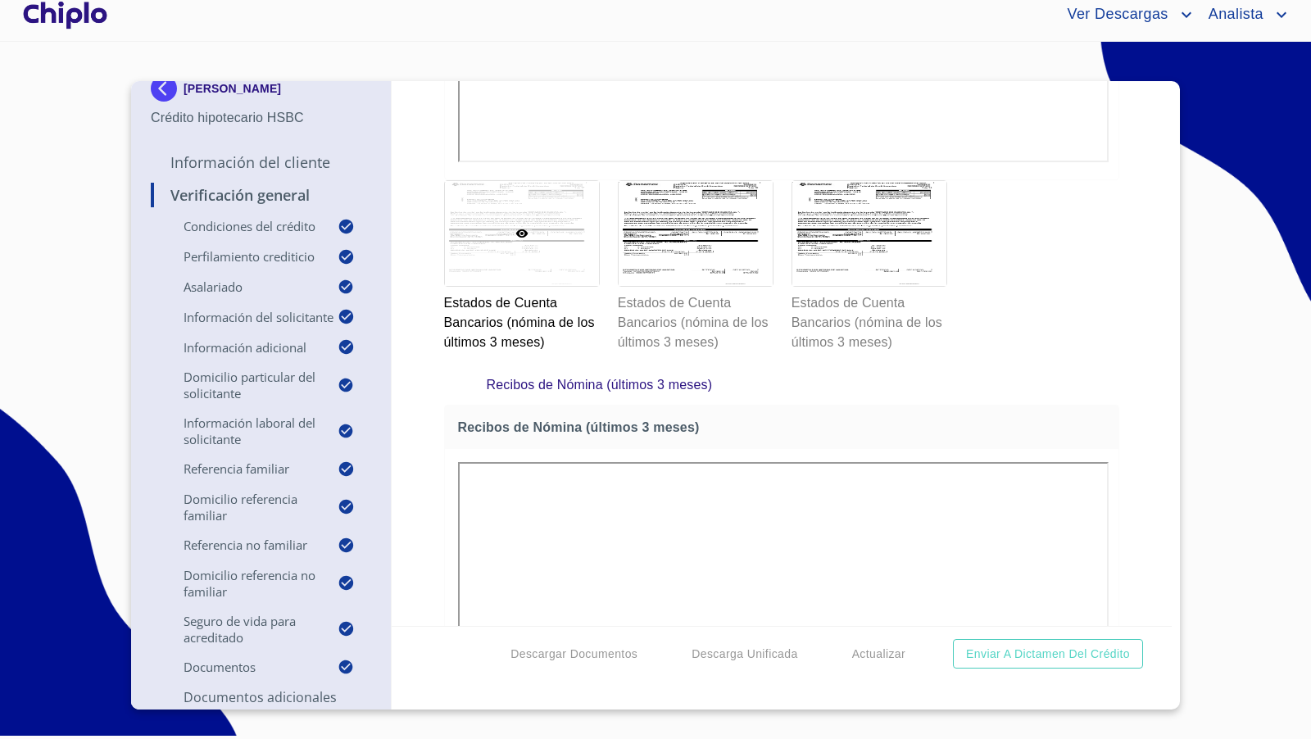
scroll to position [11050, 0]
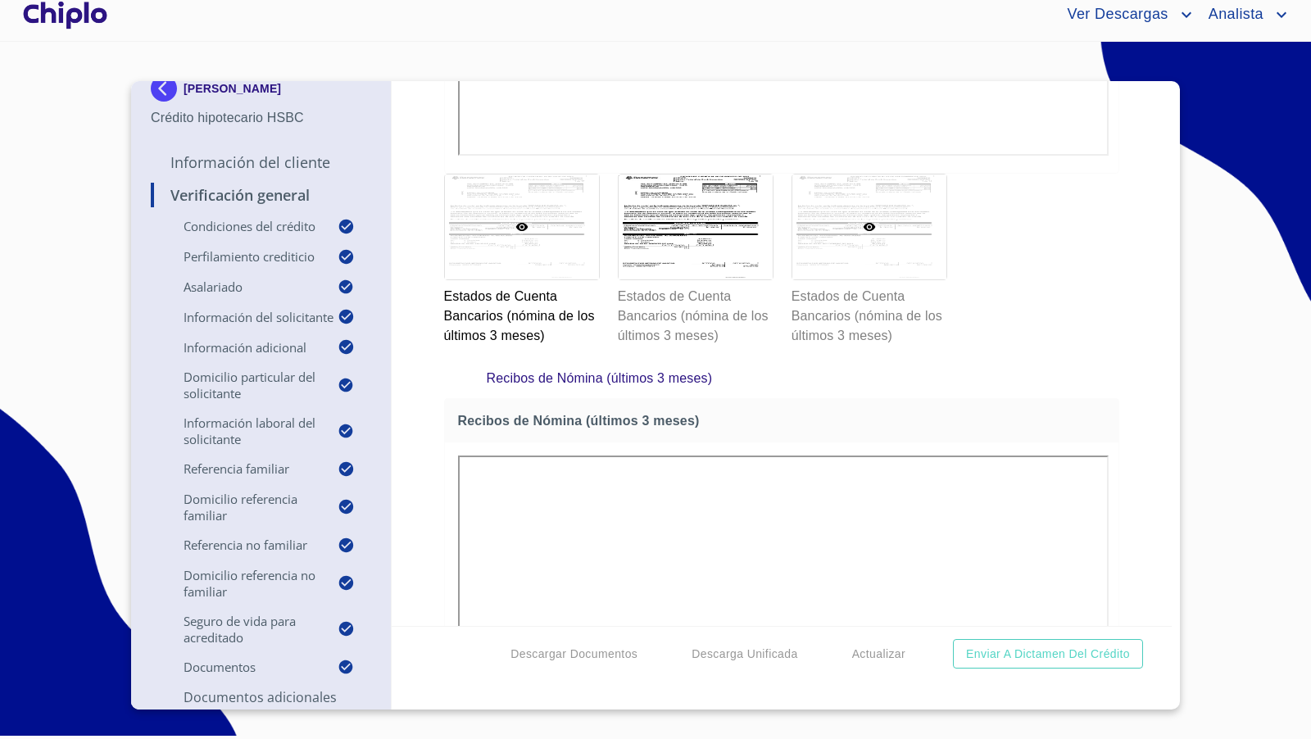
click at [843, 279] on div at bounding box center [869, 227] width 154 height 105
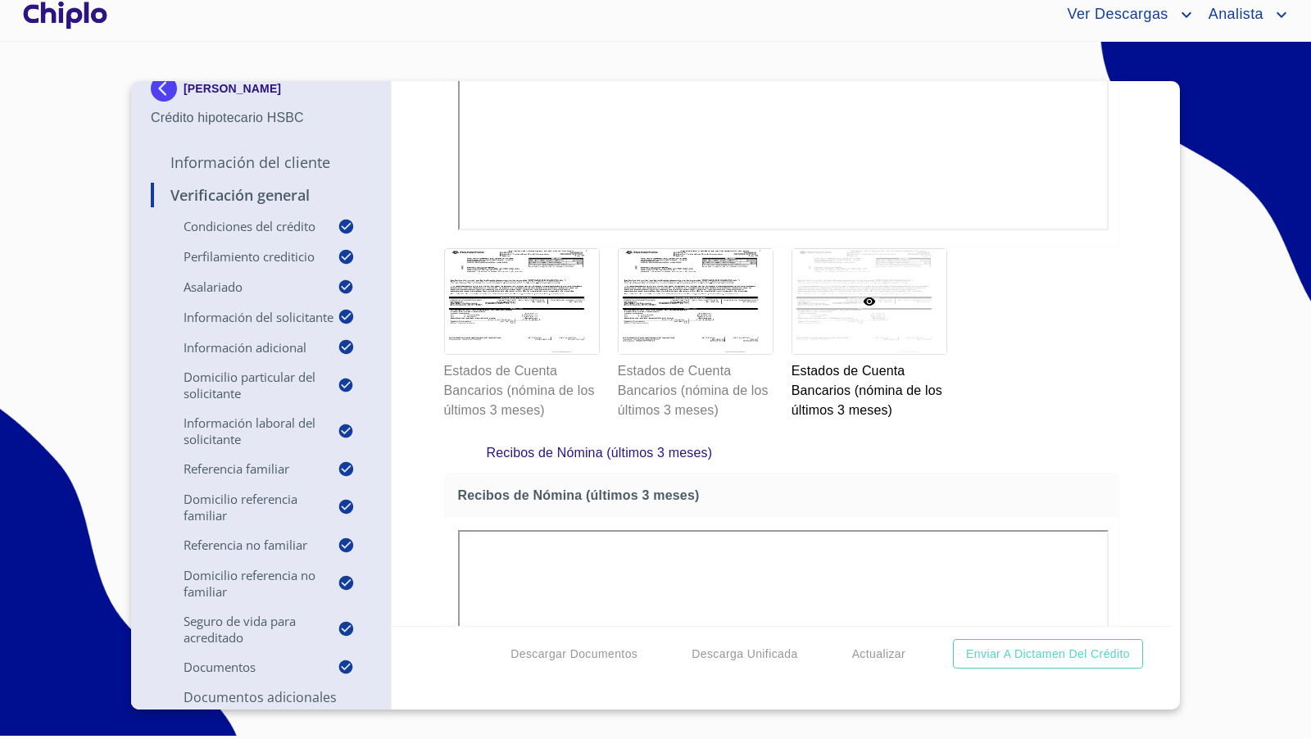
click at [1113, 419] on div "Verificación General Condiciones del Crédito Selecciona tu producto   * Adquisi…" at bounding box center [782, 353] width 781 height 545
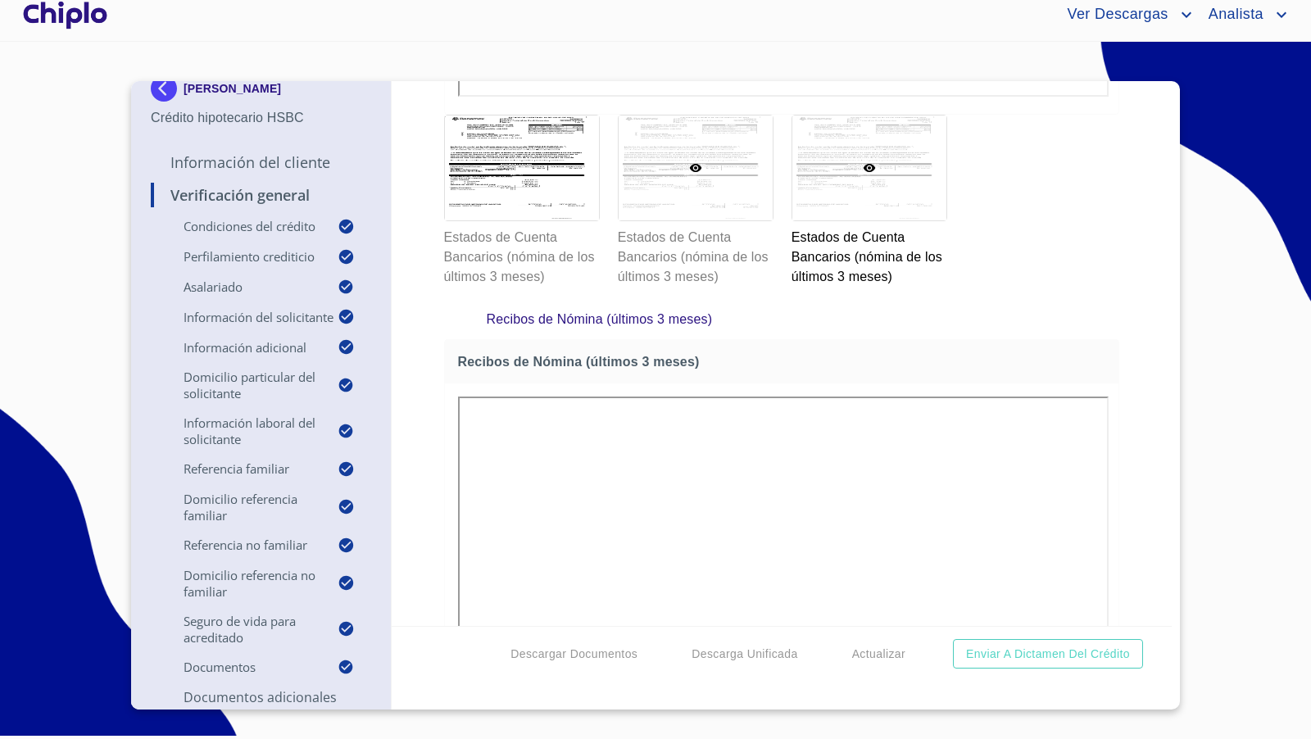
click at [687, 220] on div at bounding box center [696, 168] width 154 height 105
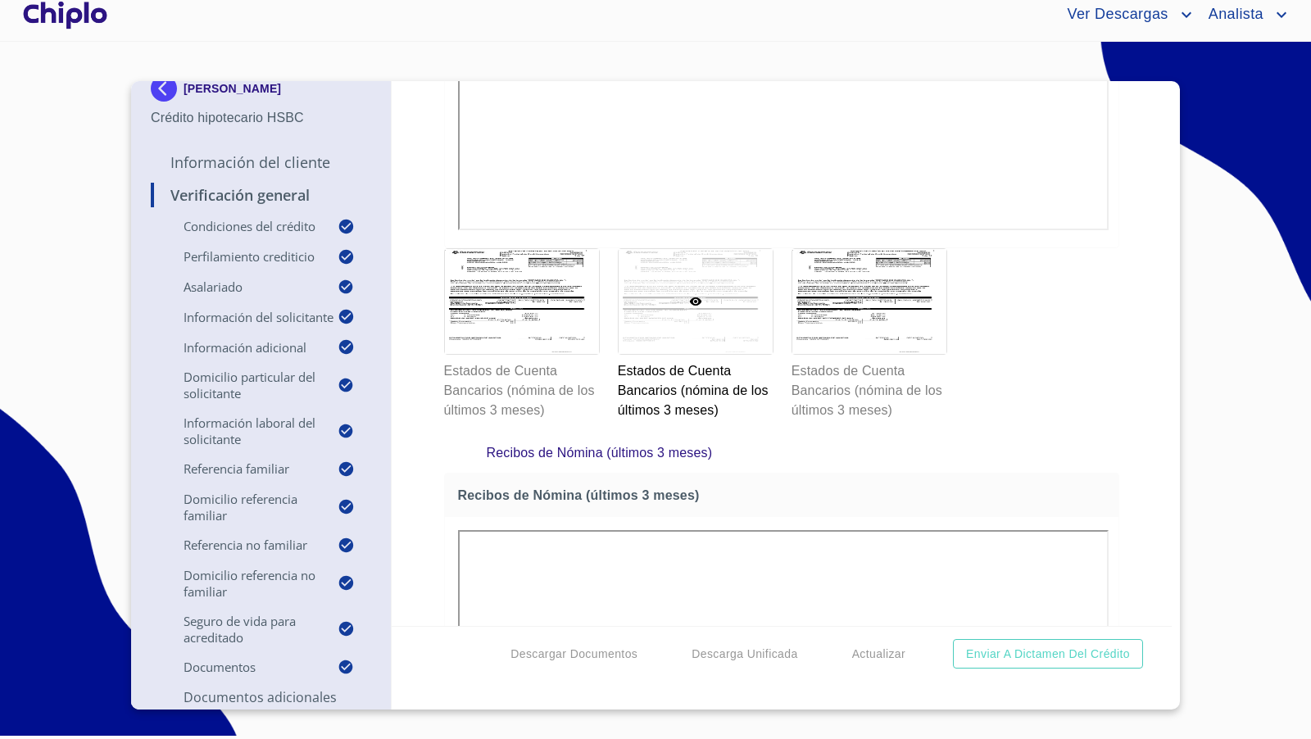
click at [1135, 399] on div "Verificación General Condiciones del Crédito Selecciona tu producto   * Adquisi…" at bounding box center [782, 353] width 781 height 545
click at [1132, 486] on div "Verificación General Condiciones del Crédito Selecciona tu producto   * Adquisi…" at bounding box center [782, 353] width 781 height 545
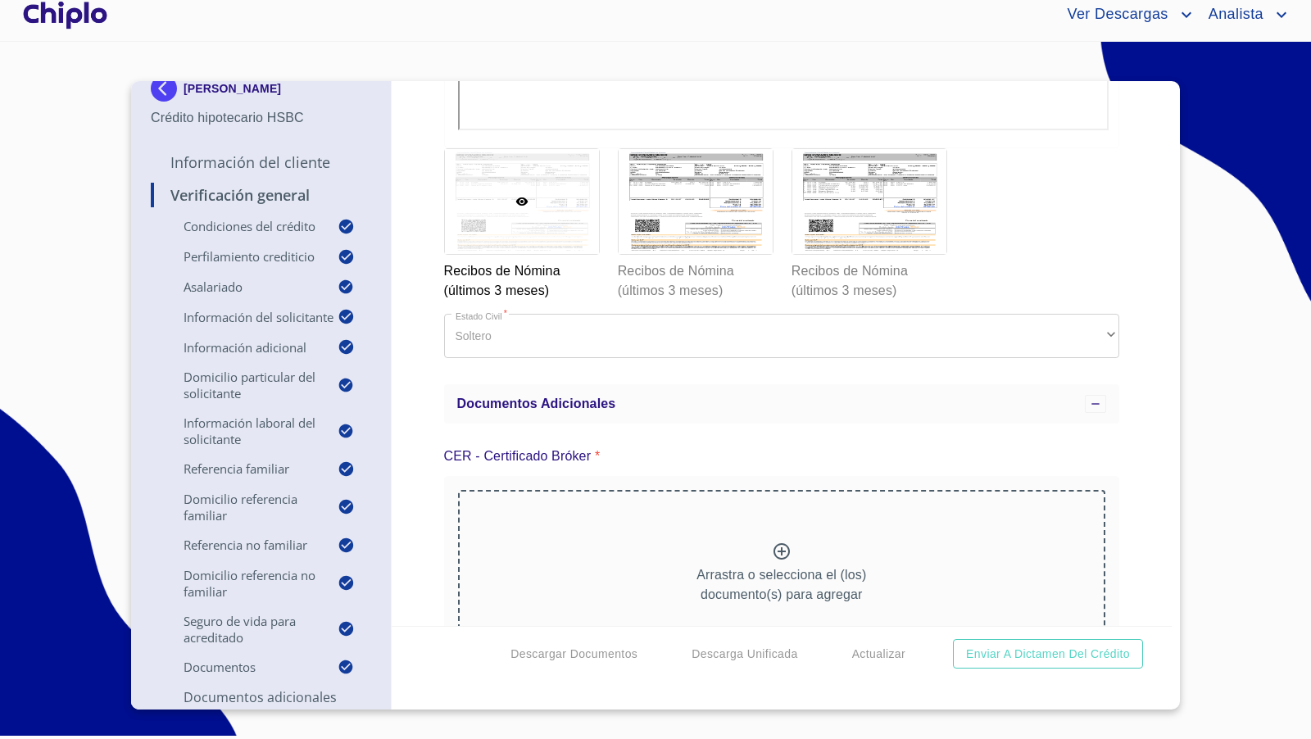
scroll to position [11834, 0]
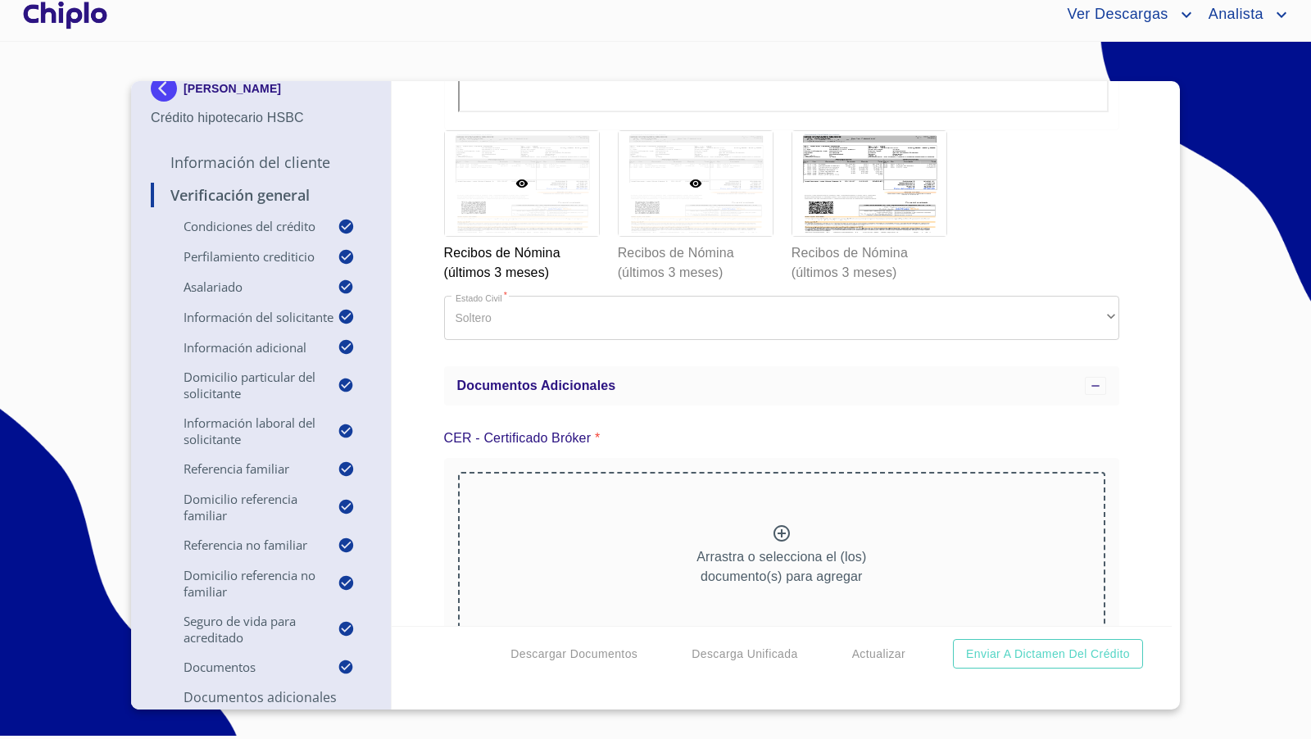
click at [677, 236] on div at bounding box center [696, 183] width 154 height 105
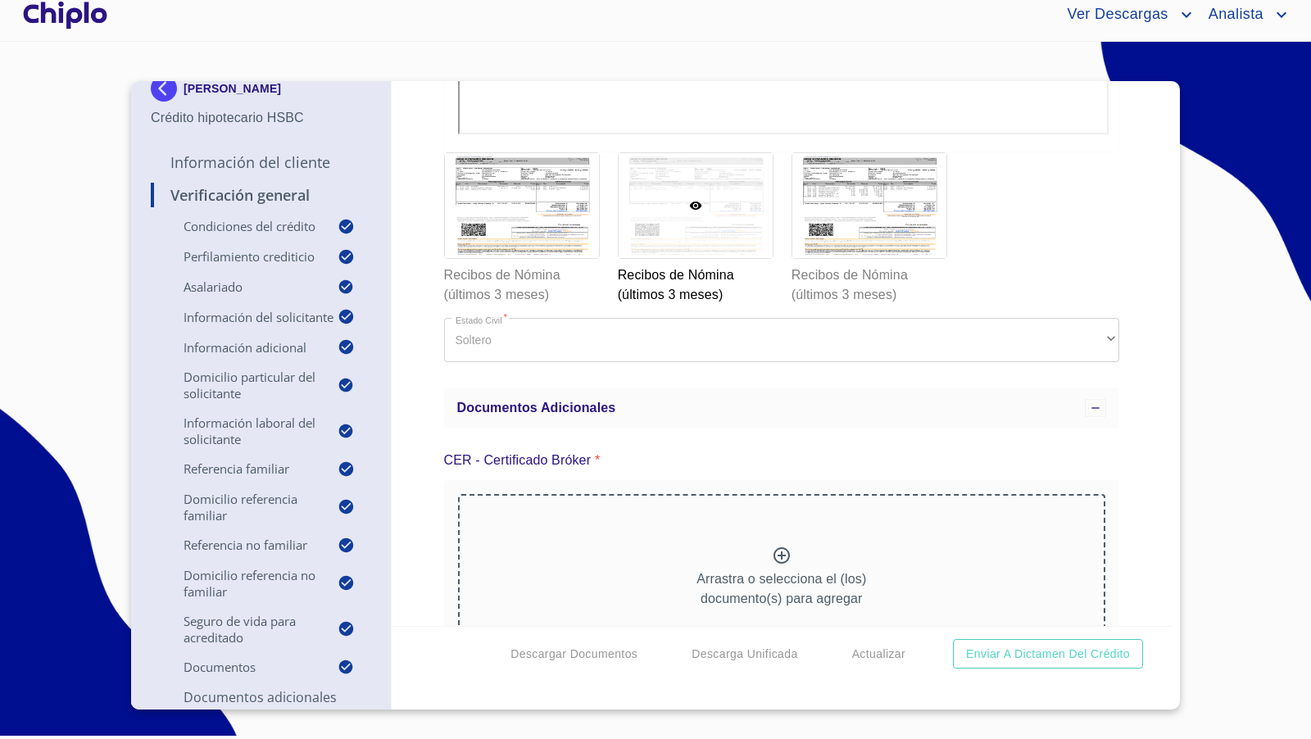
scroll to position [11843, 0]
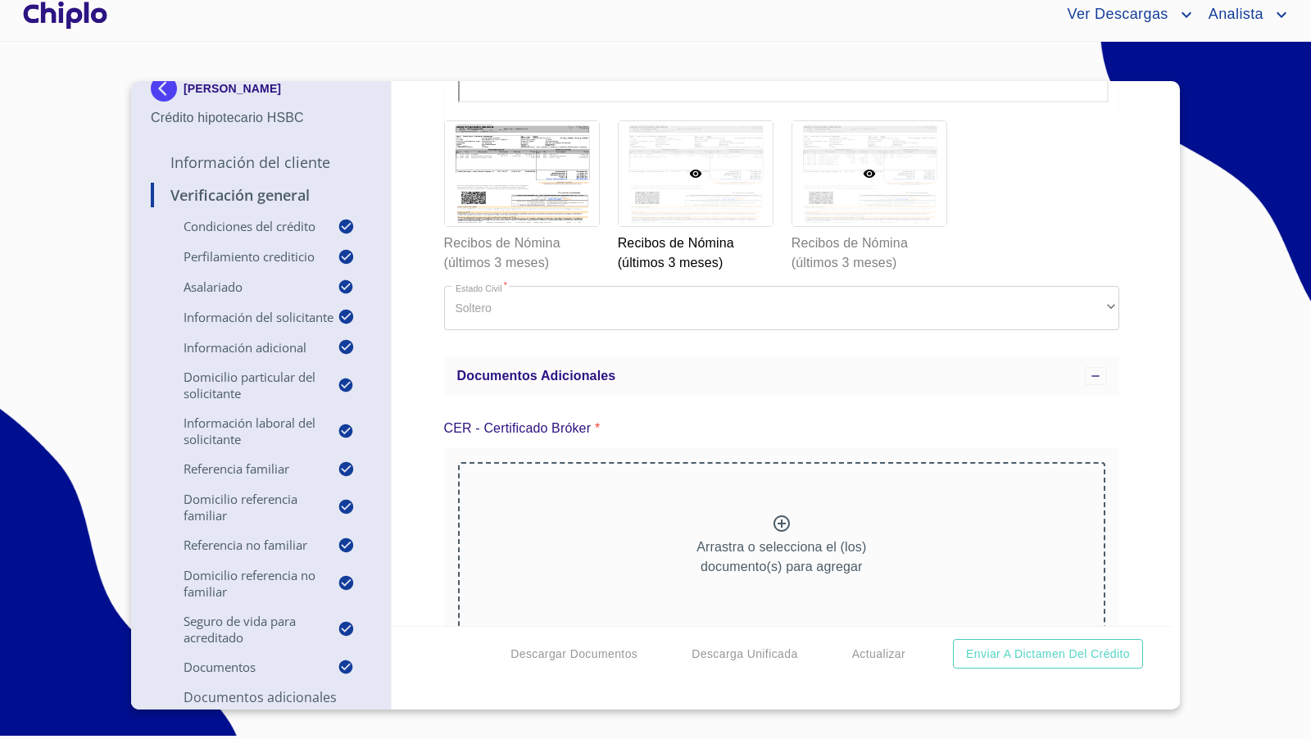
click at [892, 226] on div at bounding box center [869, 173] width 154 height 105
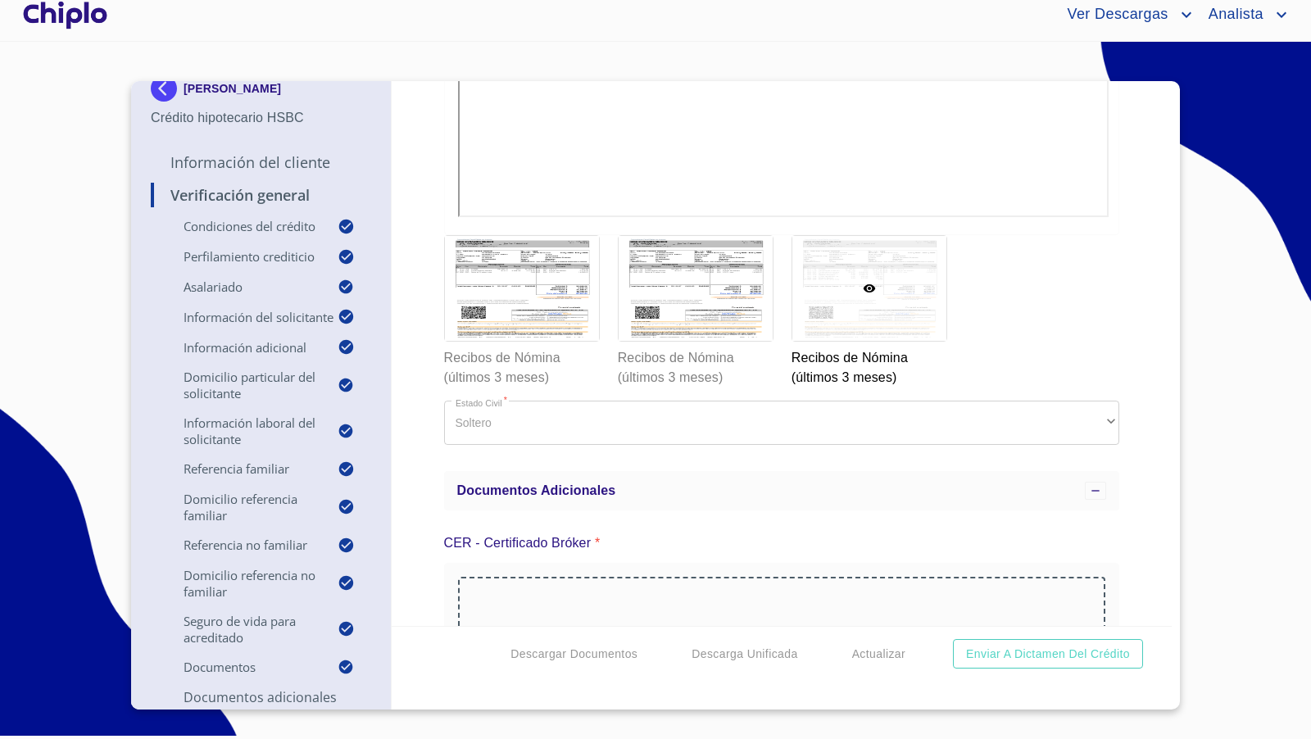
scroll to position [11735, 0]
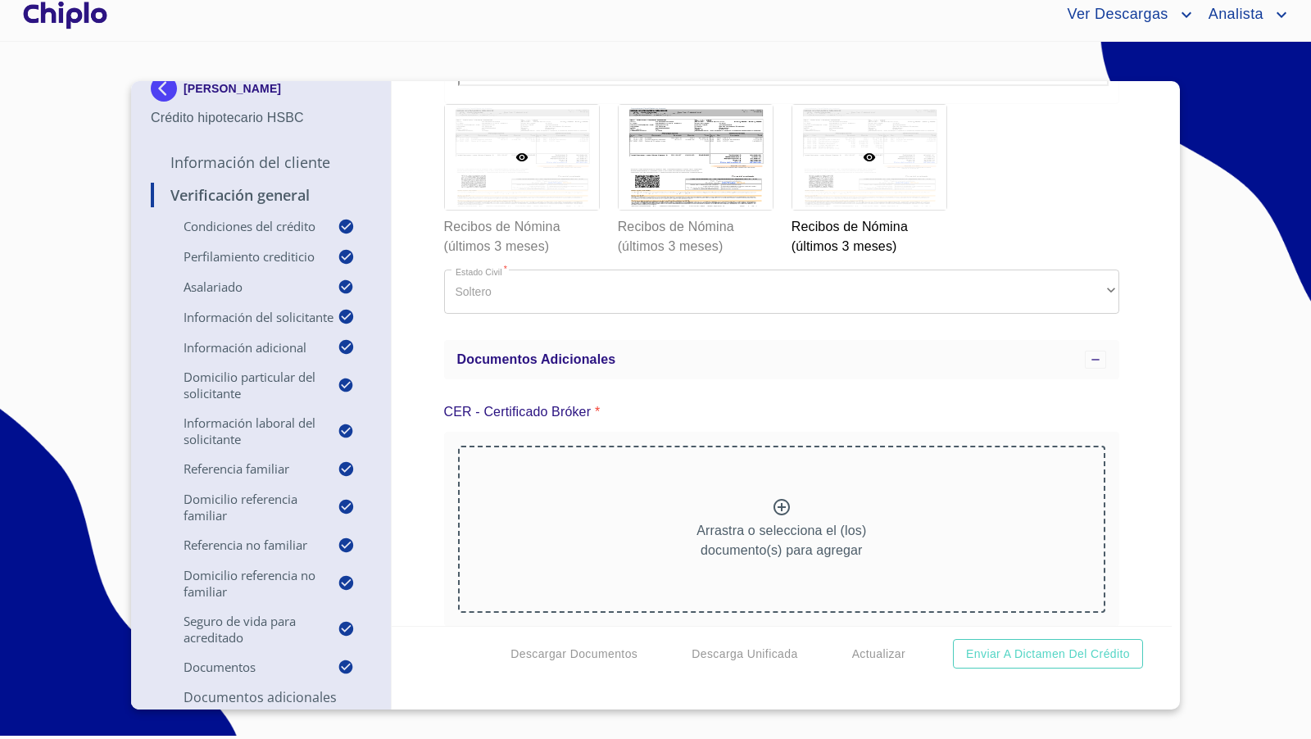
click at [522, 164] on icon at bounding box center [521, 157] width 13 height 13
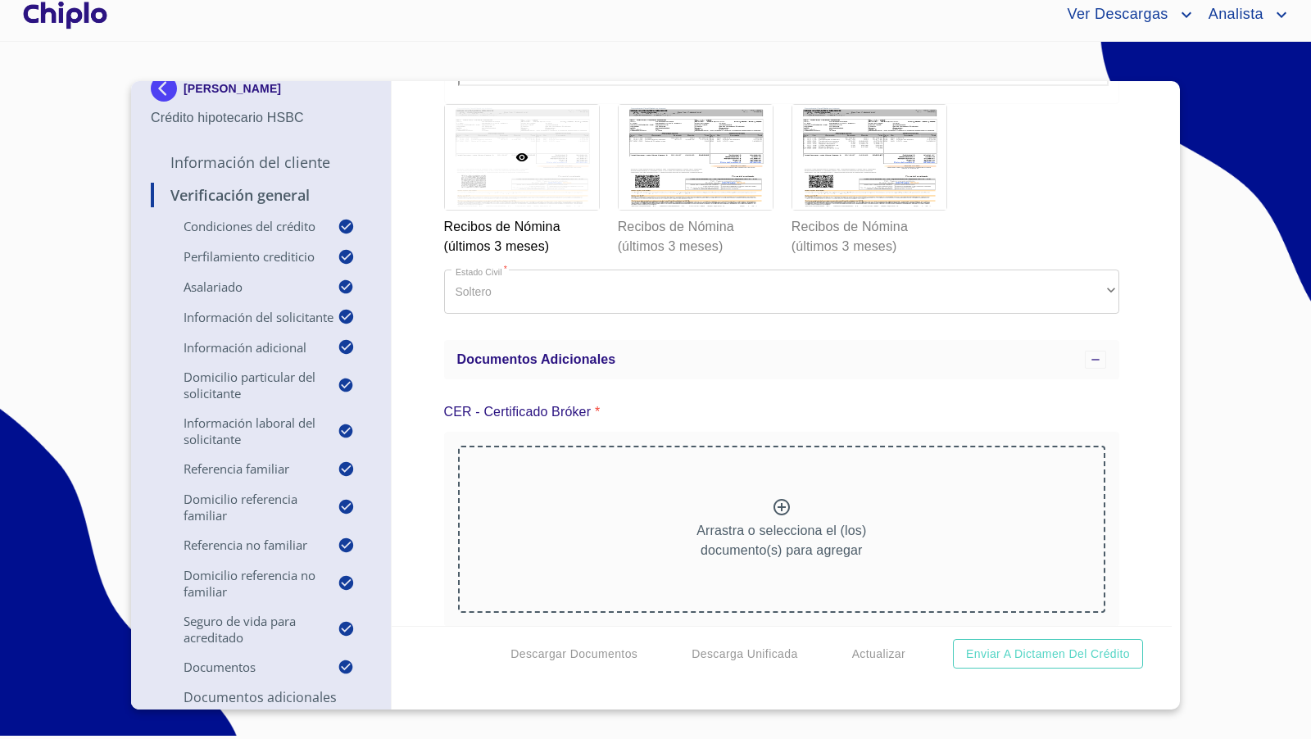
scroll to position [11713, 0]
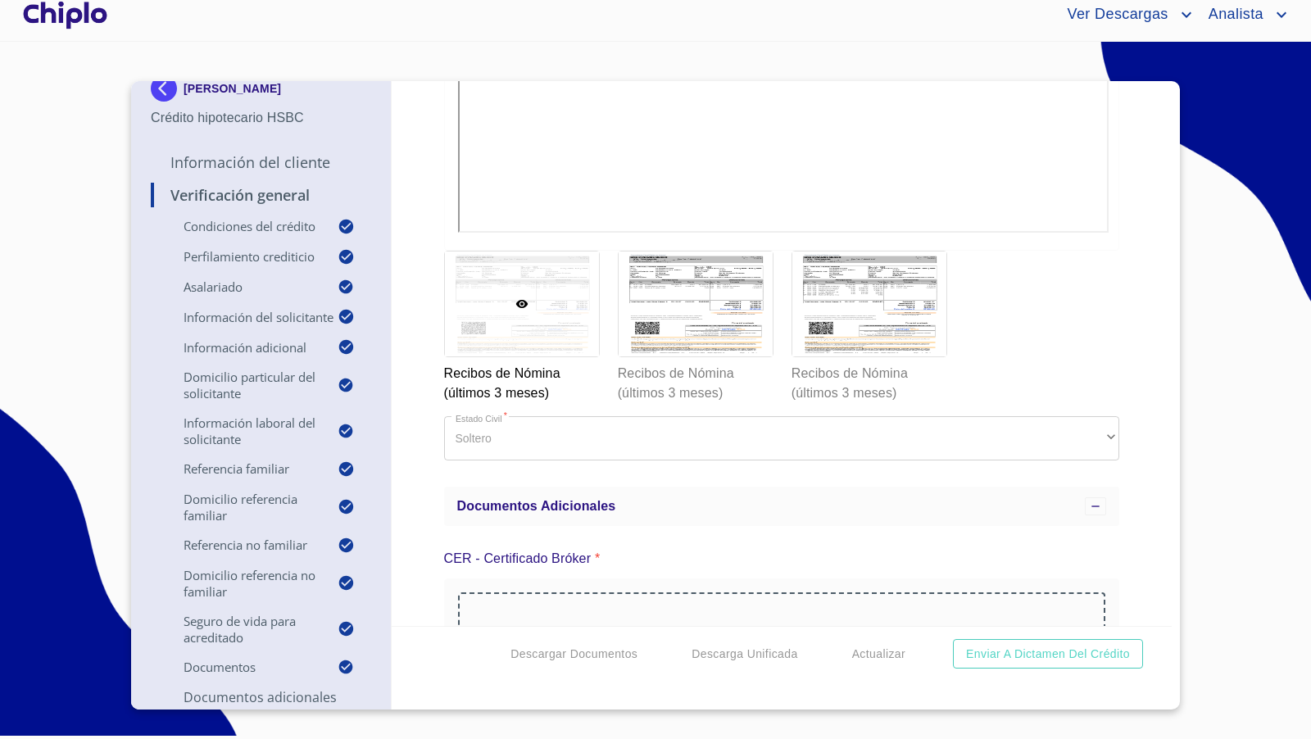
click at [1113, 348] on div "Verificación General Condiciones del Crédito Selecciona tu producto   * Adquisi…" at bounding box center [782, 353] width 781 height 545
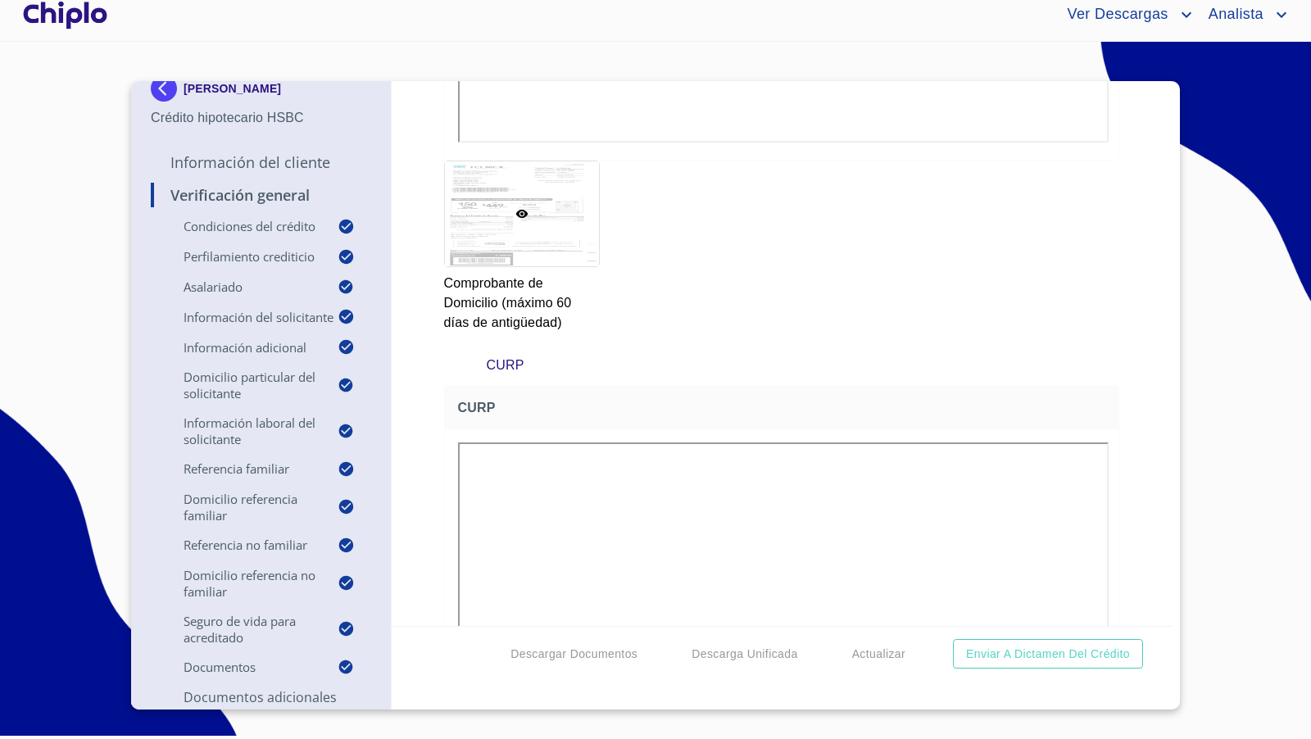
scroll to position [9625, 0]
click at [1118, 378] on div "Verificación General Condiciones del Crédito Selecciona tu producto   * Adquisi…" at bounding box center [782, 353] width 781 height 545
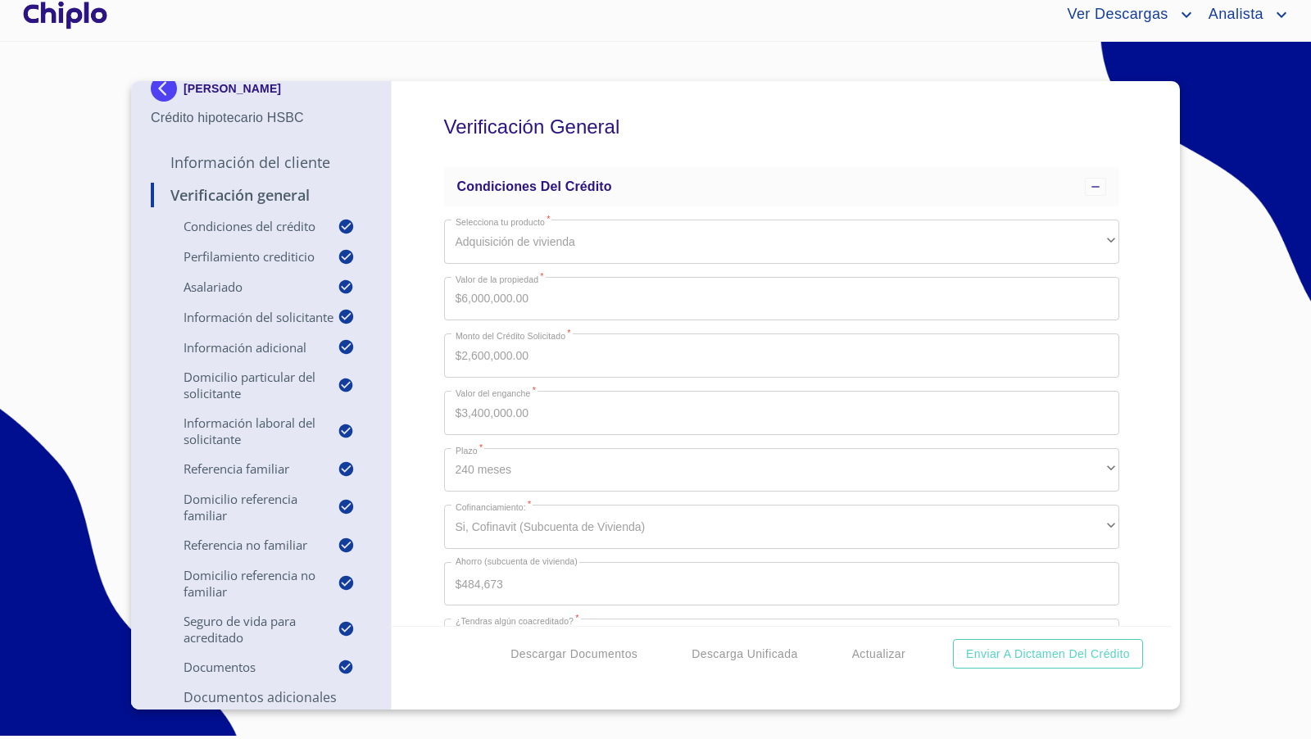
scroll to position [0, 0]
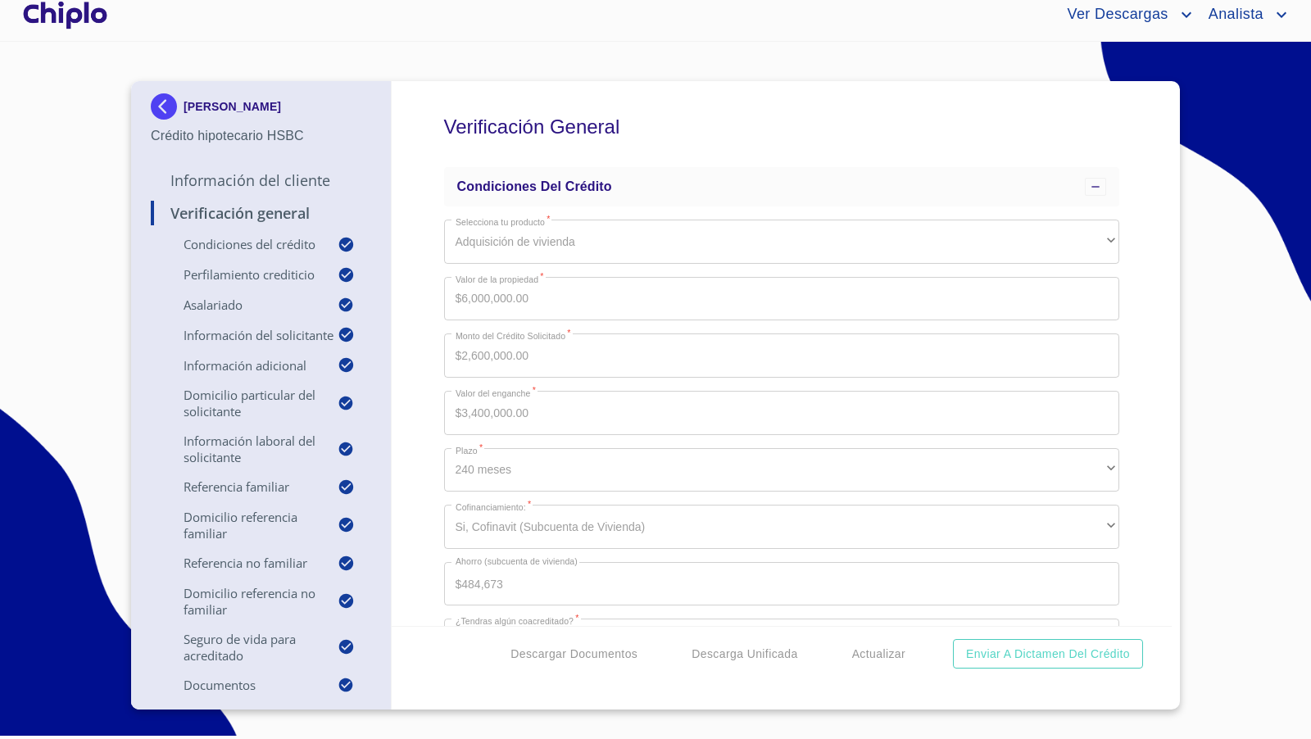
click at [1142, 342] on div "Verificación General Condiciones del Crédito Selecciona tu producto   * Adquisi…" at bounding box center [782, 353] width 781 height 545
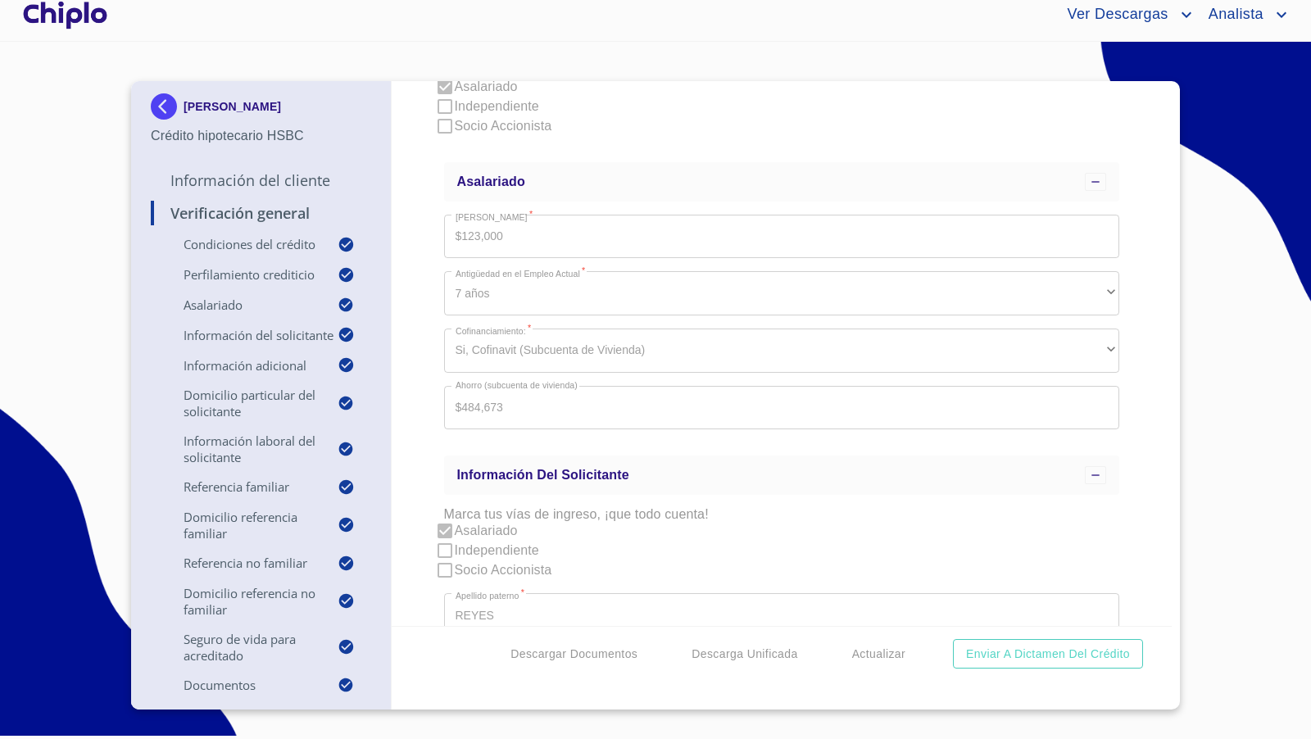
scroll to position [740, 0]
click at [1146, 397] on div "Verificación General Condiciones del Crédito Selecciona tu producto   * Adquisi…" at bounding box center [782, 353] width 781 height 545
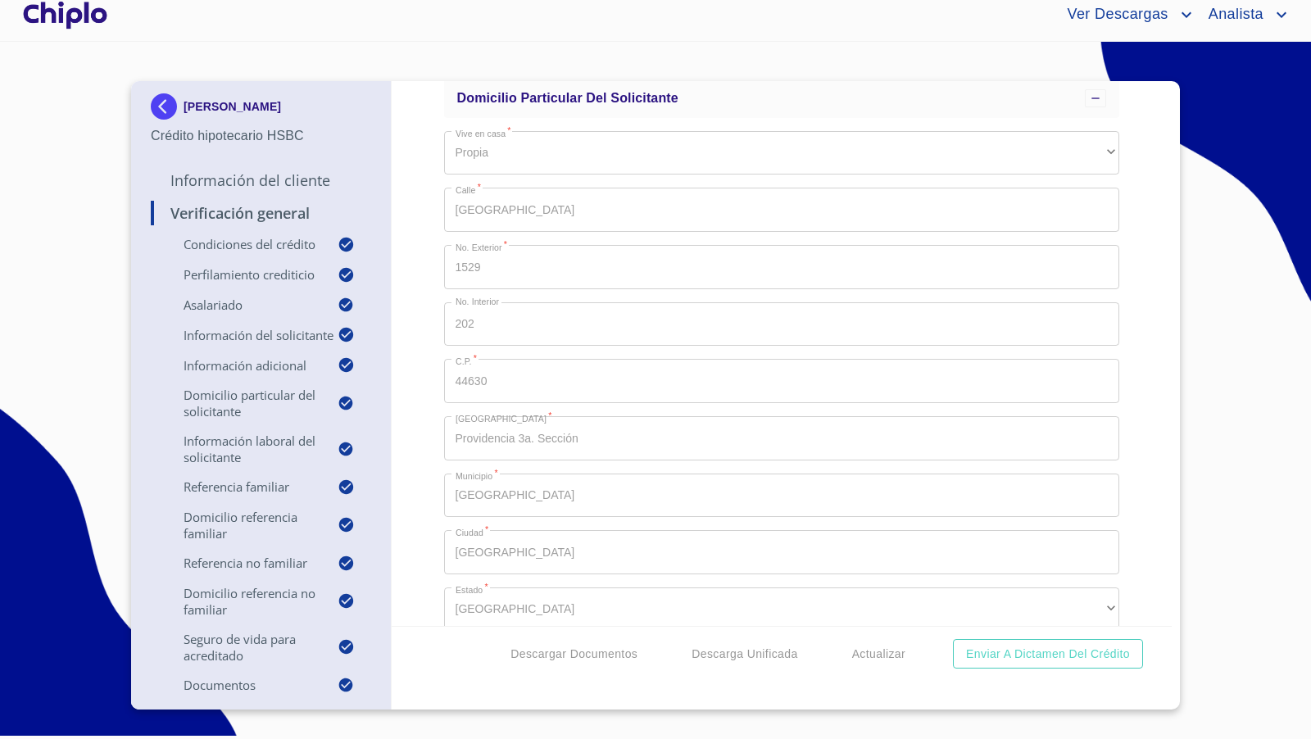
scroll to position [2735, 0]
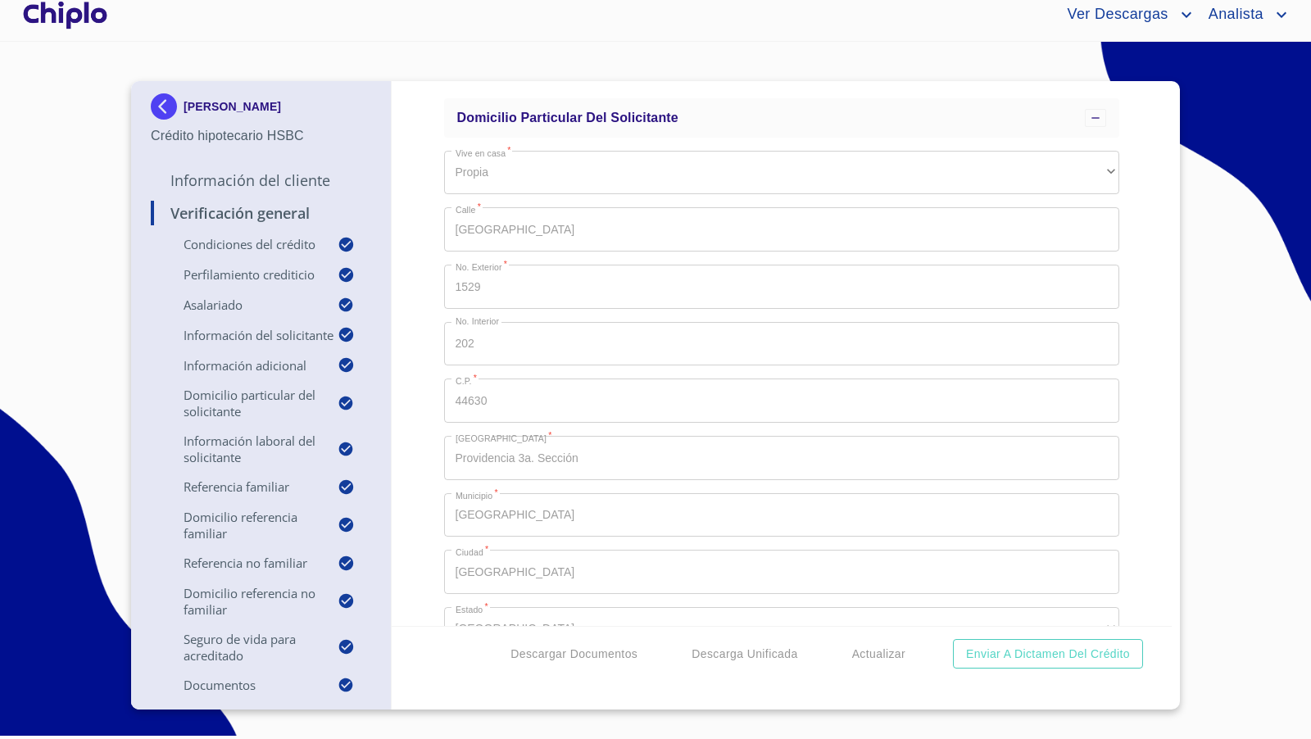
click at [1129, 477] on div "Verificación General Condiciones del Crédito Selecciona tu producto   * Adquisi…" at bounding box center [782, 353] width 781 height 545
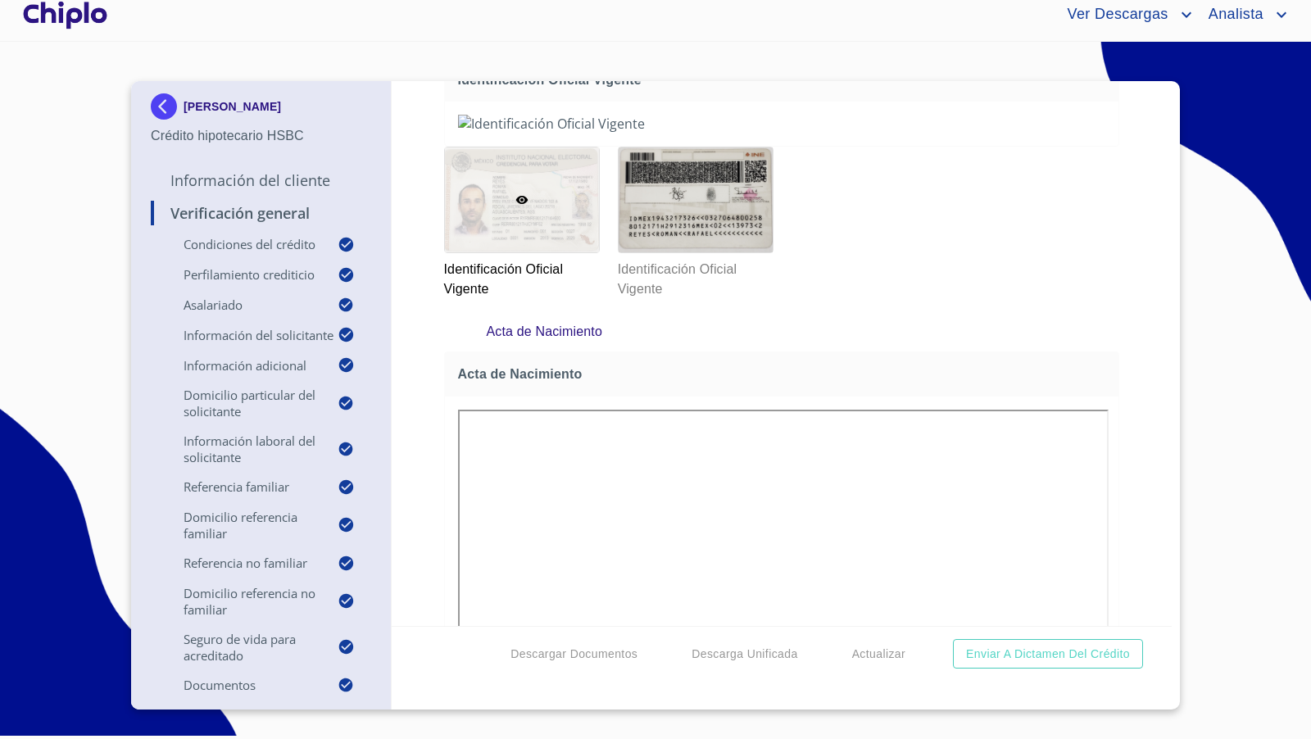
scroll to position [8280, 0]
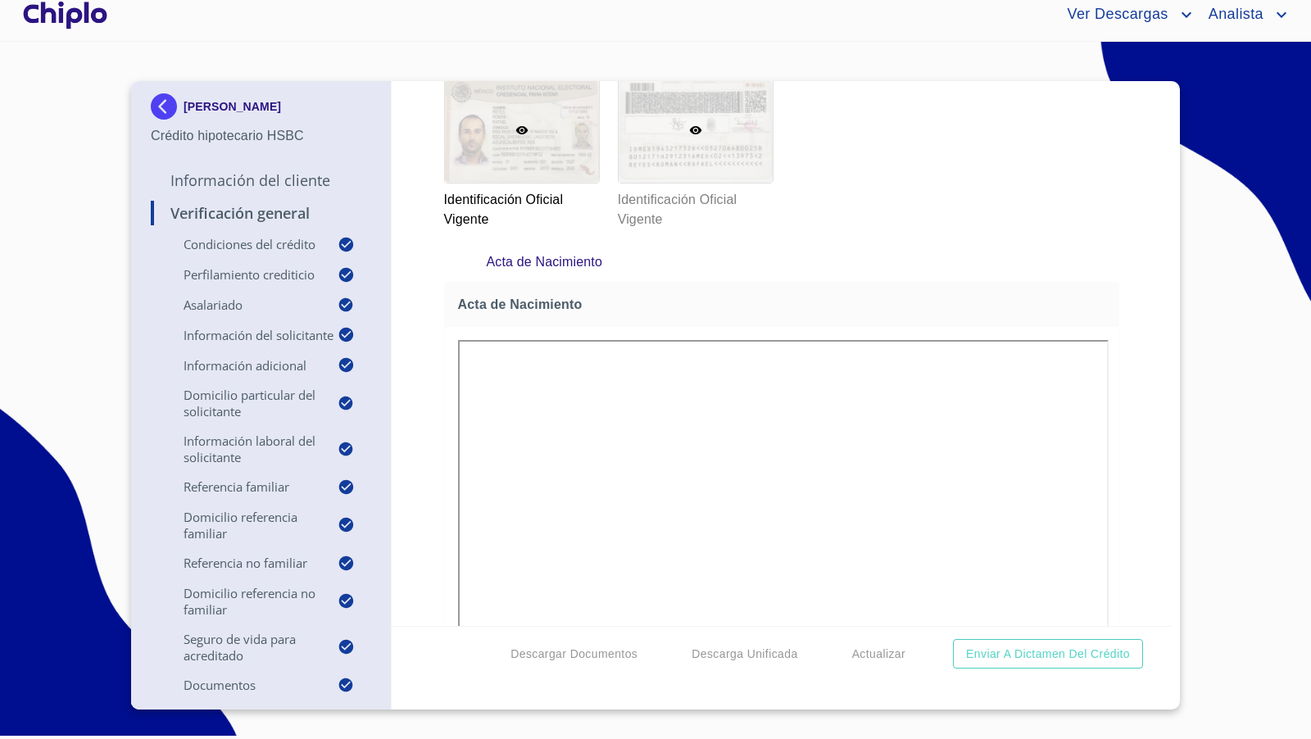
click at [676, 183] on div at bounding box center [696, 130] width 154 height 105
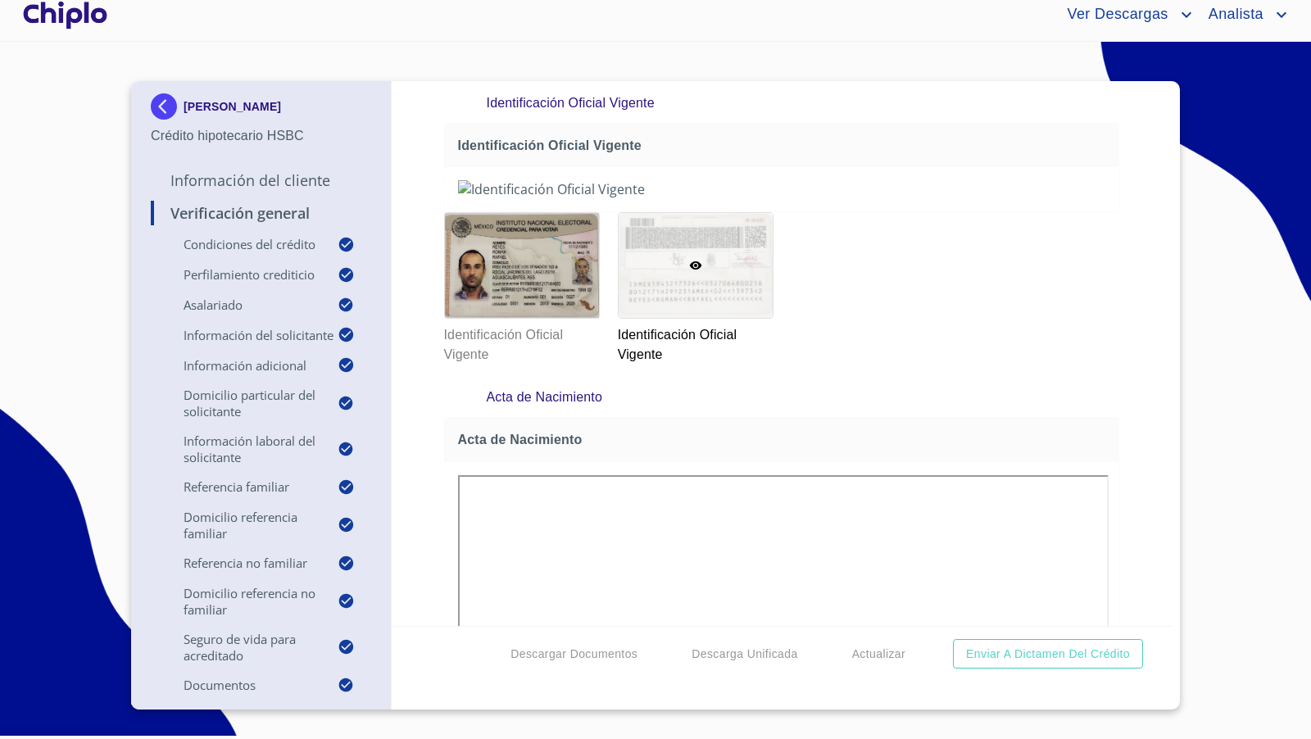
click at [1130, 469] on div "Verificación General Condiciones del Crédito Selecciona tu producto   * Adquisi…" at bounding box center [782, 353] width 781 height 545
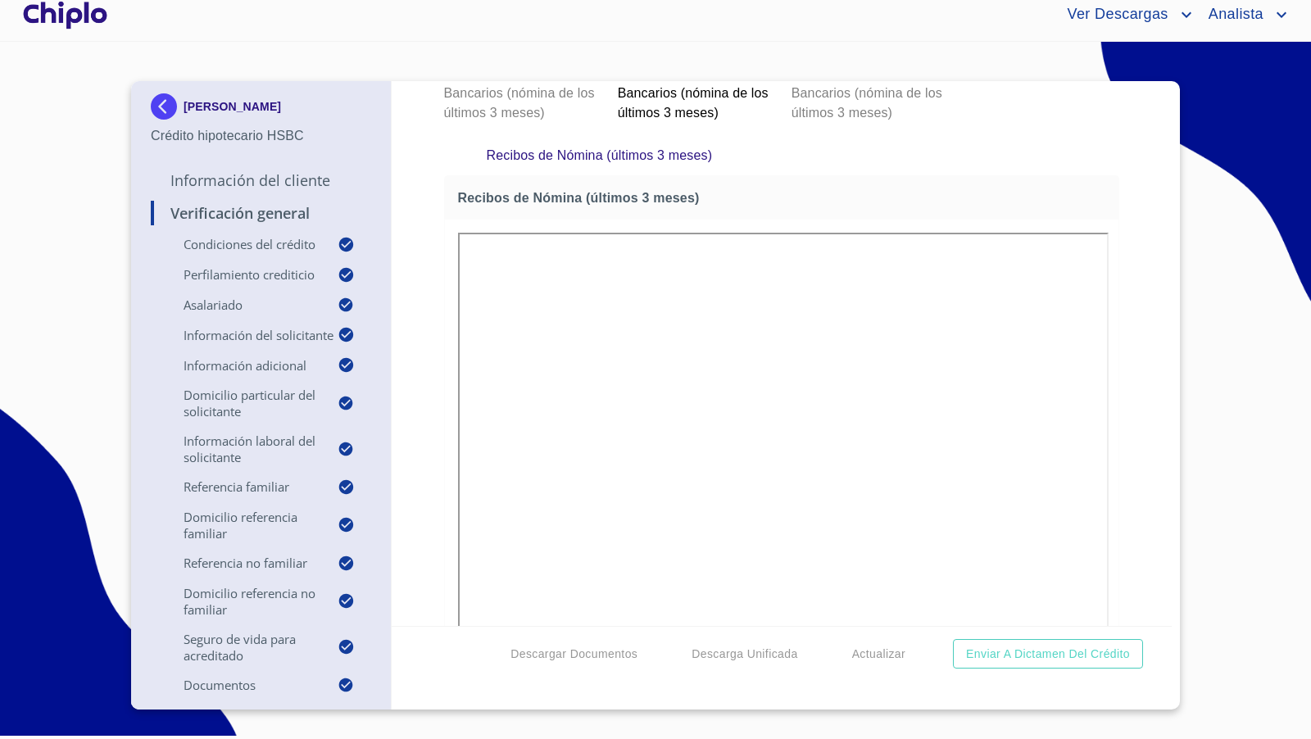
scroll to position [11268, 0]
click at [896, 61] on div at bounding box center [869, 9] width 154 height 105
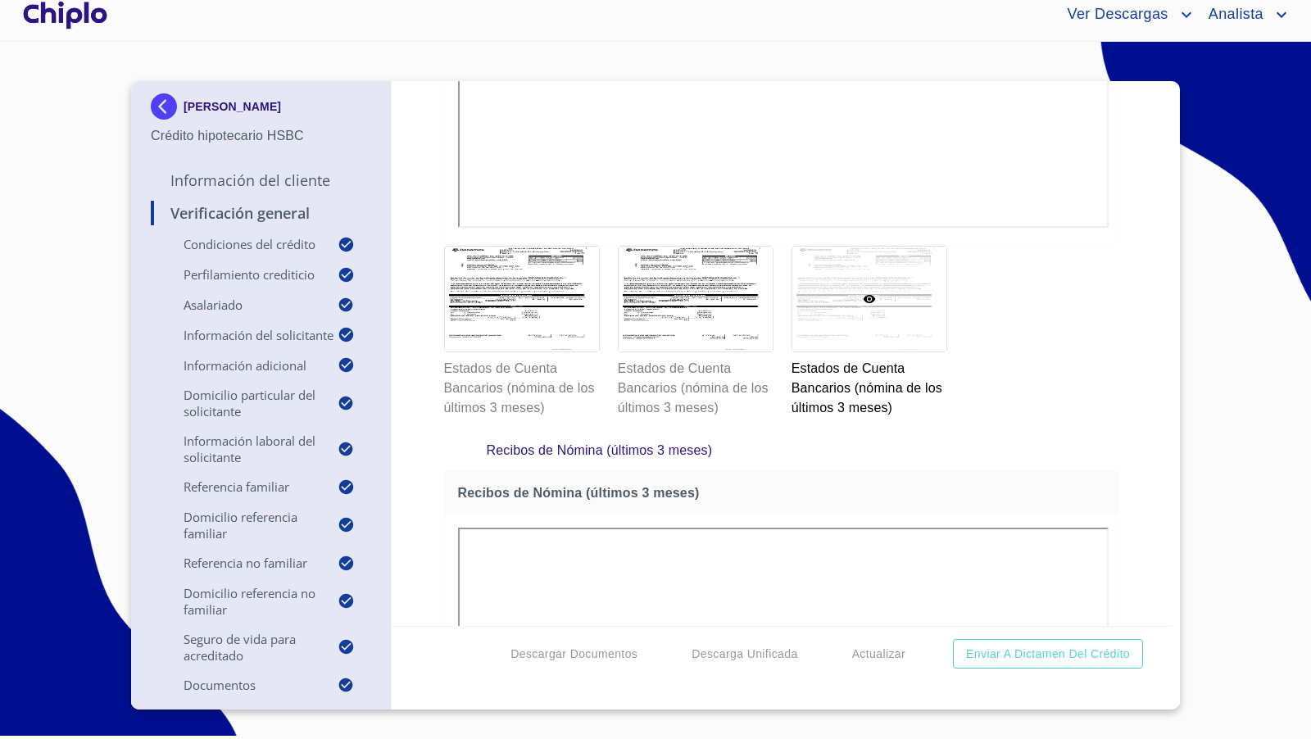
click at [1113, 335] on div "Verificación General Condiciones del Crédito Selecciona tu producto   * Adquisi…" at bounding box center [782, 353] width 781 height 545
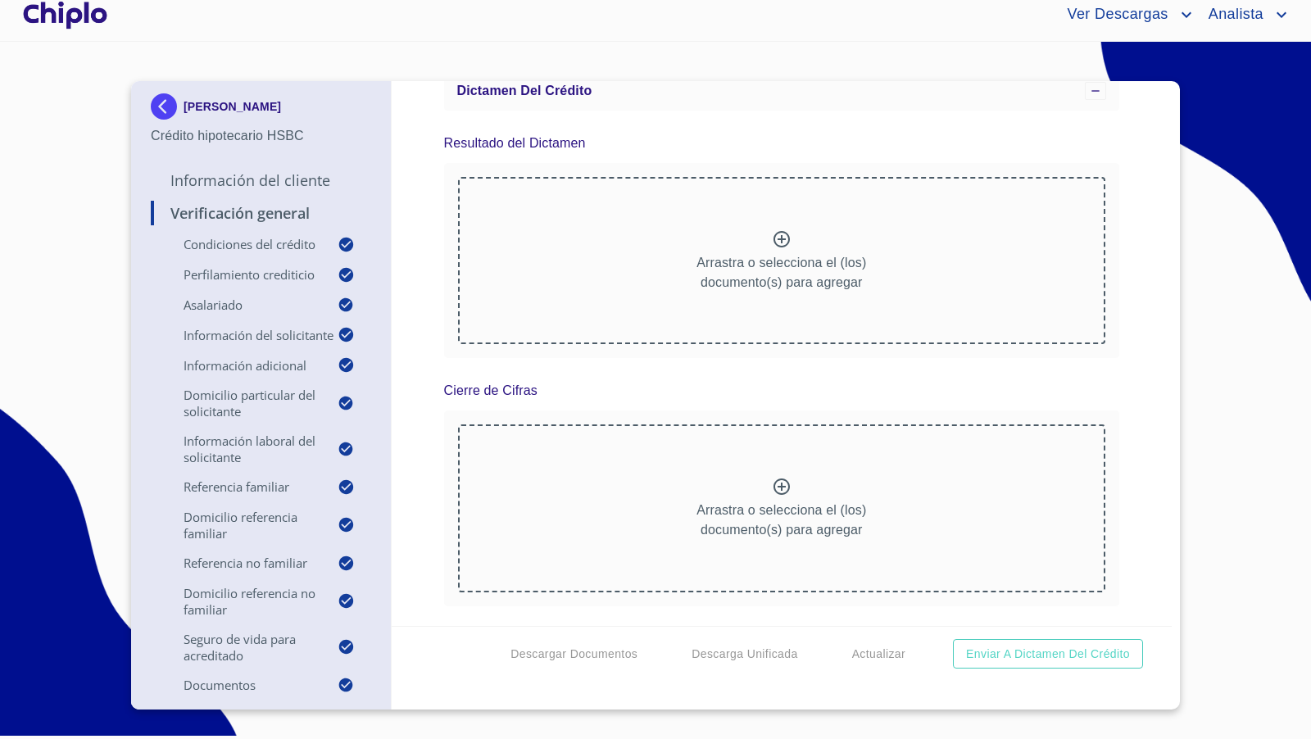
scroll to position [15534, 0]
click at [872, 645] on span "Actualizar" at bounding box center [878, 654] width 53 height 20
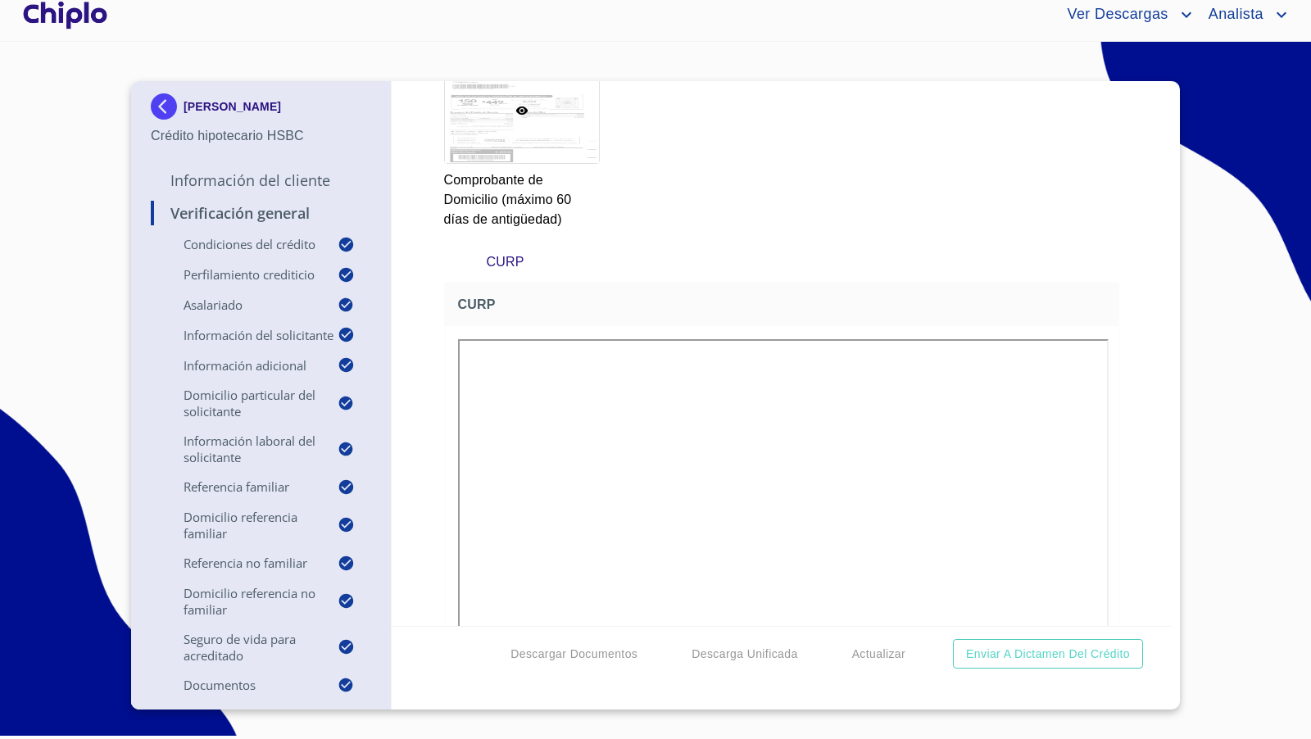
scroll to position [9707, 0]
click at [1127, 328] on div "Verificación General Condiciones del Crédito Selecciona tu producto   * Adquisi…" at bounding box center [782, 353] width 781 height 545
click at [70, 11] on div at bounding box center [65, 15] width 91 height 52
